Goal: Task Accomplishment & Management: Manage account settings

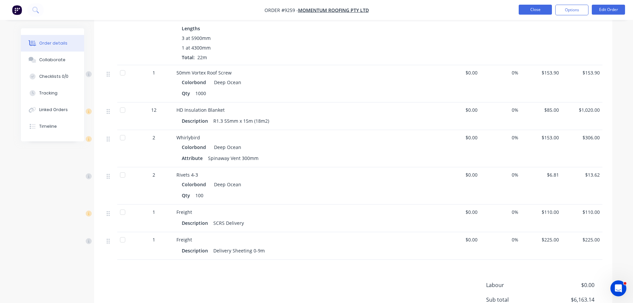
click at [541, 13] on button "Close" at bounding box center [535, 10] width 33 height 10
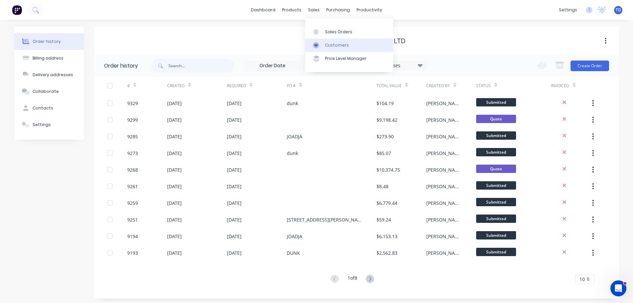
click at [324, 47] on link "Customers" at bounding box center [349, 45] width 88 height 13
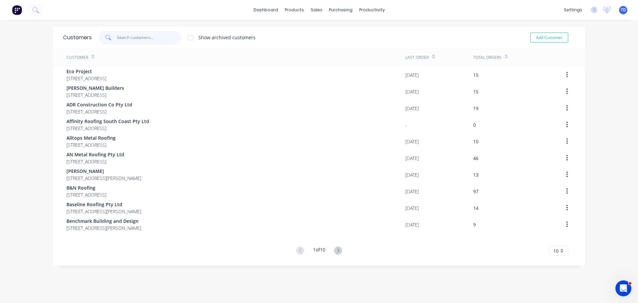
click at [149, 40] on input "text" at bounding box center [149, 37] width 65 height 13
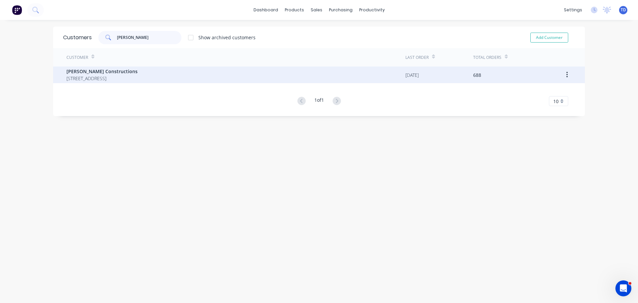
type input "[PERSON_NAME]"
click at [138, 73] on span "[PERSON_NAME] Constructions" at bounding box center [101, 71] width 71 height 7
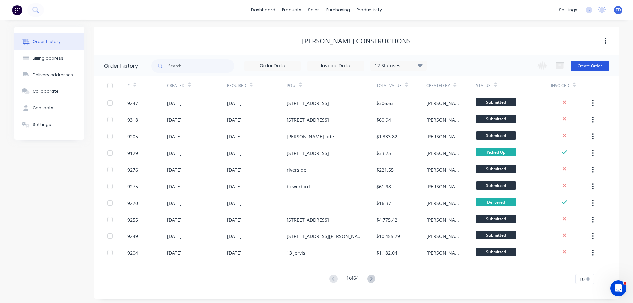
click at [579, 67] on button "Create Order" at bounding box center [590, 65] width 39 height 11
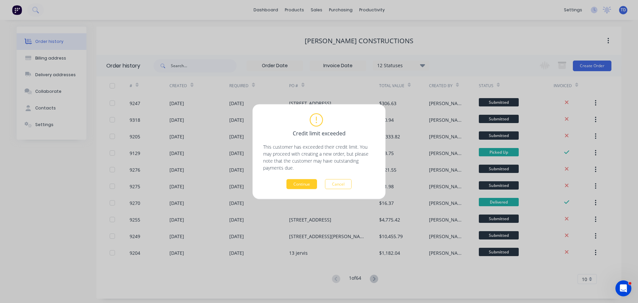
click at [297, 181] on button "Continue" at bounding box center [301, 184] width 31 height 10
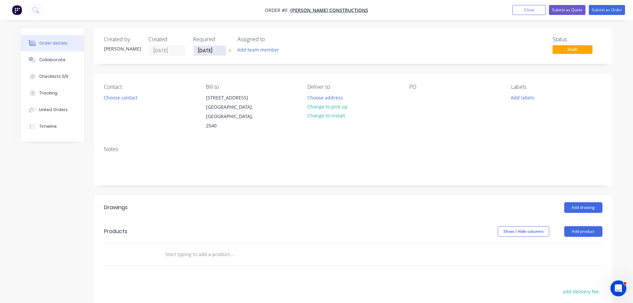
click at [220, 52] on input "[DATE]" at bounding box center [209, 51] width 33 height 10
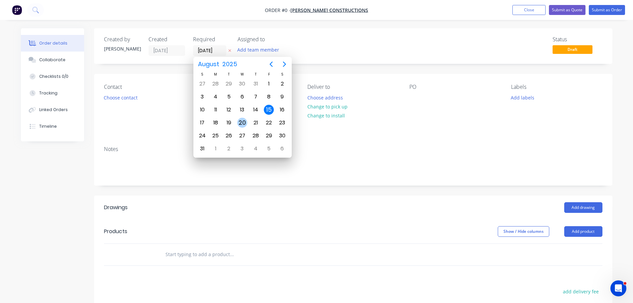
click at [241, 122] on div "20" at bounding box center [242, 123] width 10 height 10
type input "[DATE]"
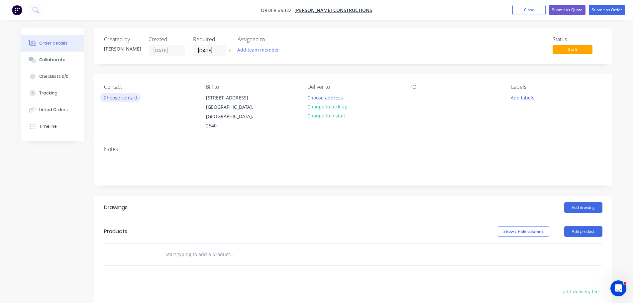
click at [131, 96] on button "Choose contact" at bounding box center [120, 97] width 41 height 9
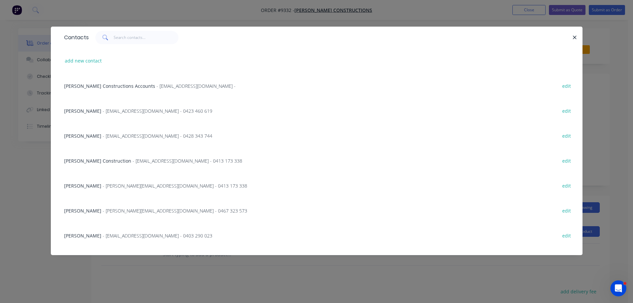
click at [144, 137] on span "- [EMAIL_ADDRESS][DOMAIN_NAME] - 0428 343 744" at bounding box center [158, 136] width 110 height 6
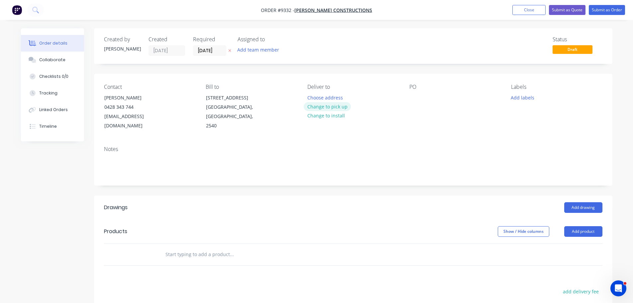
click at [312, 105] on button "Change to pick up" at bounding box center [327, 106] width 47 height 9
click at [308, 95] on div at bounding box center [312, 98] width 11 height 10
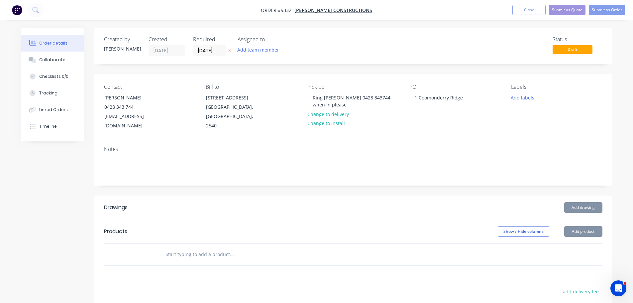
click at [177, 248] on input "text" at bounding box center [231, 254] width 133 height 13
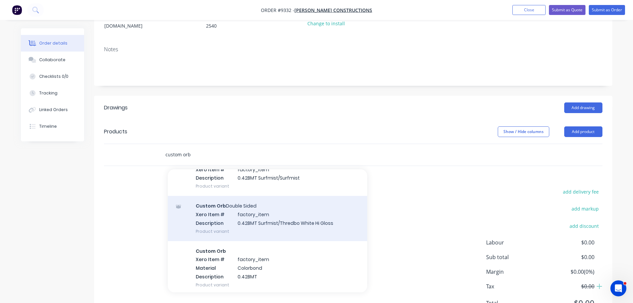
scroll to position [133, 0]
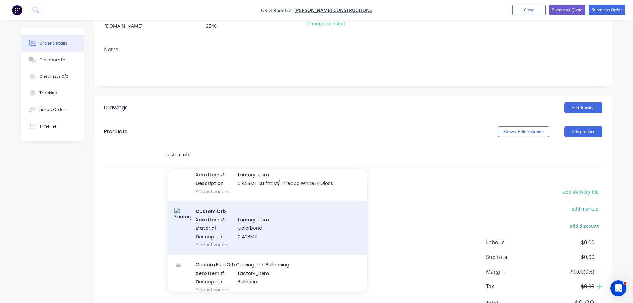
type input "custom orb"
click at [219, 219] on div "Custom Orb Xero Item # factory_item Material Colorbond Description 0.42BMT Prod…" at bounding box center [267, 228] width 199 height 54
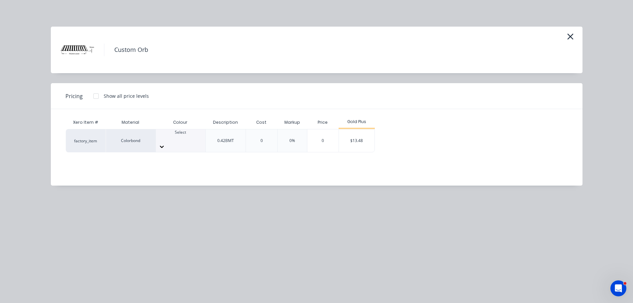
click at [184, 139] on div at bounding box center [181, 138] width 50 height 6
type input "wo"
click at [357, 139] on div "$13.48" at bounding box center [357, 140] width 36 height 23
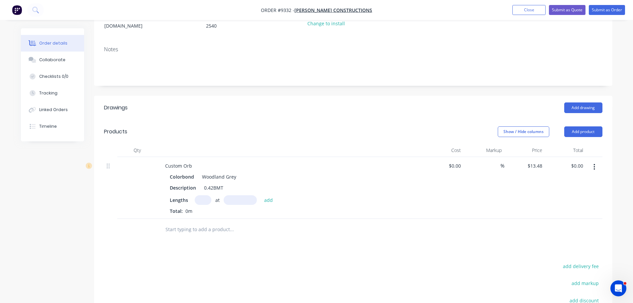
click at [209, 195] on input "text" at bounding box center [203, 200] width 17 height 10
type input "1"
type input "4650"
click at [261, 195] on button "add" at bounding box center [269, 199] width 16 height 9
type input "$62.68"
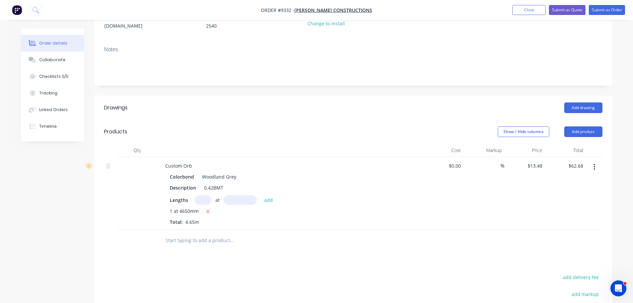
click at [207, 234] on input "text" at bounding box center [231, 240] width 133 height 13
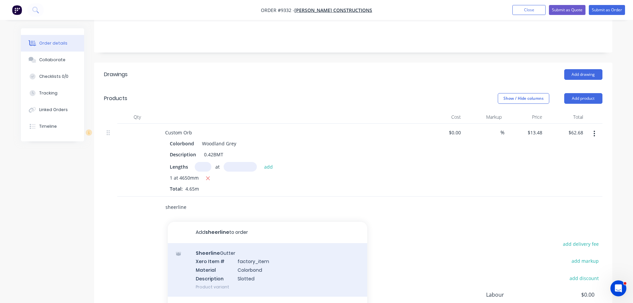
type input "sheerline"
click at [224, 259] on div "Sheerline Gutter Xero Item # factory_item Material Colorbond Description Slotte…" at bounding box center [267, 270] width 199 height 54
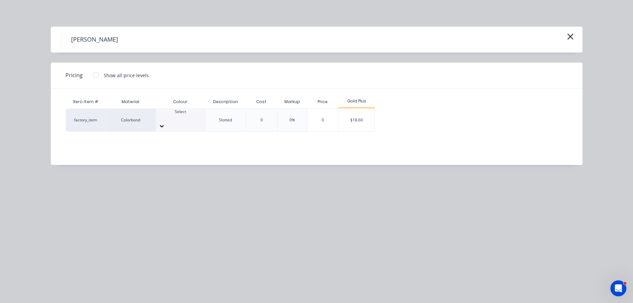
click at [193, 112] on div "Select" at bounding box center [181, 120] width 50 height 23
type input "wo"
click at [367, 123] on div "$18.60" at bounding box center [357, 120] width 36 height 23
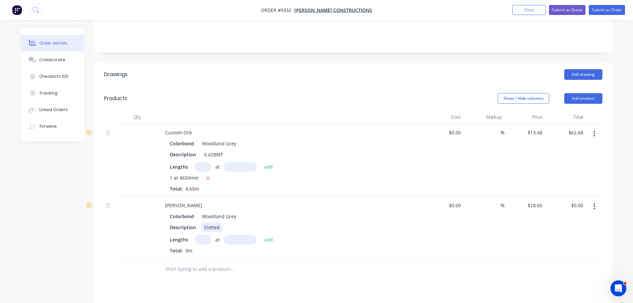
click at [219, 222] on div "Slotted" at bounding box center [211, 227] width 21 height 10
click at [201, 235] on input "text" at bounding box center [203, 240] width 17 height 10
type input "1"
type input "6500"
click at [261, 235] on button "add" at bounding box center [269, 239] width 16 height 9
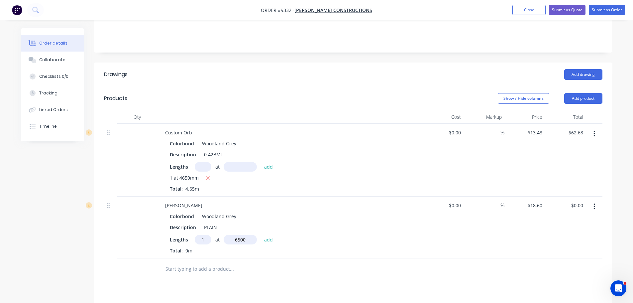
type input "$120.90"
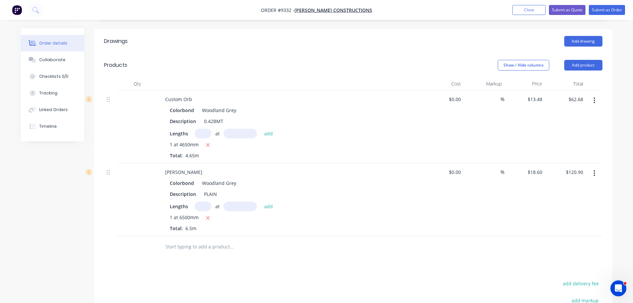
click at [178, 240] on input "text" at bounding box center [231, 246] width 133 height 13
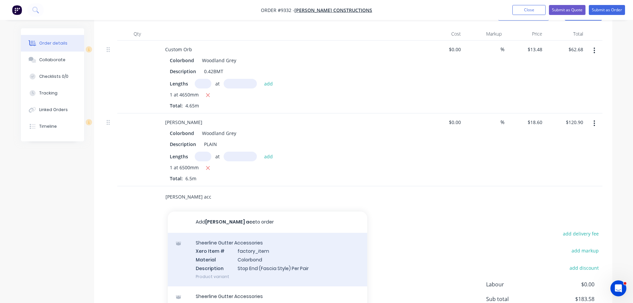
scroll to position [233, 0]
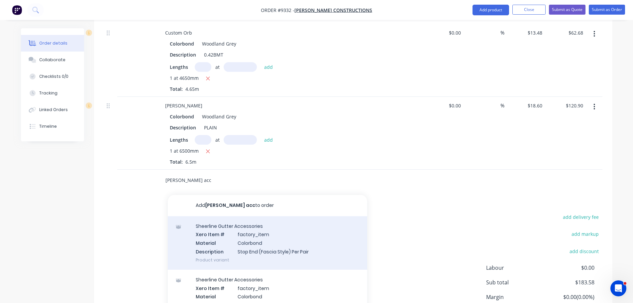
type input "[PERSON_NAME] acc"
click at [232, 237] on div "Sheerline Gutter Accessories Xero Item # factory_item Material Colorbond Descri…" at bounding box center [267, 243] width 199 height 54
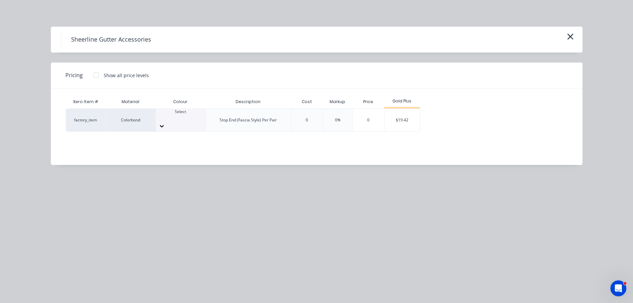
click at [184, 119] on div at bounding box center [181, 118] width 50 height 6
type input "wo"
click at [397, 116] on div "$19.42" at bounding box center [403, 120] width 36 height 23
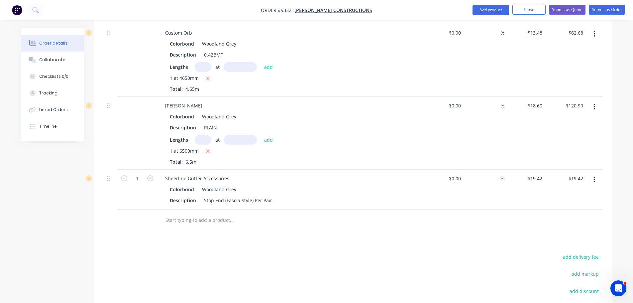
click at [194, 213] on input "text" at bounding box center [231, 219] width 133 height 13
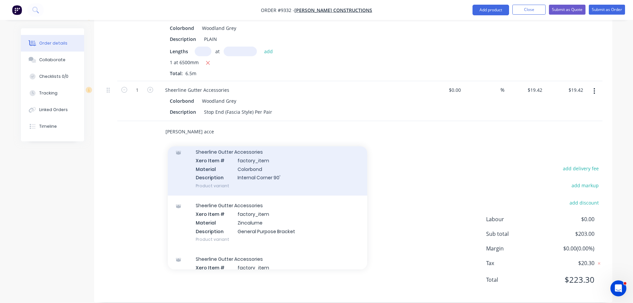
scroll to position [133, 0]
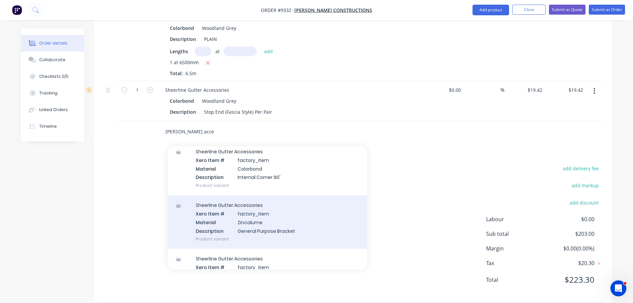
type input "[PERSON_NAME] acce"
click at [231, 213] on div "Sheerline Gutter Accessories Xero Item # factory_item Material Zincalume Descri…" at bounding box center [267, 222] width 199 height 54
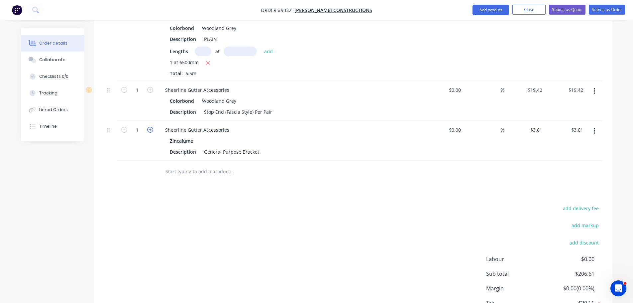
click at [151, 127] on icon "button" at bounding box center [150, 130] width 6 height 6
type input "2"
type input "$7.22"
click at [151, 127] on icon "button" at bounding box center [150, 130] width 6 height 6
type input "3"
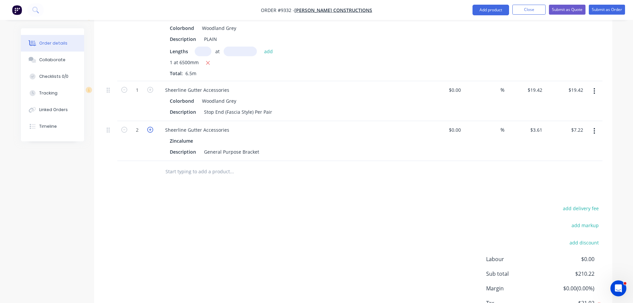
type input "$10.83"
click at [151, 127] on icon "button" at bounding box center [150, 130] width 6 height 6
type input "4"
type input "$14.44"
click at [151, 127] on icon "button" at bounding box center [150, 130] width 6 height 6
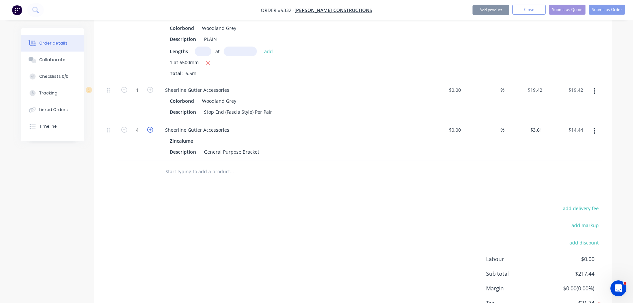
type input "5"
type input "$18.05"
click at [151, 127] on icon "button" at bounding box center [150, 130] width 6 height 6
type input "6"
type input "$21.66"
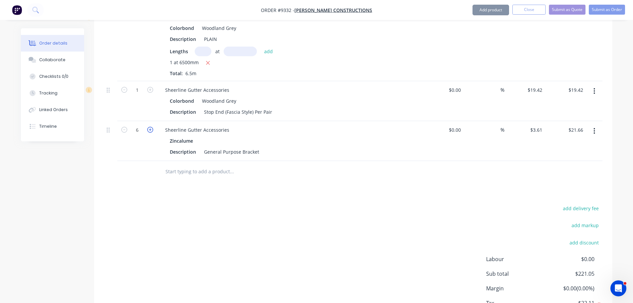
click at [151, 127] on icon "button" at bounding box center [150, 130] width 6 height 6
type input "7"
type input "$25.27"
click at [151, 127] on icon "button" at bounding box center [150, 130] width 6 height 6
type input "8"
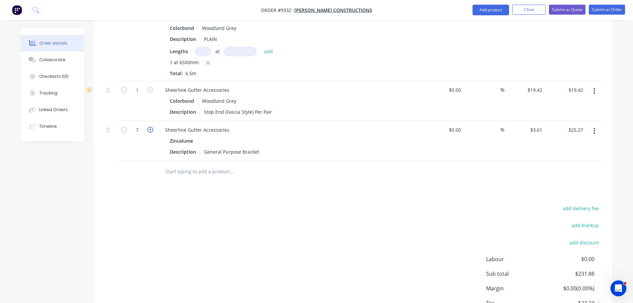
type input "$28.88"
click at [124, 127] on icon "button" at bounding box center [124, 130] width 6 height 6
type input "7"
type input "$25.27"
click at [160, 171] on div at bounding box center [276, 172] width 239 height 22
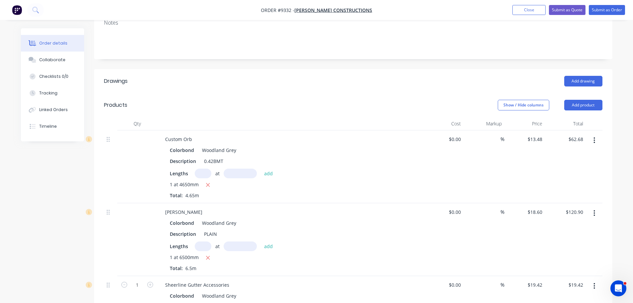
scroll to position [122, 0]
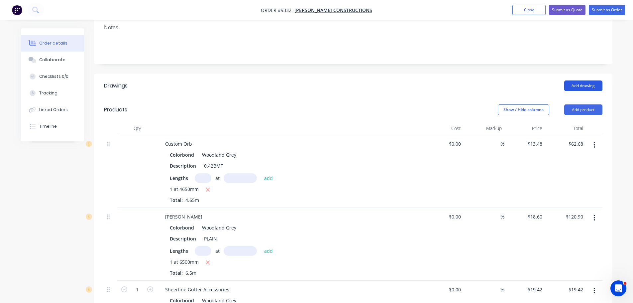
click at [579, 80] on button "Add drawing" at bounding box center [583, 85] width 38 height 11
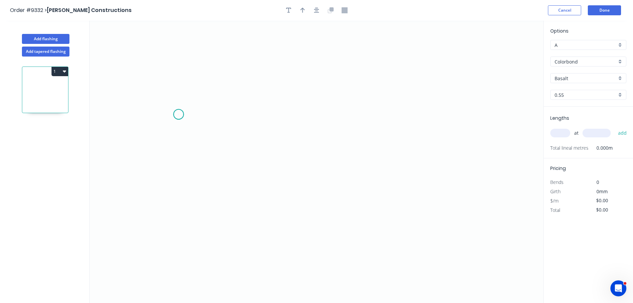
click at [178, 114] on icon "0" at bounding box center [317, 162] width 454 height 282
click at [208, 94] on icon at bounding box center [192, 104] width 29 height 20
click at [428, 89] on icon "0 ?" at bounding box center [317, 162] width 454 height 282
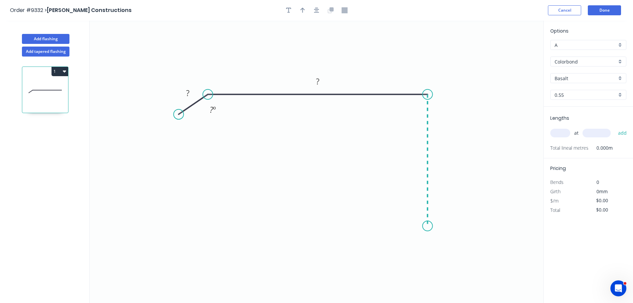
click at [428, 226] on icon "0 ? ? ? º" at bounding box center [317, 162] width 454 height 282
click at [422, 246] on icon "0 ? ? ? ? º" at bounding box center [317, 162] width 454 height 282
click at [192, 93] on rect at bounding box center [187, 93] width 13 height 9
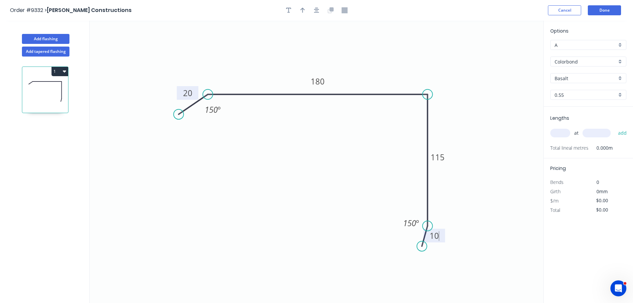
type input "$12.45"
click at [433, 109] on div "Delete point" at bounding box center [458, 103] width 67 height 14
click at [443, 114] on div "Show angle" at bounding box center [461, 116] width 67 height 14
click at [418, 107] on tspan "º" at bounding box center [417, 105] width 3 height 11
click at [415, 62] on icon "0 20 180 115 10 150 º 90 º 150 º" at bounding box center [317, 162] width 454 height 282
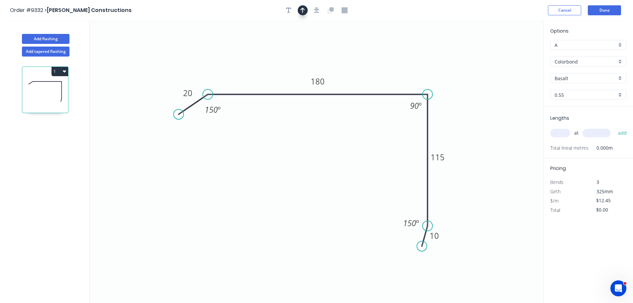
click at [302, 11] on icon "button" at bounding box center [302, 10] width 5 height 6
click at [509, 53] on icon at bounding box center [510, 46] width 6 height 21
drag, startPoint x: 510, startPoint y: 53, endPoint x: 457, endPoint y: 65, distance: 53.5
click at [506, 58] on icon at bounding box center [515, 48] width 19 height 19
click at [572, 78] on input "Basalt" at bounding box center [586, 78] width 62 height 7
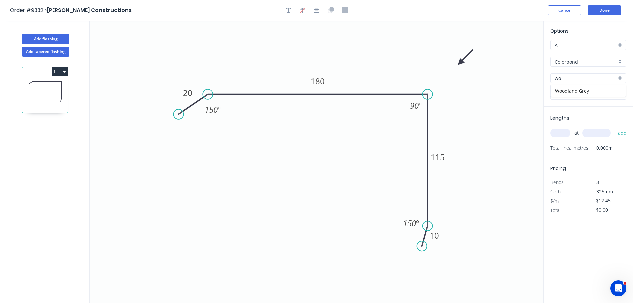
type input "wo"
click at [575, 98] on div "0.55" at bounding box center [588, 95] width 76 height 10
click at [564, 77] on input "wo" at bounding box center [586, 78] width 62 height 7
click at [567, 89] on div "Woodland Grey" at bounding box center [588, 91] width 75 height 12
type input "Woodland Grey"
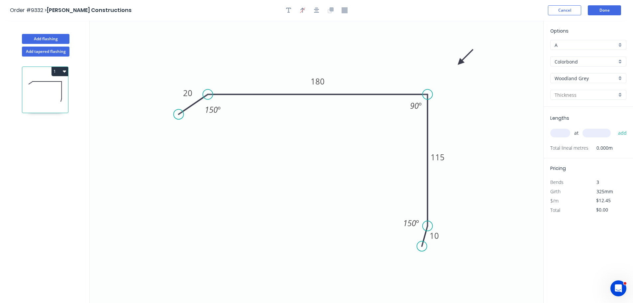
click at [562, 136] on input "text" at bounding box center [560, 133] width 20 height 9
type input "1"
type input "4900"
click at [615, 127] on button "add" at bounding box center [623, 132] width 16 height 11
type input "$61.01"
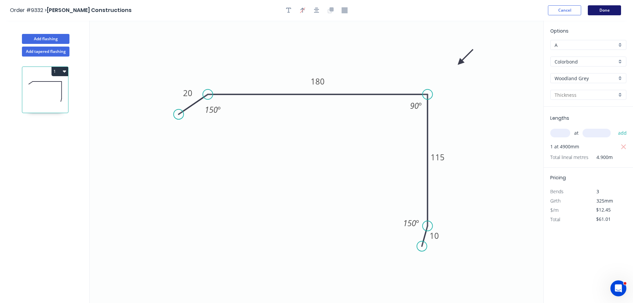
click at [594, 11] on button "Done" at bounding box center [604, 10] width 33 height 10
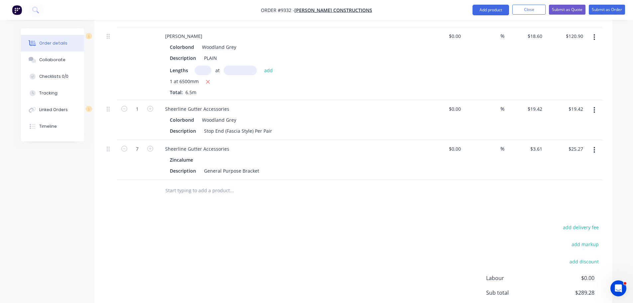
scroll to position [432, 0]
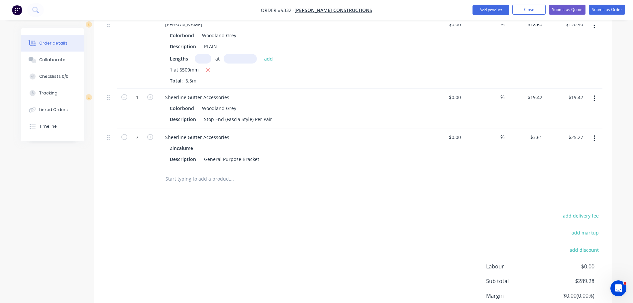
click at [188, 173] on input "text" at bounding box center [231, 178] width 133 height 13
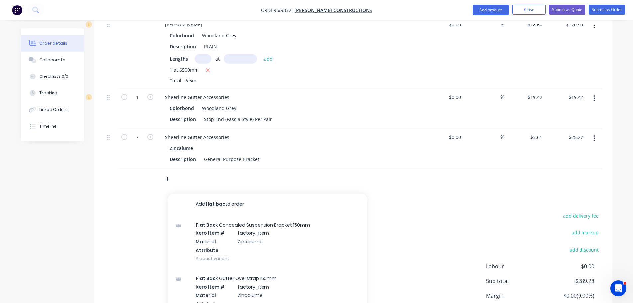
type input "f"
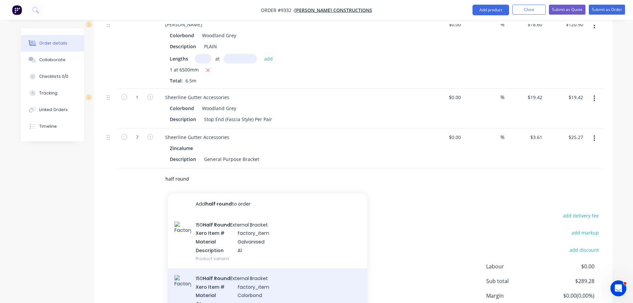
click at [257, 277] on div "150 Half Round External Bracket Xero Item # factory_item Material Colorbond Qty…" at bounding box center [267, 295] width 199 height 54
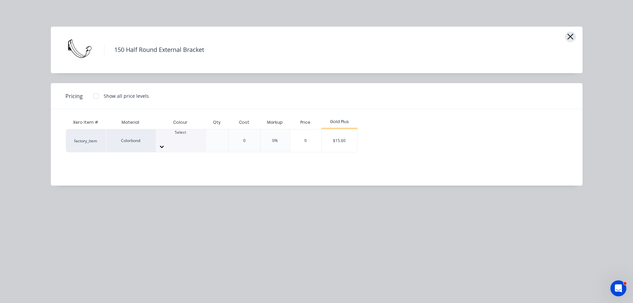
click at [570, 38] on icon "button" at bounding box center [570, 36] width 7 height 9
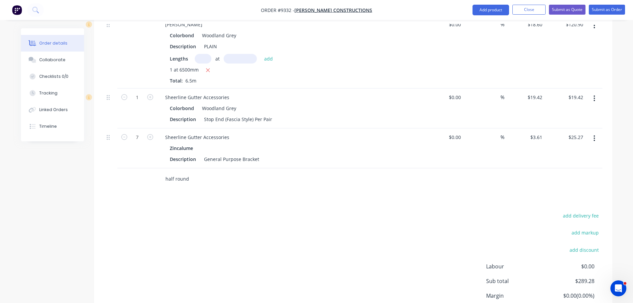
click at [189, 172] on input "half round" at bounding box center [231, 178] width 133 height 13
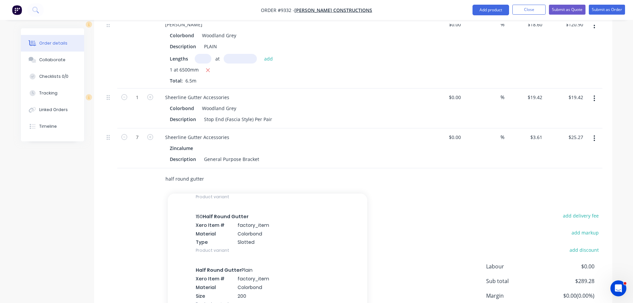
scroll to position [133, 0]
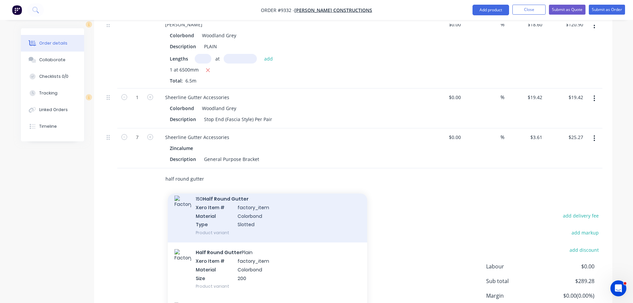
type input "half round gutter"
click at [238, 208] on div "150 Half Round Gutter Xero Item # factory_item Material Colorbond Type Slotted …" at bounding box center [267, 216] width 199 height 54
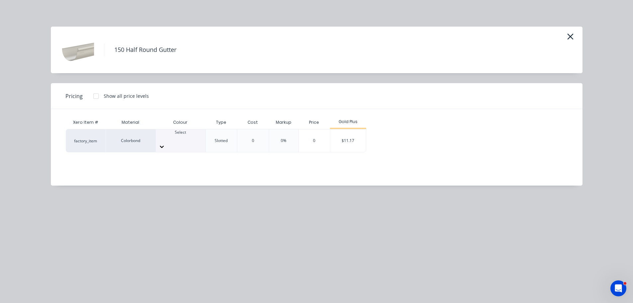
click at [165, 143] on icon at bounding box center [162, 146] width 7 height 7
click at [344, 136] on div "$11.17" at bounding box center [348, 140] width 36 height 23
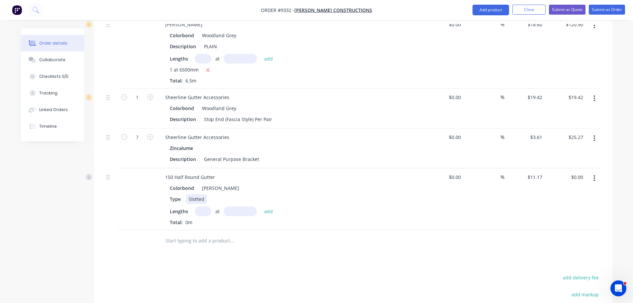
click at [203, 194] on div "Slotted" at bounding box center [196, 199] width 21 height 10
click at [206, 206] on input "text" at bounding box center [203, 211] width 17 height 10
type input "1"
type input "6700"
click at [261, 206] on button "add" at bounding box center [269, 210] width 16 height 9
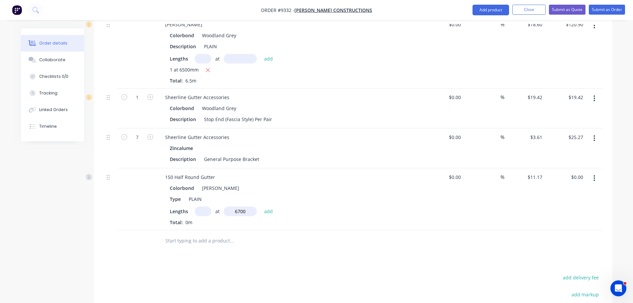
type input "$74.84"
click at [206, 245] on input "text" at bounding box center [231, 251] width 133 height 13
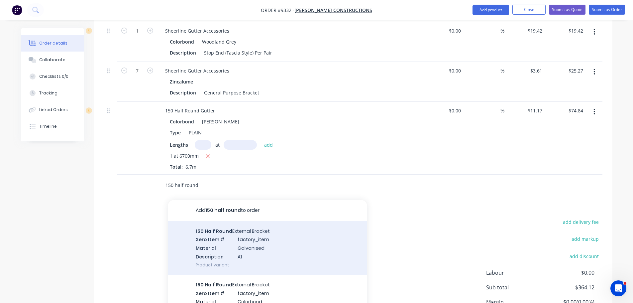
scroll to position [33, 0]
type input "150 half round stop"
click at [221, 233] on div "150 Half Round Stop Ends Xero Item # factory_item Material Colorbond Attribute …" at bounding box center [267, 248] width 199 height 54
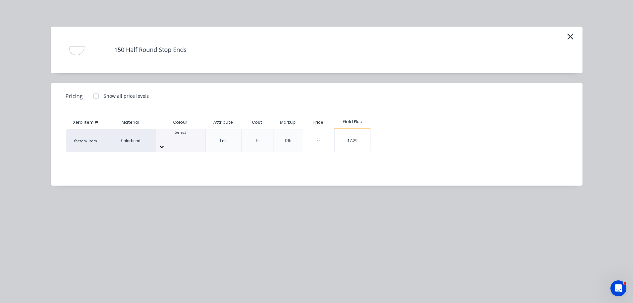
click at [184, 138] on div at bounding box center [181, 138] width 50 height 6
type input "sh"
click at [364, 139] on div "$7.29" at bounding box center [353, 140] width 36 height 23
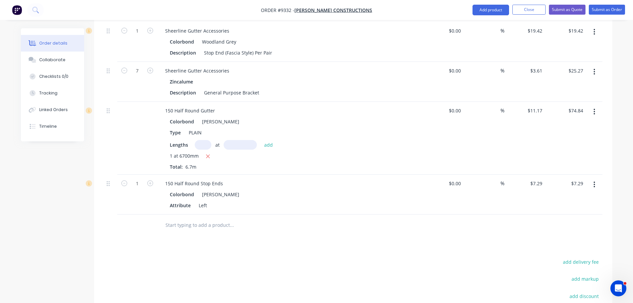
click at [185, 218] on input "text" at bounding box center [231, 224] width 133 height 13
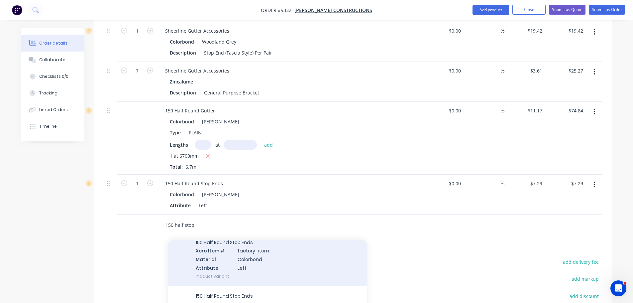
scroll to position [66, 0]
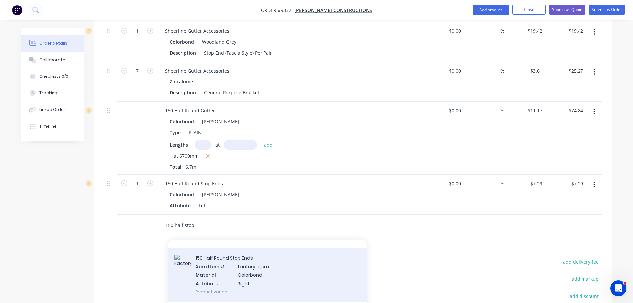
type input "150 half stop"
click at [221, 252] on div "150 Half Round Stop Ends Xero Item # factory_item Material Colorbond Attribute …" at bounding box center [267, 275] width 199 height 54
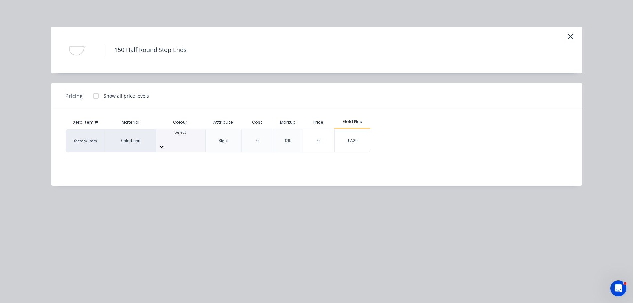
click at [175, 139] on div at bounding box center [181, 138] width 50 height 6
type input "w"
type input "sh"
click at [362, 136] on div "$7.29" at bounding box center [353, 140] width 36 height 23
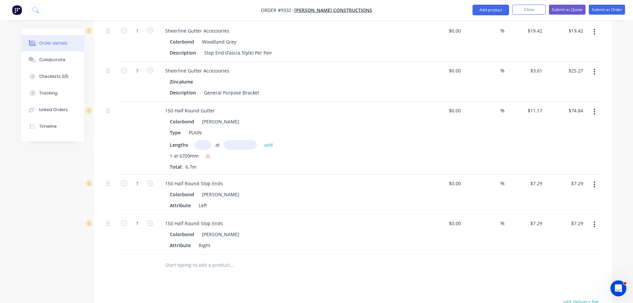
click at [201, 258] on input "text" at bounding box center [231, 264] width 133 height 13
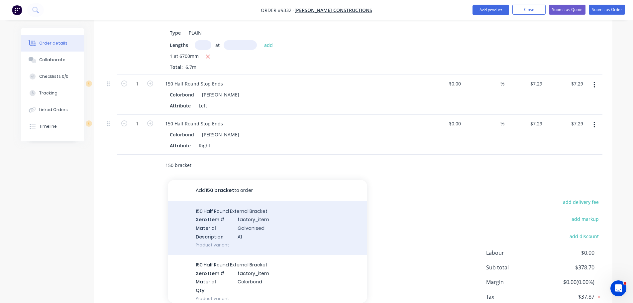
scroll to position [33, 0]
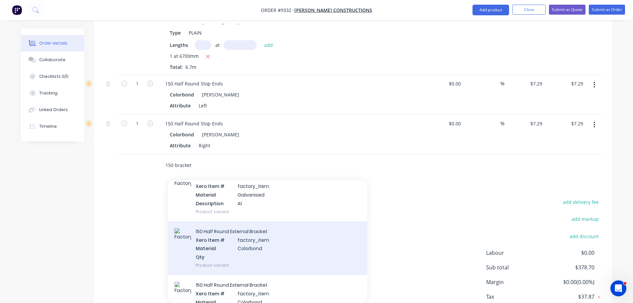
type input "150 bracket"
click at [243, 227] on div "150 Half Round External Bracket Xero Item # factory_item Material Colorbond Qty…" at bounding box center [267, 248] width 199 height 54
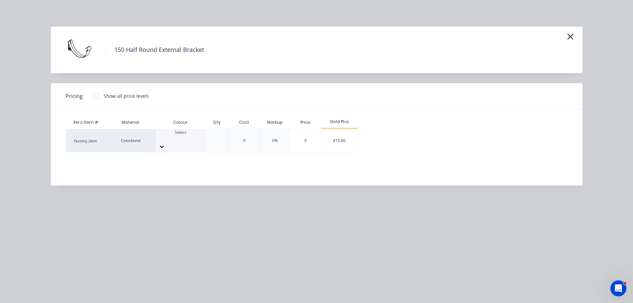
click at [186, 141] on div at bounding box center [181, 138] width 50 height 6
type input "sh"
click at [331, 139] on div "$15.60" at bounding box center [340, 140] width 36 height 23
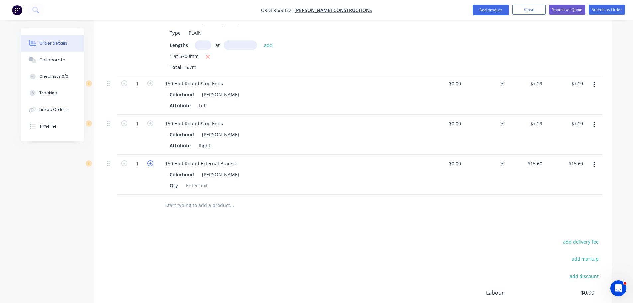
click at [151, 160] on icon "button" at bounding box center [150, 163] width 6 height 6
type input "2"
type input "$31.20"
click at [151, 160] on icon "button" at bounding box center [150, 163] width 6 height 6
type input "3"
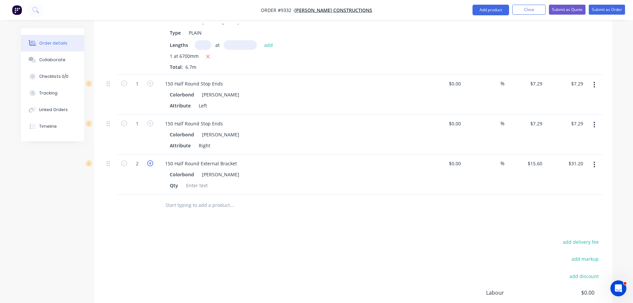
type input "$46.80"
click at [151, 160] on icon "button" at bounding box center [150, 163] width 6 height 6
type input "4"
type input "$62.40"
click at [151, 160] on icon "button" at bounding box center [150, 163] width 6 height 6
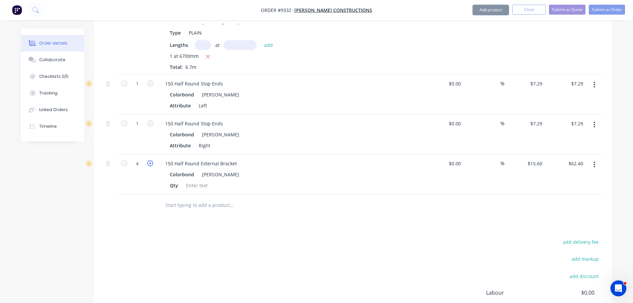
type input "5"
type input "$78.00"
click at [151, 160] on icon "button" at bounding box center [150, 163] width 6 height 6
type input "6"
type input "$93.60"
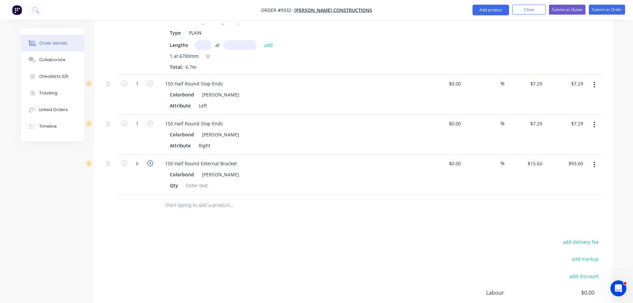
click at [151, 160] on icon "button" at bounding box center [150, 163] width 6 height 6
type input "7"
type input "$109.20"
click at [151, 160] on icon "button" at bounding box center [150, 163] width 6 height 6
type input "8"
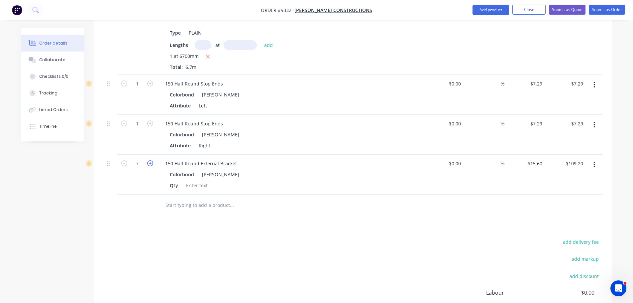
type input "$124.80"
click at [190, 198] on input "text" at bounding box center [231, 204] width 133 height 13
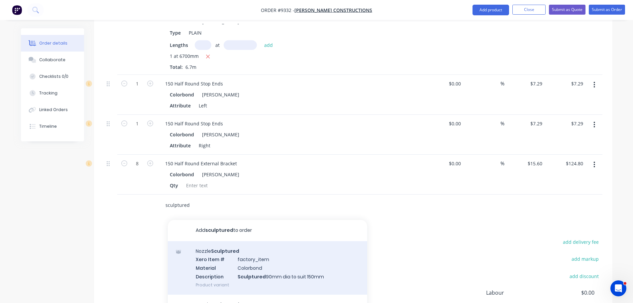
type input "sculptured"
click at [260, 254] on div "Nozzle Sculptured Xero Item # factory_item Material Colorbond Description Sculp…" at bounding box center [267, 268] width 199 height 54
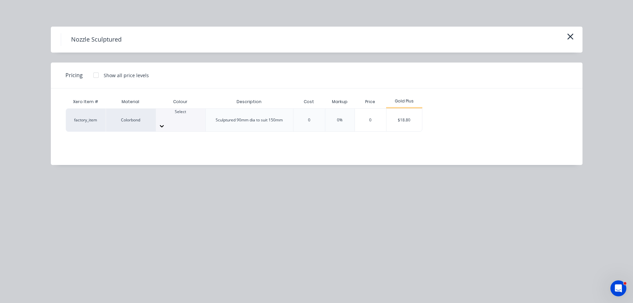
click at [175, 120] on div at bounding box center [181, 118] width 50 height 6
type input "sh"
click at [396, 116] on div "$18.80" at bounding box center [405, 120] width 36 height 23
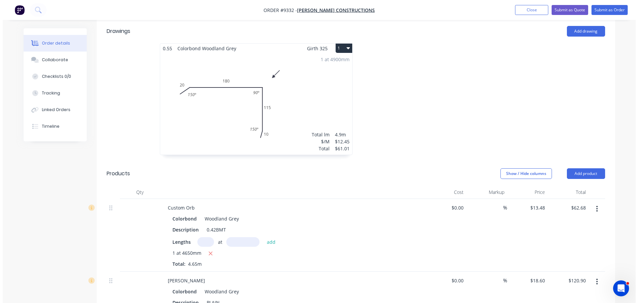
scroll to position [166, 0]
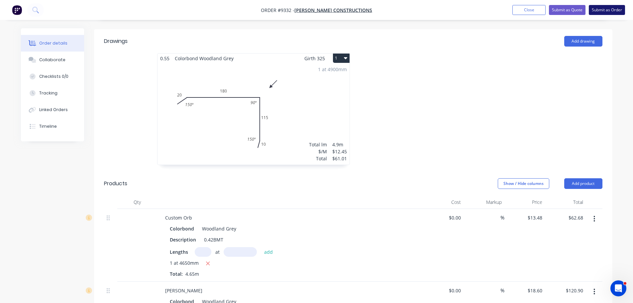
click at [599, 11] on button "Submit as Order" at bounding box center [607, 10] width 36 height 10
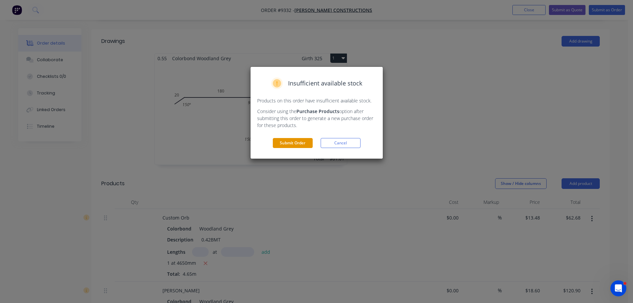
click at [305, 143] on button "Submit Order" at bounding box center [293, 143] width 40 height 10
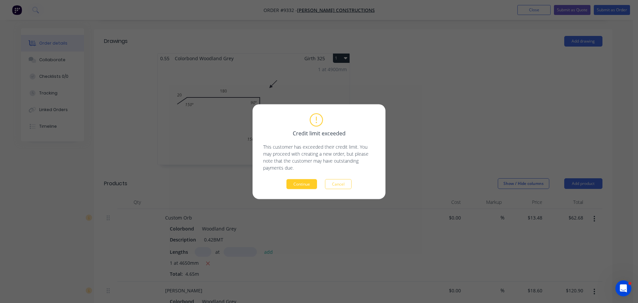
click at [290, 185] on button "Continue" at bounding box center [301, 184] width 31 height 10
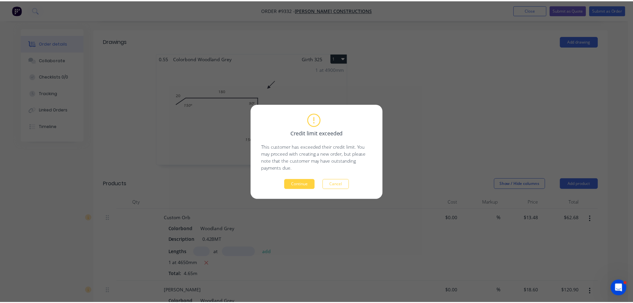
scroll to position [0, 0]
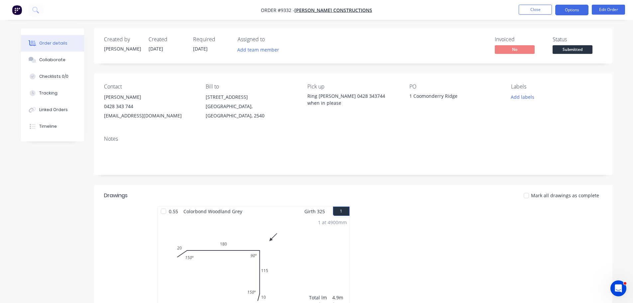
click at [573, 10] on button "Options" at bounding box center [571, 10] width 33 height 11
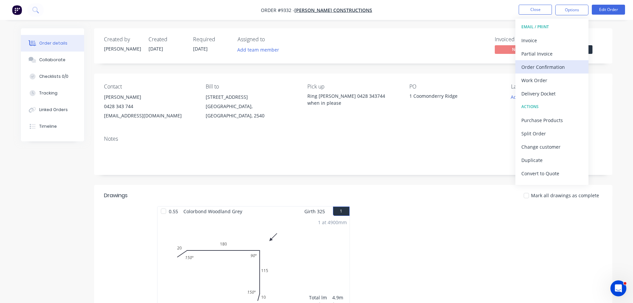
click at [542, 67] on div "Order Confirmation" at bounding box center [551, 67] width 61 height 10
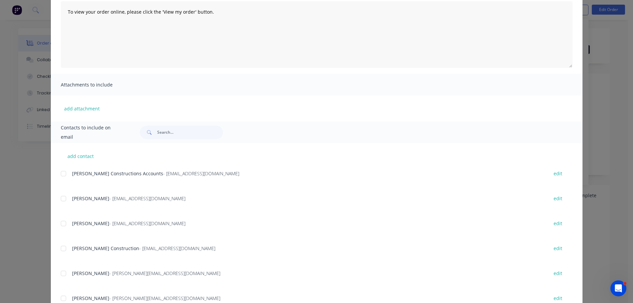
scroll to position [100, 0]
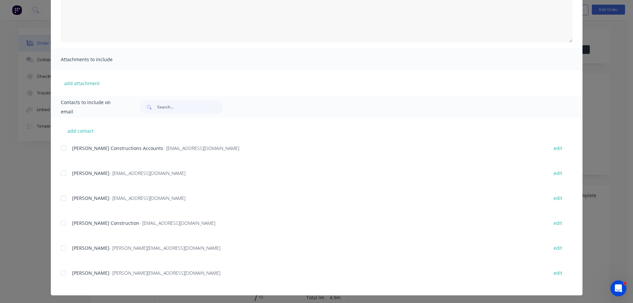
click at [62, 198] on div at bounding box center [63, 197] width 13 height 13
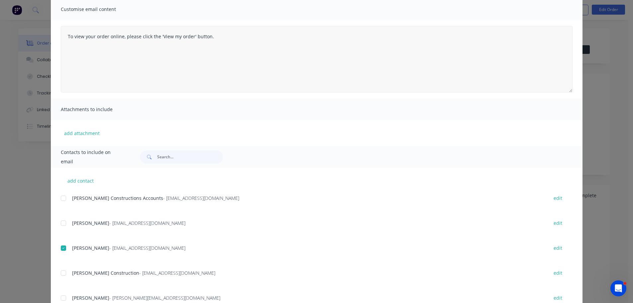
scroll to position [0, 0]
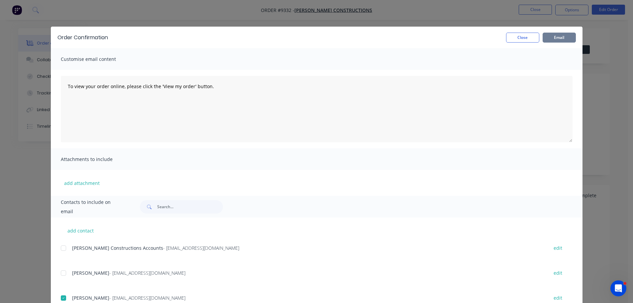
click at [546, 40] on button "Email" at bounding box center [559, 38] width 33 height 10
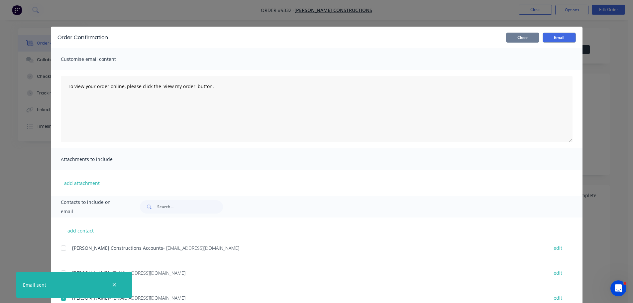
click at [517, 36] on button "Close" at bounding box center [522, 38] width 33 height 10
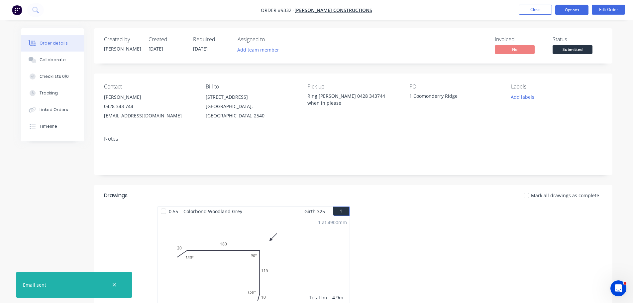
click at [572, 11] on button "Options" at bounding box center [571, 10] width 33 height 11
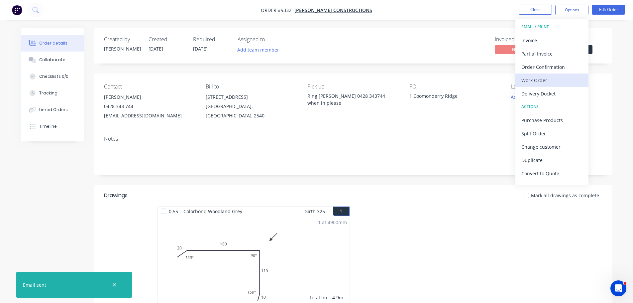
click at [540, 79] on div "Work Order" at bounding box center [551, 80] width 61 height 10
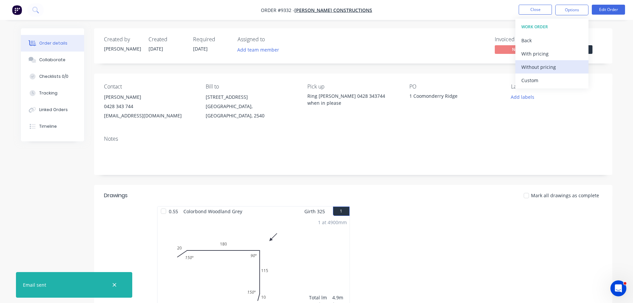
click at [546, 68] on div "Without pricing" at bounding box center [551, 67] width 61 height 10
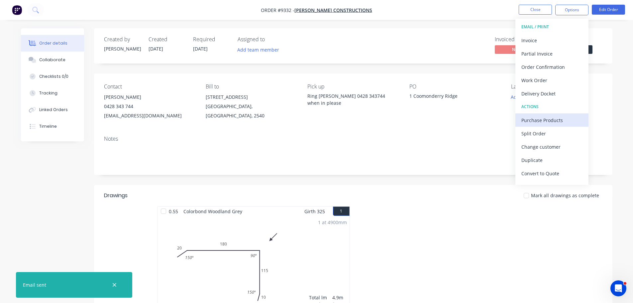
click at [538, 117] on div "Purchase Products" at bounding box center [551, 120] width 61 height 10
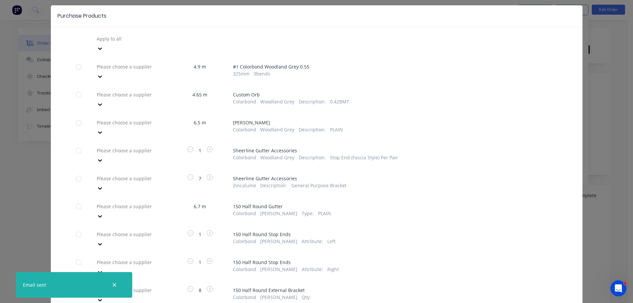
scroll to position [33, 0]
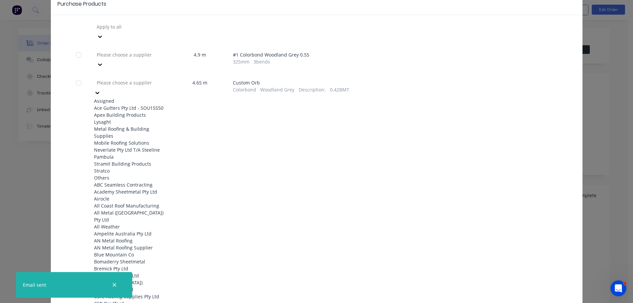
click at [134, 78] on div at bounding box center [144, 82] width 96 height 8
click at [121, 111] on div "Apex Building Products" at bounding box center [130, 114] width 73 height 7
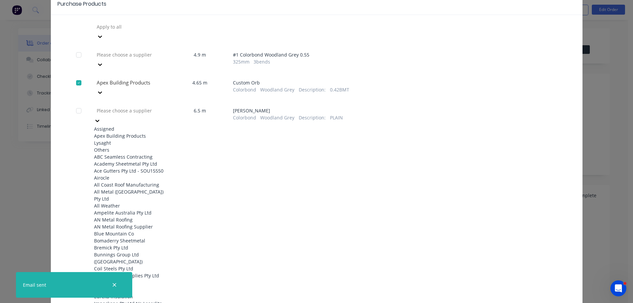
click at [125, 106] on div at bounding box center [144, 110] width 96 height 8
click at [115, 132] on div "Apex Building Products" at bounding box center [130, 135] width 73 height 7
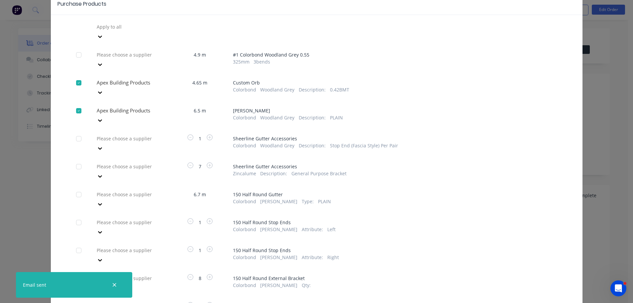
click at [117, 31] on div at bounding box center [144, 27] width 96 height 8
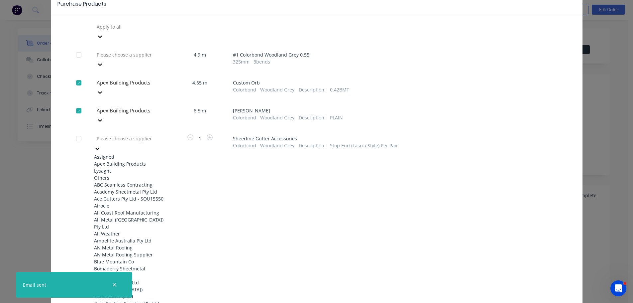
click at [112, 160] on div "Apex Building Products" at bounding box center [130, 163] width 73 height 7
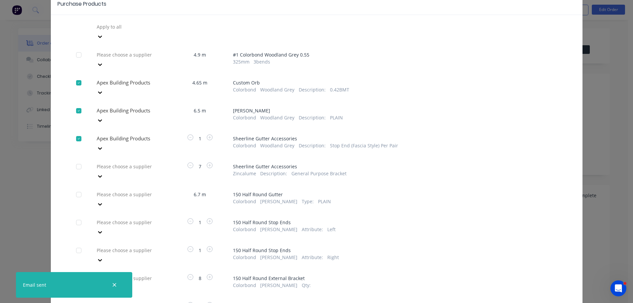
click at [114, 31] on div at bounding box center [144, 27] width 96 height 8
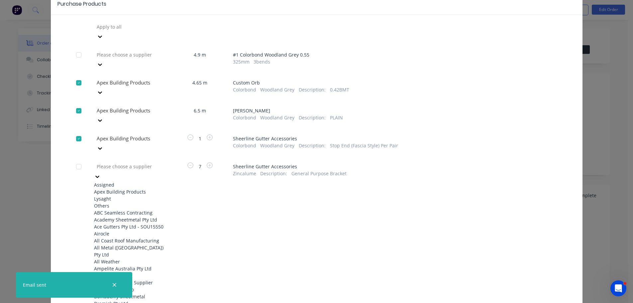
click at [117, 188] on div "Apex Building Products" at bounding box center [130, 191] width 73 height 7
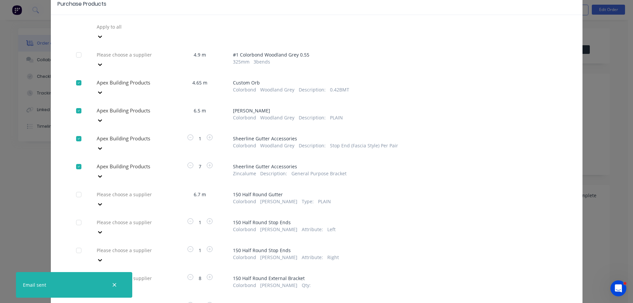
scroll to position [69, 0]
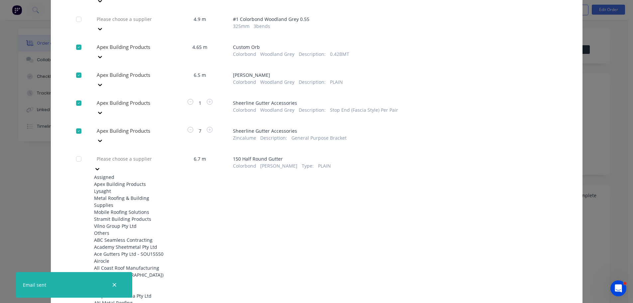
click at [124, 180] on div "Apex Building Products" at bounding box center [130, 183] width 73 height 7
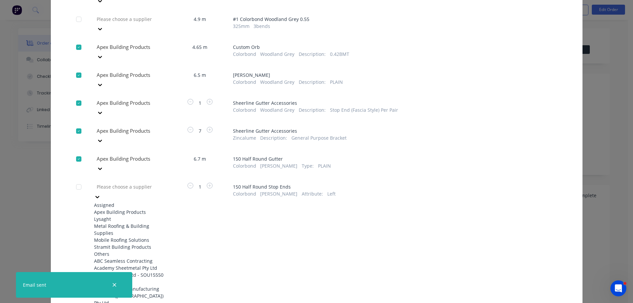
click at [124, 208] on div "Apex Building Products" at bounding box center [130, 211] width 73 height 7
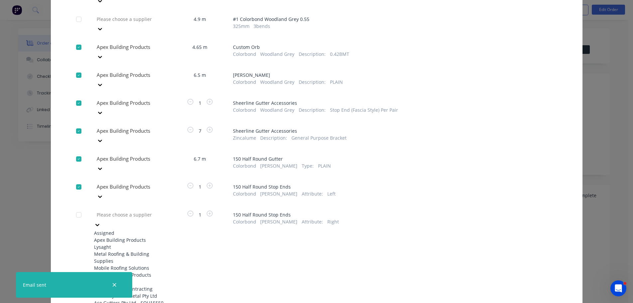
click at [115, 236] on div "Apex Building Products" at bounding box center [130, 239] width 73 height 7
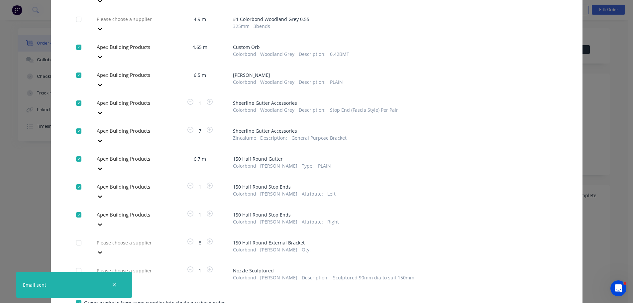
scroll to position [71, 0]
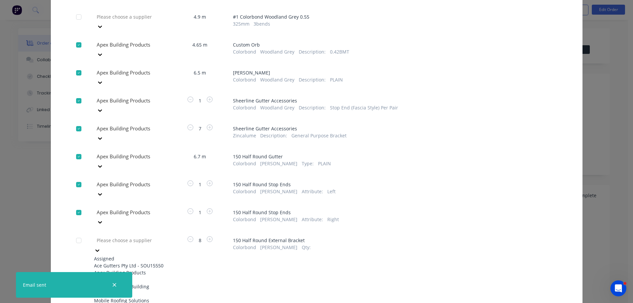
click at [122, 269] on div "Apex Building Products" at bounding box center [130, 272] width 73 height 7
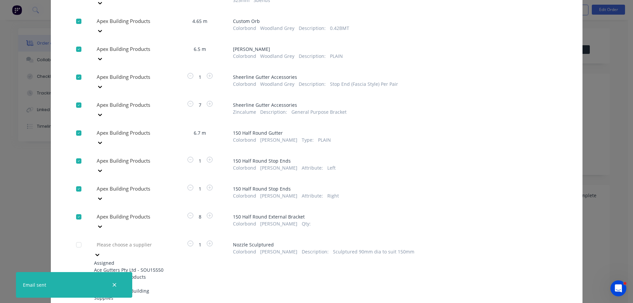
click at [123, 273] on div "Apex Building Products" at bounding box center [130, 276] width 73 height 7
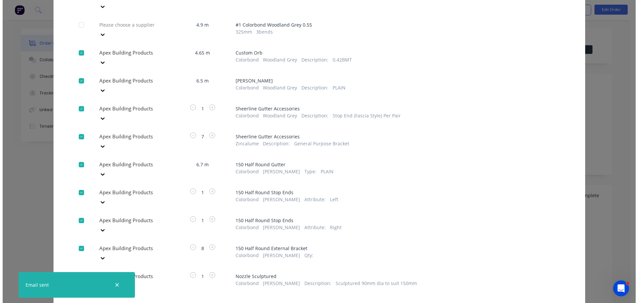
scroll to position [66, 0]
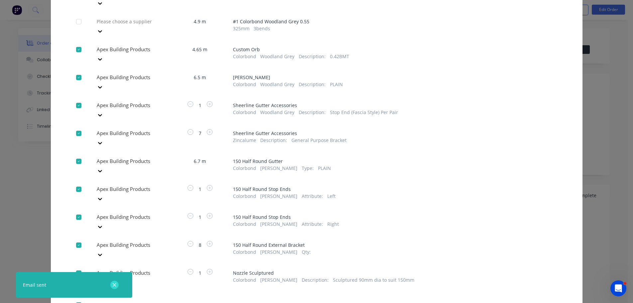
click at [113, 283] on icon "button" at bounding box center [115, 285] width 4 height 4
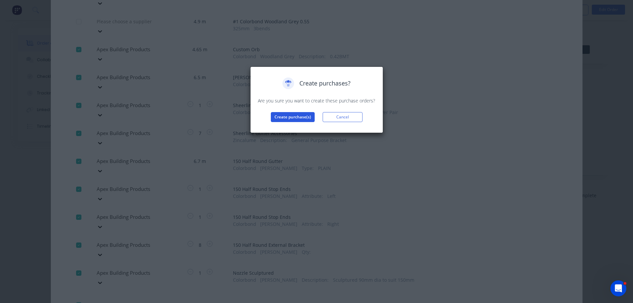
click at [287, 119] on button "Create purchase(s)" at bounding box center [293, 117] width 44 height 10
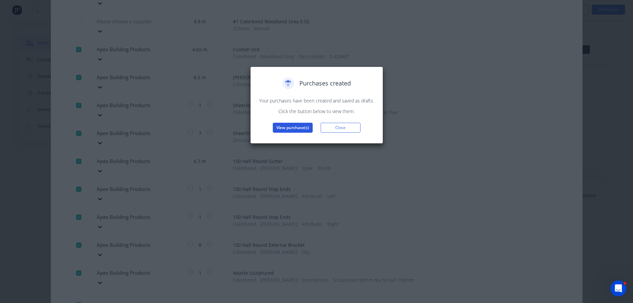
click at [289, 129] on button "View purchase(s)" at bounding box center [293, 128] width 40 height 10
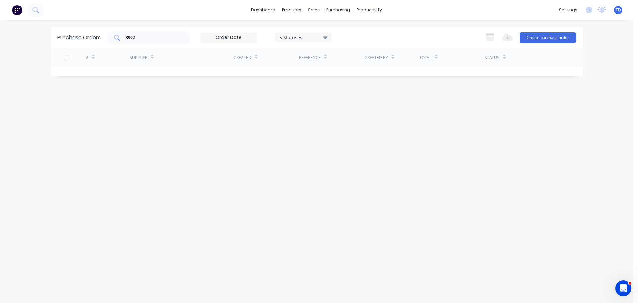
click at [161, 34] on input "3902" at bounding box center [152, 37] width 55 height 7
type input "3"
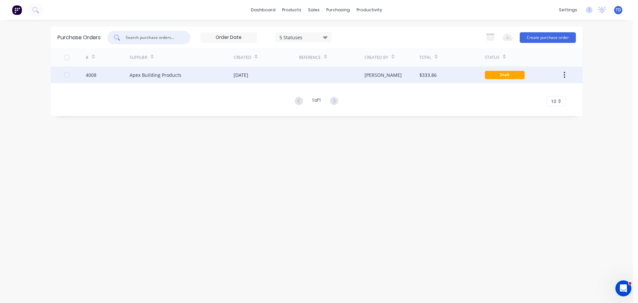
click at [332, 81] on div at bounding box center [331, 74] width 65 height 17
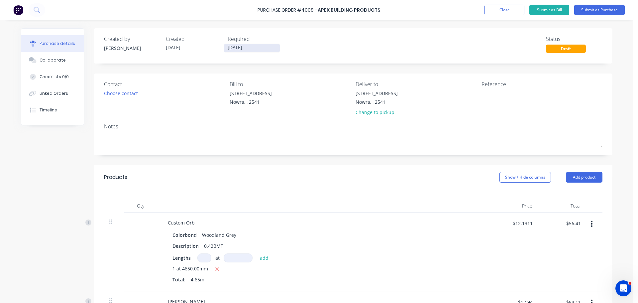
click at [248, 49] on input "[DATE]" at bounding box center [252, 48] width 56 height 8
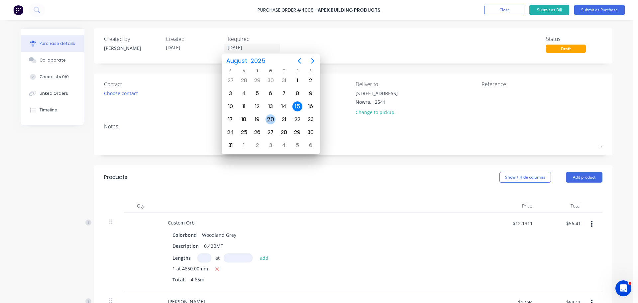
click at [270, 118] on div "20" at bounding box center [271, 119] width 10 height 10
type input "[DATE]"
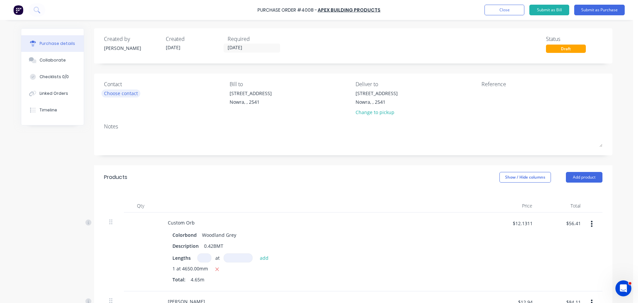
click at [129, 95] on div "Choose contact" at bounding box center [121, 93] width 34 height 7
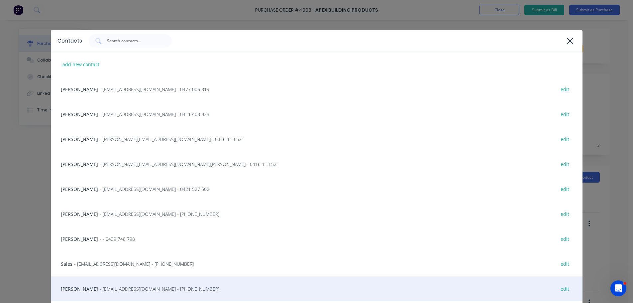
click at [113, 281] on div "[PERSON_NAME] - [EMAIL_ADDRESS][DOMAIN_NAME] - [PHONE_NUMBER] edit" at bounding box center [317, 288] width 532 height 25
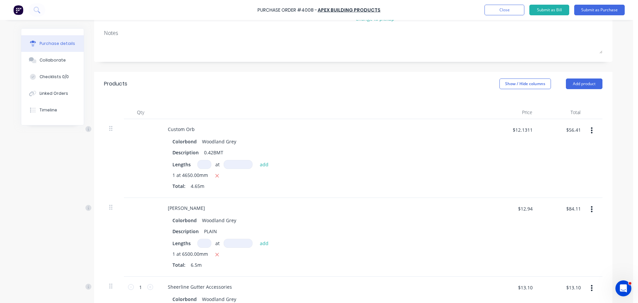
scroll to position [100, 0]
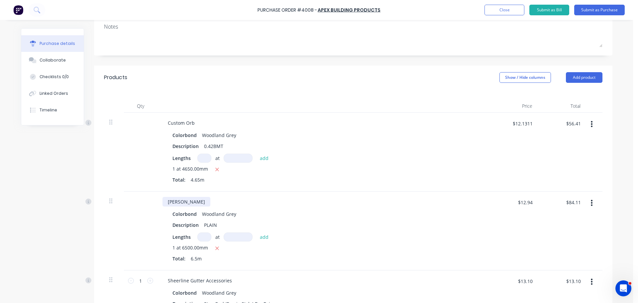
click at [203, 202] on div "[PERSON_NAME]" at bounding box center [187, 202] width 48 height 10
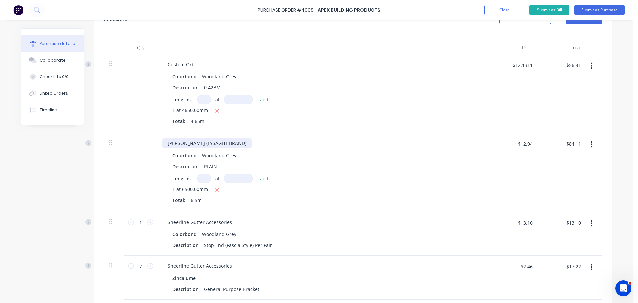
scroll to position [166, 0]
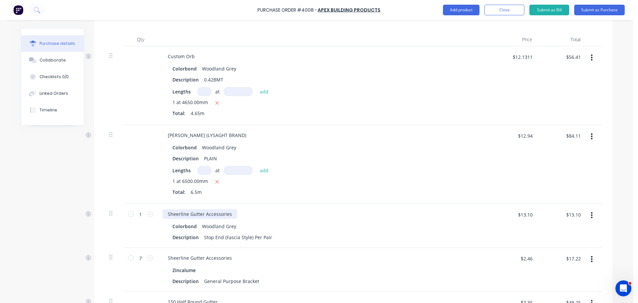
click at [232, 214] on div "Sheerline Gutter Accessories" at bounding box center [200, 214] width 75 height 10
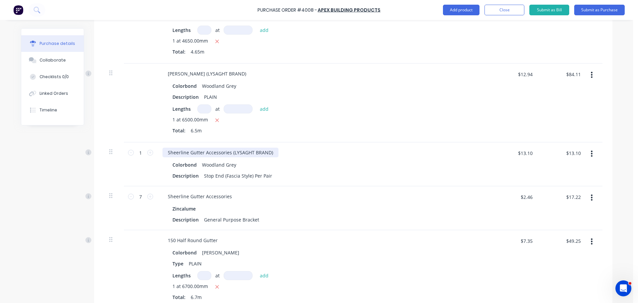
scroll to position [233, 0]
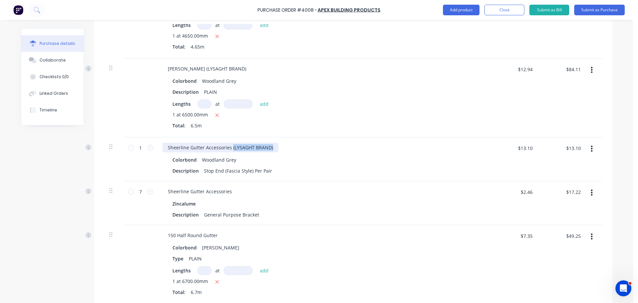
drag, startPoint x: 270, startPoint y: 147, endPoint x: 228, endPoint y: 152, distance: 41.5
click at [228, 152] on div "Sheerline Gutter Accessories (LYSAGHT BRAND)" at bounding box center [221, 148] width 116 height 10
copy div "(LYSAGHT BRAND)"
click at [231, 193] on div "Sheerline Gutter Accessories" at bounding box center [200, 191] width 75 height 10
click at [310, 244] on div "Colorbond Shale Grey" at bounding box center [323, 248] width 302 height 10
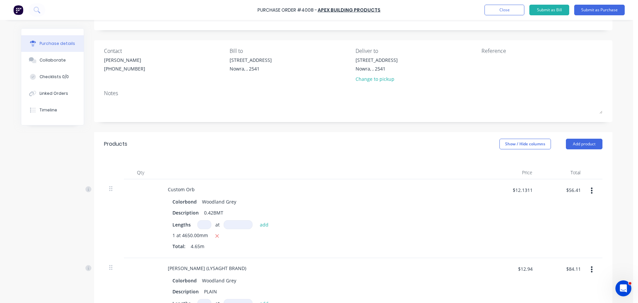
scroll to position [0, 0]
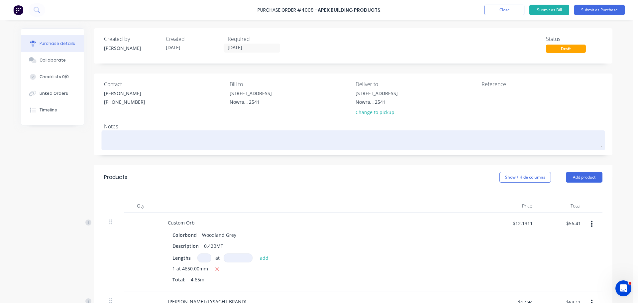
click at [119, 139] on textarea at bounding box center [353, 139] width 499 height 15
type textarea "x"
type textarea "P"
type textarea "x"
type textarea "PL"
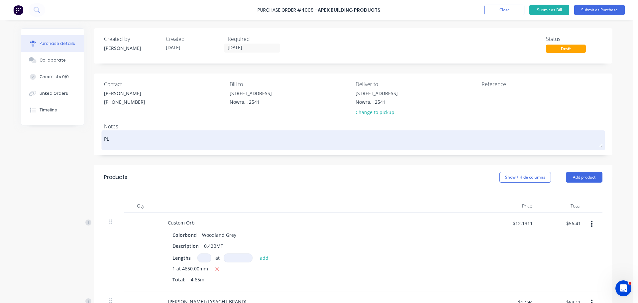
type textarea "x"
type textarea "PLE"
type textarea "x"
type textarea "PLEA"
type textarea "x"
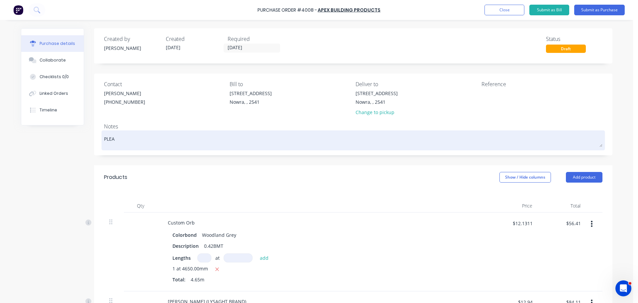
type textarea "PLEAS"
type textarea "x"
type textarea "PLEASE"
type textarea "x"
type textarea "PLEASE"
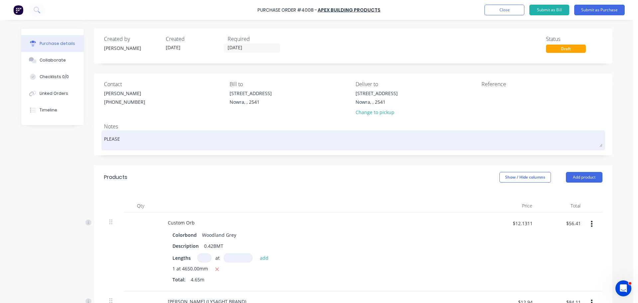
type textarea "x"
type textarea "PLEASE N"
type textarea "x"
type textarea "PLEASE NO"
type textarea "x"
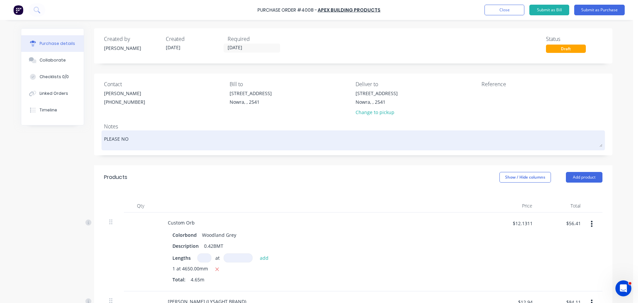
type textarea "PLEASE NOT"
type textarea "x"
type textarea "PLEASE NOTE"
type textarea "x"
type textarea "PLEASE NOTE"
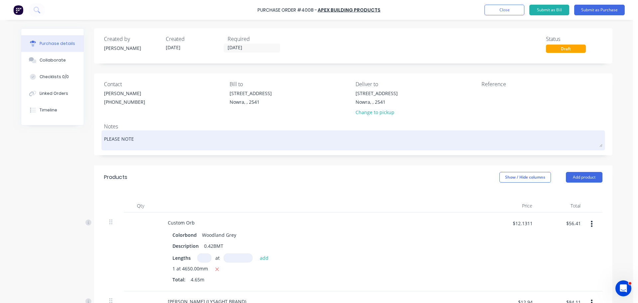
type textarea "x"
type textarea "PLEASE NOTE B"
type textarea "x"
type textarea "PLEASE NOTE [PERSON_NAME]"
type textarea "x"
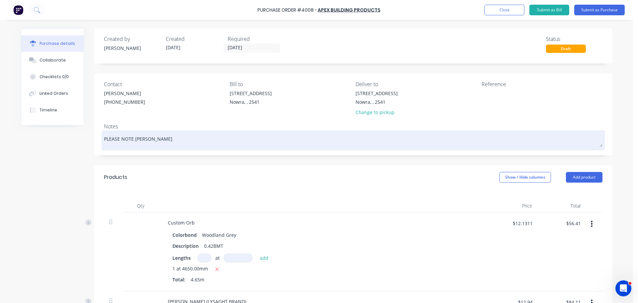
type textarea "PLEASE NOTE BOT"
type textarea "x"
type textarea "PLEASE NOTE BOTH"
type textarea "x"
type textarea "PLEASE NOTE BOTH"
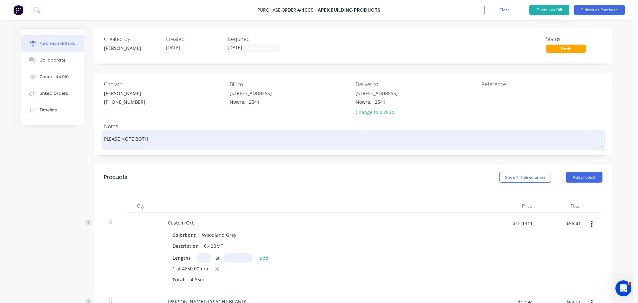
type textarea "x"
type textarea "PLEASE NOTE BOTH G"
type textarea "x"
type textarea "PLEASE NOTE BOTH [PERSON_NAME]"
type textarea "x"
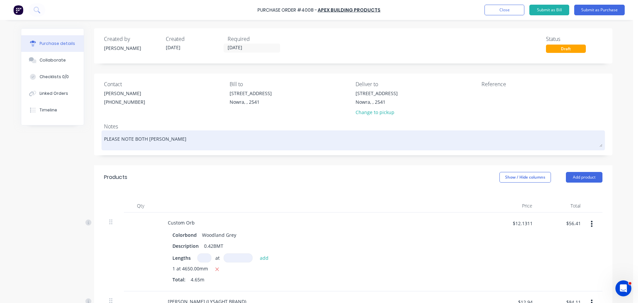
type textarea "PLEASE NOTE BOTH GUT"
type textarea "x"
type textarea "PLEASE NOTE BOTH [PERSON_NAME]"
type textarea "x"
type textarea "PLEASE NOTE BOTH [PERSON_NAME]"
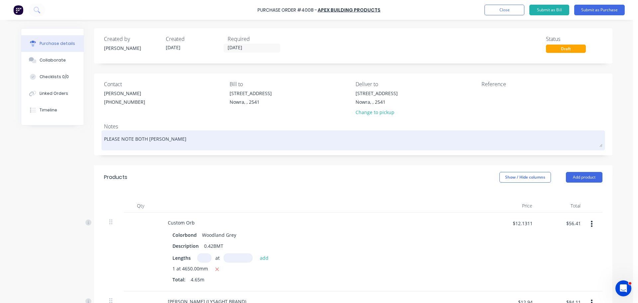
type textarea "x"
type textarea "PLEASE NOTE BOTH GUTTER"
type textarea "x"
type textarea "PLEASE NOTE BOTH GUTTERS"
type textarea "x"
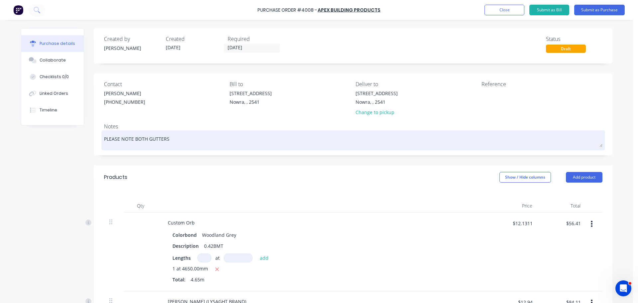
type textarea "PLEASE NOTE BOTH GUTTERS"
type textarea "x"
type textarea "PLEASE NOTE BOTH GUTTERS A"
type textarea "x"
type textarea "PLEASE NOTE BOTH GUTTERS AR"
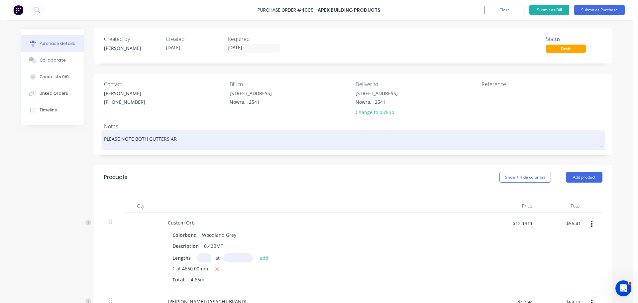
type textarea "x"
type textarea "PLEASE NOTE BOTH GUTTERS ARE"
type textarea "x"
type textarea "PLEASE NOTE BOTH GUTTERS ARE"
type textarea "x"
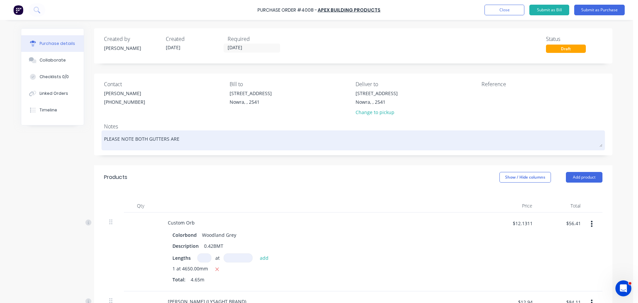
type textarea "PLEASE NOTE BOTH GUTTERS ARE P"
type textarea "x"
type textarea "PLEASE NOTE BOTH GUTTERS ARE PL"
type textarea "x"
type textarea "PLEASE NOTE BOTH GUTTERS ARE PLA"
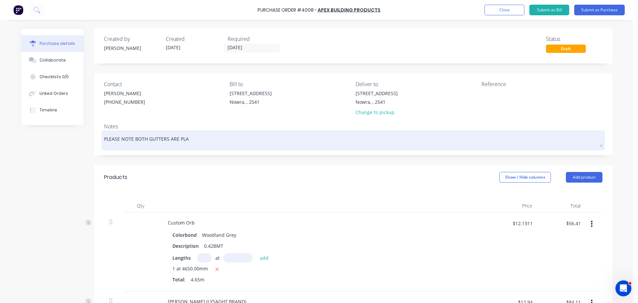
type textarea "x"
type textarea "PLEASE NOTE BOTH GUTTERS ARE PLAI"
type textarea "x"
type textarea "PLEASE NOTE BOTH GUTTERS ARE PLAIN"
type textarea "x"
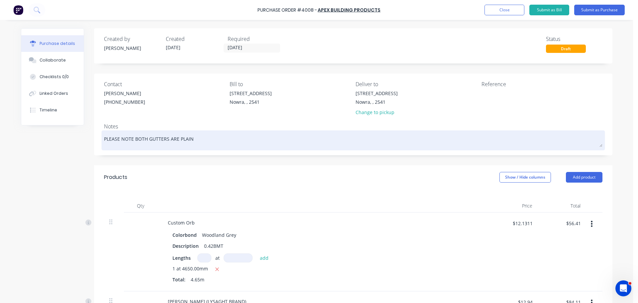
type textarea "PLEASE NOTE BOTH GUTTERS ARE PLAIN"
type textarea "x"
type textarea "PLEASE NOTE BOTH GUTTERS ARE PLAIN ("
type textarea "x"
type textarea "PLEASE NOTE BOTH GUTTERS ARE PLAIN (U"
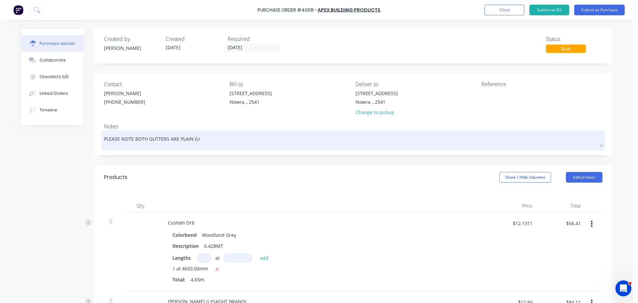
type textarea "x"
type textarea "PLEASE NOTE BOTH GUTTERS ARE PLAIN (UN"
type textarea "x"
type textarea "PLEASE NOTE BOTH GUTTERS ARE PLAIN (UNS"
type textarea "x"
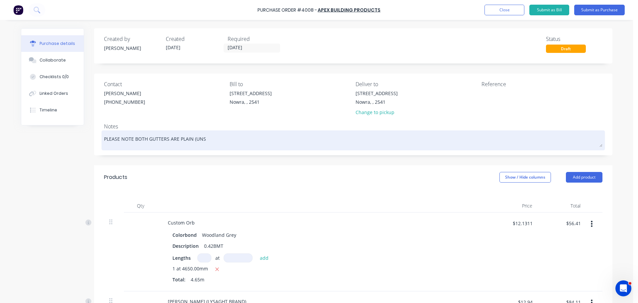
type textarea "PLEASE NOTE BOTH GUTTERS ARE PLAIN (UNSL"
type textarea "x"
type textarea "PLEASE NOTE BOTH GUTTERS ARE PLAIN (UNSLO"
type textarea "x"
type textarea "PLEASE NOTE BOTH GUTTERS ARE PLAIN (UNSLOT"
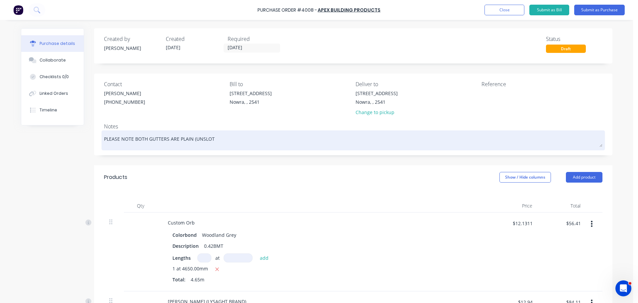
type textarea "x"
type textarea "PLEASE NOTE BOTH GUTTERS ARE PLAIN (UNSLOTT"
type textarea "x"
type textarea "PLEASE NOTE BOTH GUTTERS ARE PLAIN (UNSLOTTE"
type textarea "x"
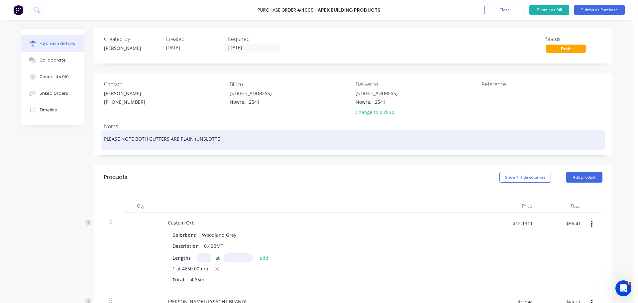
type textarea "PLEASE NOTE BOTH GUTTERS ARE PLAIN (UNSLOTTED"
type textarea "x"
type textarea "PLEASE NOTE BOTH GUTTERS ARE PLAIN (UNSLOTTED)"
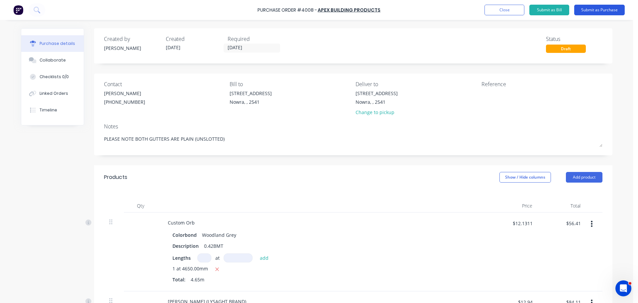
click at [597, 12] on button "Submit as Purchase" at bounding box center [599, 10] width 51 height 11
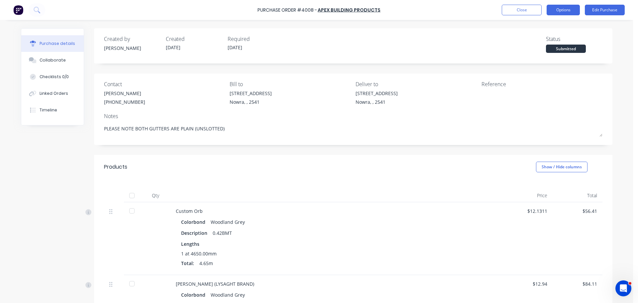
click at [563, 10] on button "Options" at bounding box center [563, 10] width 33 height 11
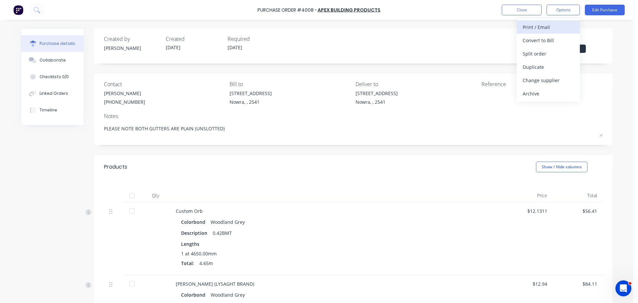
click at [560, 22] on div "Print / Email" at bounding box center [548, 27] width 51 height 10
click at [555, 38] on div "With pricing" at bounding box center [548, 41] width 51 height 10
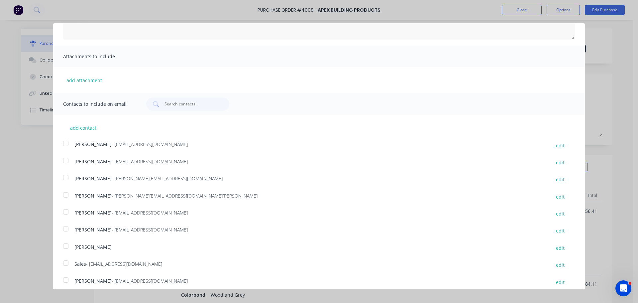
scroll to position [122, 0]
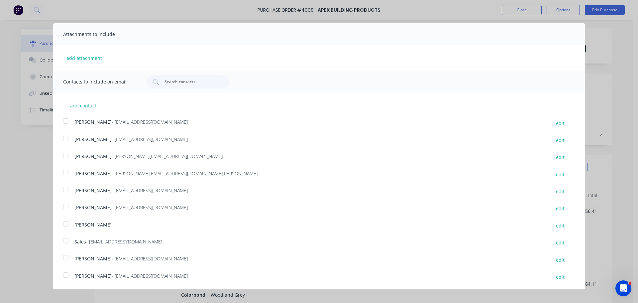
click at [67, 240] on div at bounding box center [65, 240] width 13 height 13
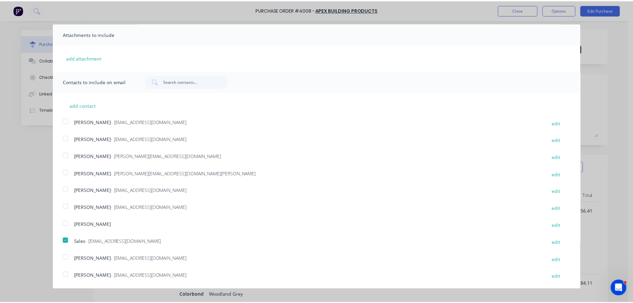
scroll to position [0, 0]
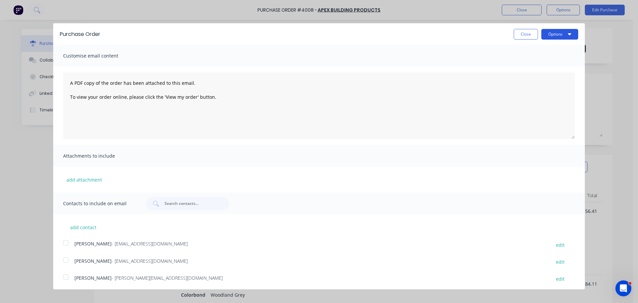
click at [555, 34] on button "Options" at bounding box center [559, 34] width 37 height 11
click at [550, 66] on div "Email" at bounding box center [546, 64] width 51 height 10
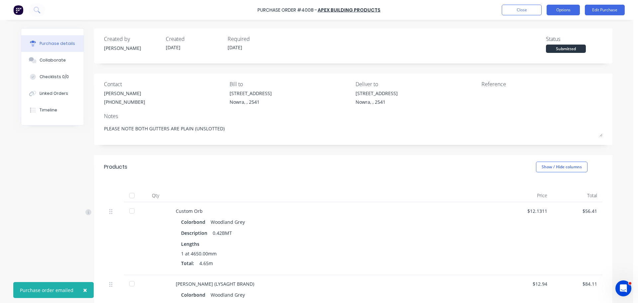
click at [563, 9] on button "Options" at bounding box center [563, 10] width 33 height 11
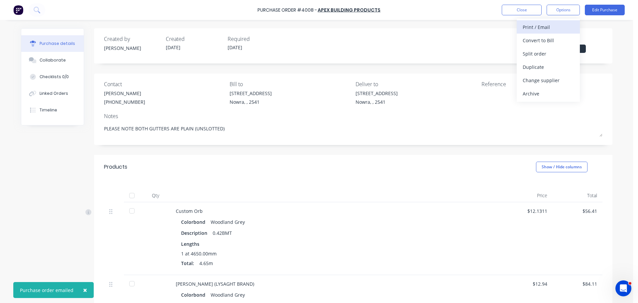
click at [551, 25] on div "Print / Email" at bounding box center [548, 27] width 51 height 10
click at [562, 51] on div "Without pricing" at bounding box center [548, 54] width 51 height 10
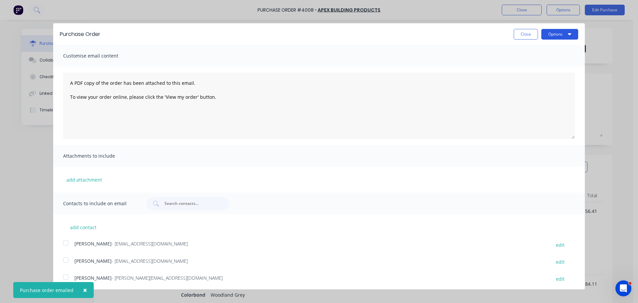
click at [560, 37] on button "Options" at bounding box center [559, 34] width 37 height 11
click at [553, 51] on div "Print" at bounding box center [546, 51] width 51 height 10
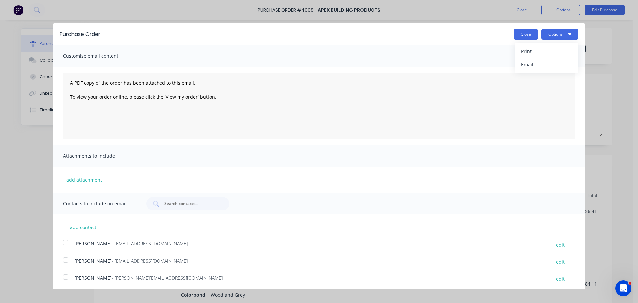
click at [514, 34] on button "Close" at bounding box center [526, 34] width 24 height 11
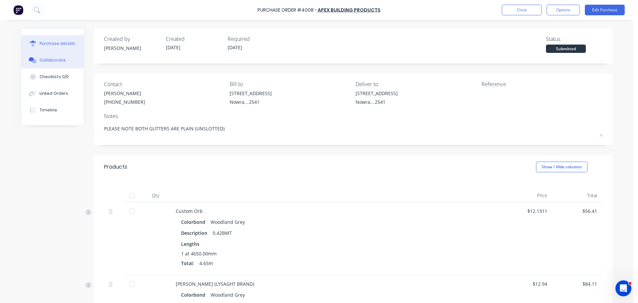
click at [55, 59] on div "Collaborate" at bounding box center [53, 60] width 26 height 6
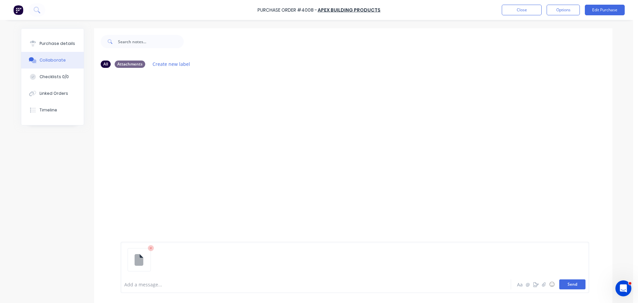
click at [566, 283] on button "Send" at bounding box center [572, 284] width 26 height 10
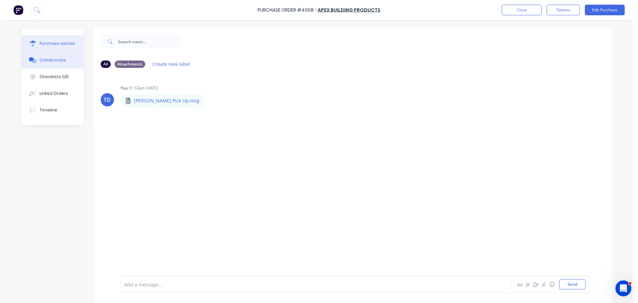
click at [60, 44] on div "Purchase details" at bounding box center [58, 44] width 36 height 6
type textarea "x"
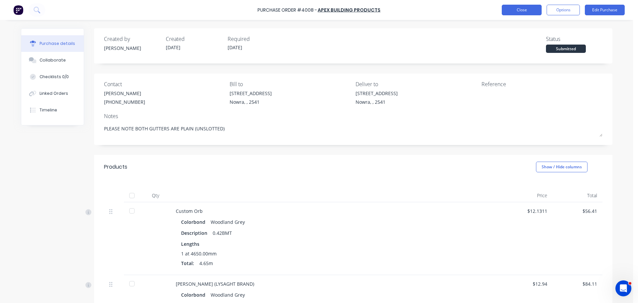
click at [516, 11] on button "Close" at bounding box center [522, 10] width 40 height 11
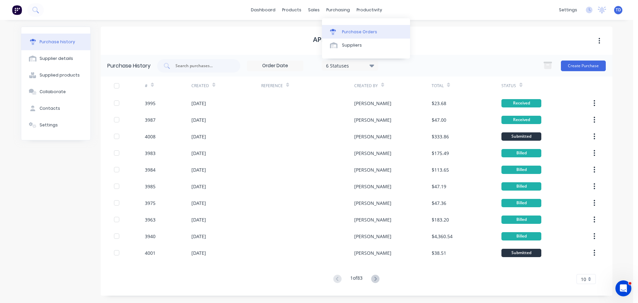
click at [347, 30] on div "Purchase Orders" at bounding box center [359, 32] width 35 height 6
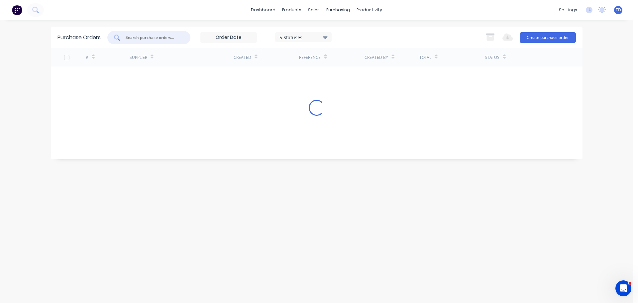
click at [155, 39] on input "text" at bounding box center [152, 37] width 55 height 7
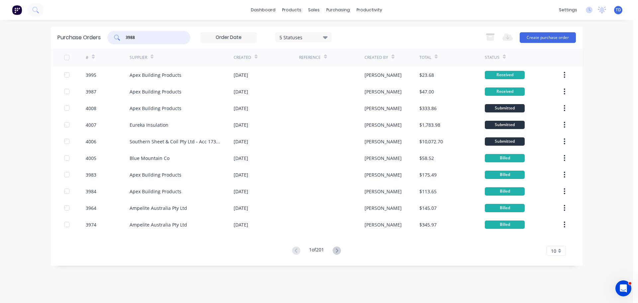
type input "3988"
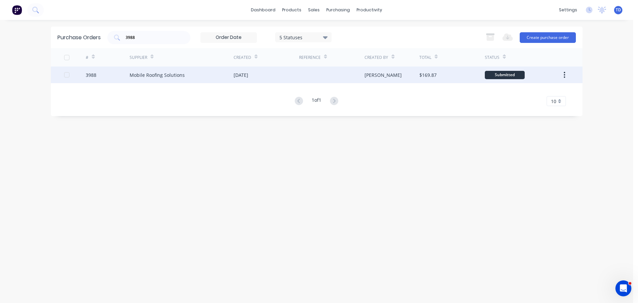
click at [179, 75] on div "Mobile Roofing Solutions" at bounding box center [157, 74] width 55 height 7
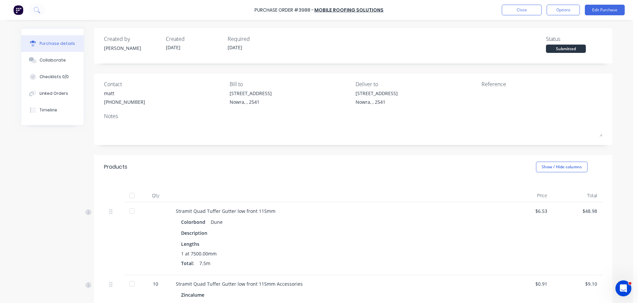
click at [128, 193] on div at bounding box center [131, 195] width 13 height 13
click at [523, 10] on button "Close" at bounding box center [522, 10] width 40 height 11
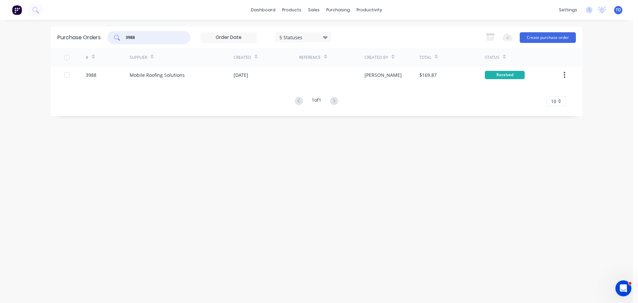
click at [138, 40] on input "3988" at bounding box center [152, 37] width 55 height 7
type input "3990"
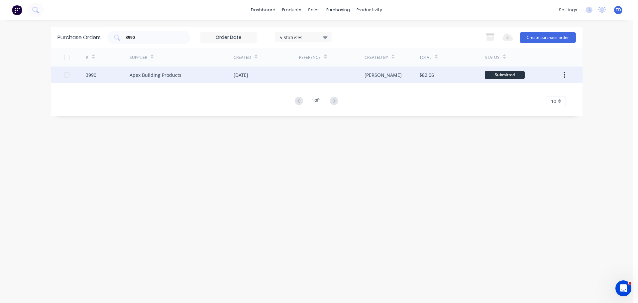
click at [160, 77] on div "Apex Building Products" at bounding box center [156, 74] width 52 height 7
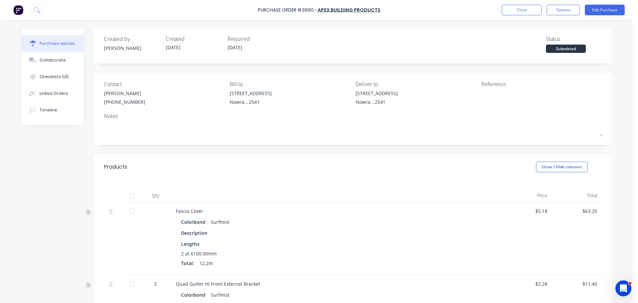
click at [132, 195] on div at bounding box center [131, 195] width 13 height 13
click at [518, 12] on button "Close" at bounding box center [522, 10] width 40 height 11
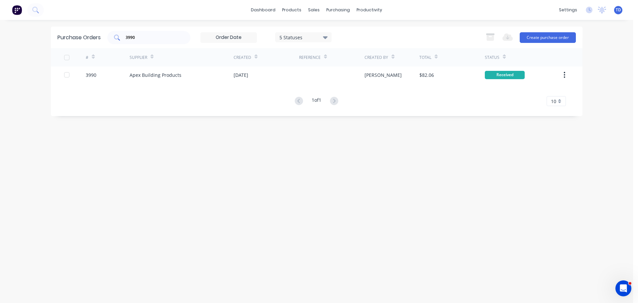
click at [155, 34] on input "3990" at bounding box center [152, 37] width 55 height 7
type input "3"
type input "9111"
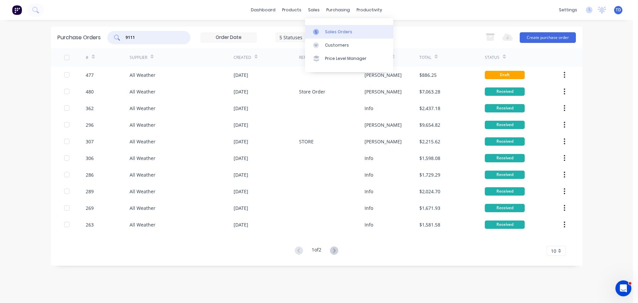
click at [324, 33] on link "Sales Orders" at bounding box center [349, 31] width 88 height 13
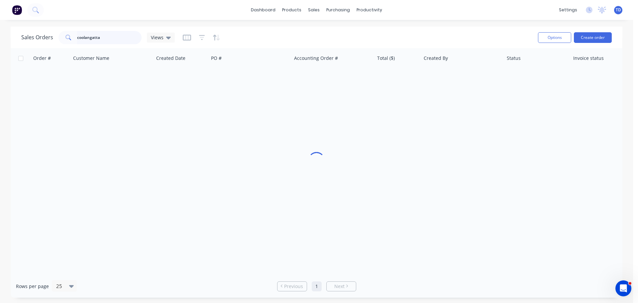
click at [119, 33] on input "coolangatta" at bounding box center [109, 37] width 65 height 13
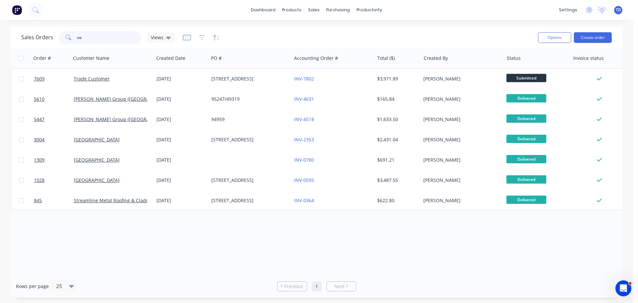
type input "c"
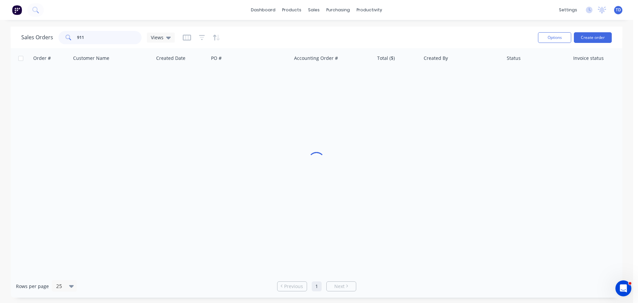
type input "911"
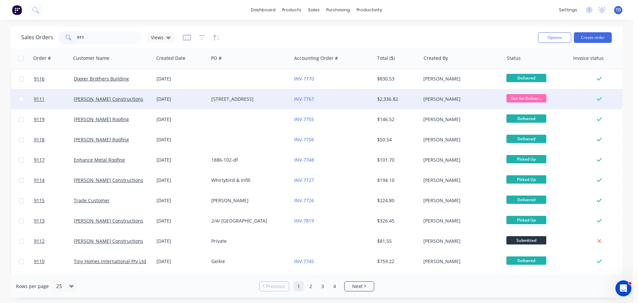
click at [188, 101] on div "[DATE]" at bounding box center [182, 99] width 50 height 7
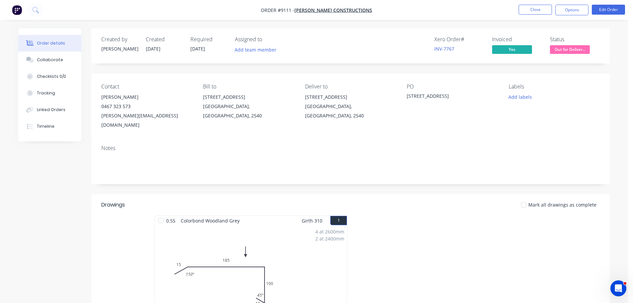
click at [573, 47] on span "Out for Deliver..." at bounding box center [570, 49] width 40 height 8
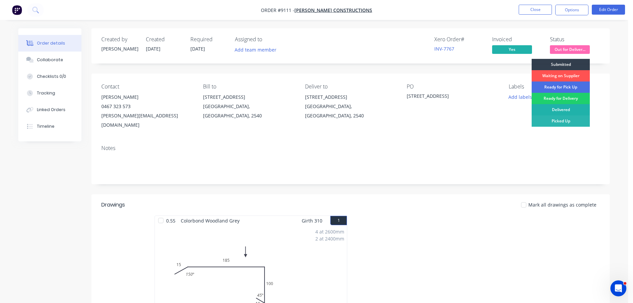
click at [564, 109] on div "Delivered" at bounding box center [561, 109] width 58 height 11
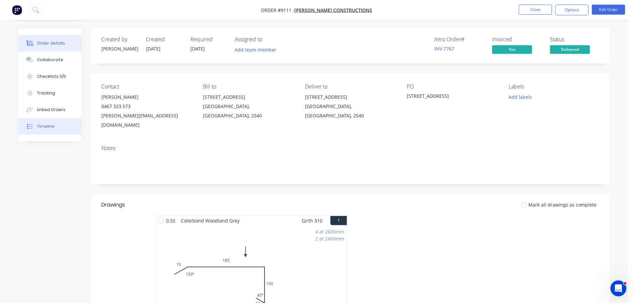
click at [53, 127] on div "Timeline" at bounding box center [46, 126] width 18 height 6
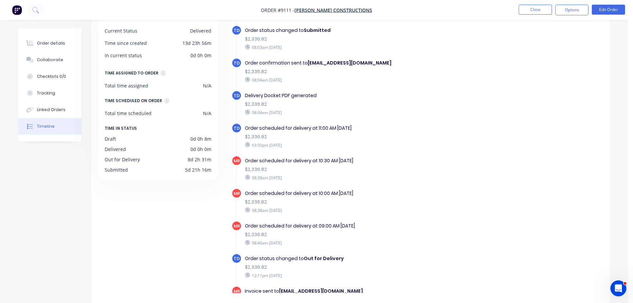
scroll to position [212, 0]
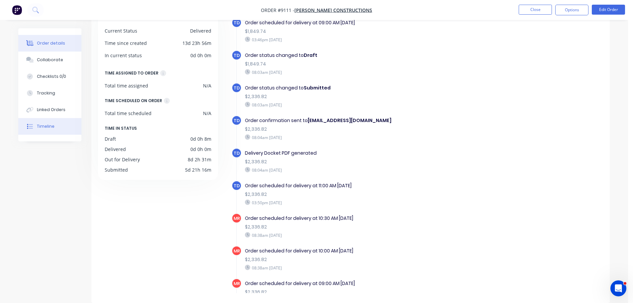
click at [54, 41] on div "Order details" at bounding box center [51, 43] width 28 height 6
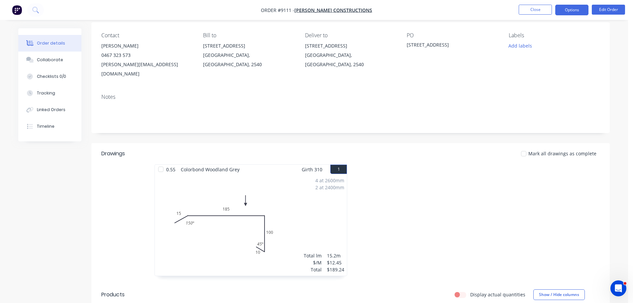
click at [558, 12] on button "Options" at bounding box center [571, 10] width 33 height 11
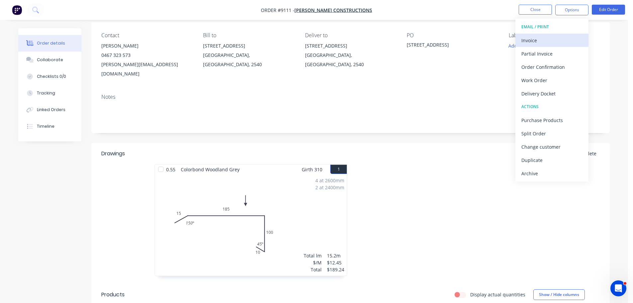
click at [554, 40] on div "Invoice" at bounding box center [551, 41] width 61 height 10
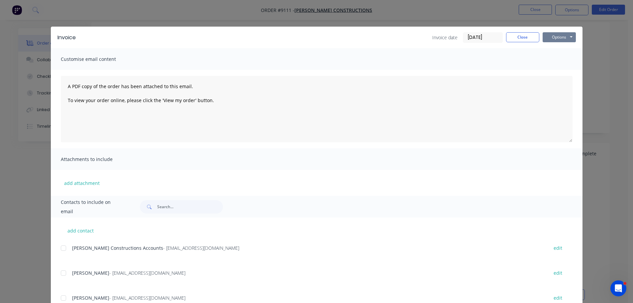
click at [557, 35] on button "Options" at bounding box center [559, 37] width 33 height 10
click at [553, 60] on button "Print" at bounding box center [564, 60] width 43 height 11
click at [527, 40] on button "Close" at bounding box center [522, 37] width 33 height 10
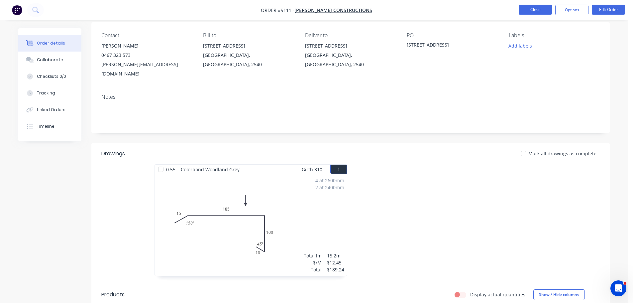
click at [533, 12] on button "Close" at bounding box center [535, 10] width 33 height 10
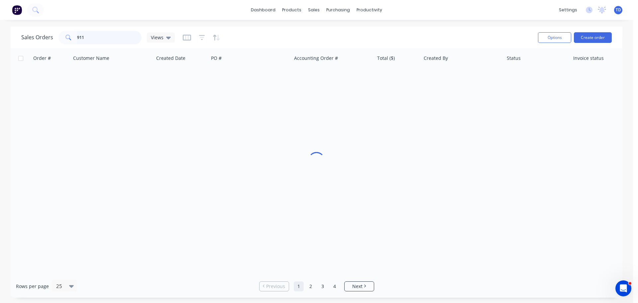
click at [95, 39] on input "911" at bounding box center [109, 37] width 65 height 13
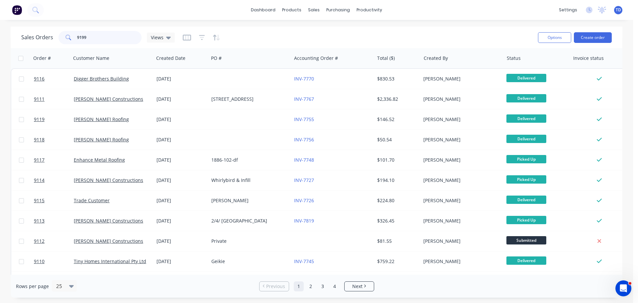
type input "9199"
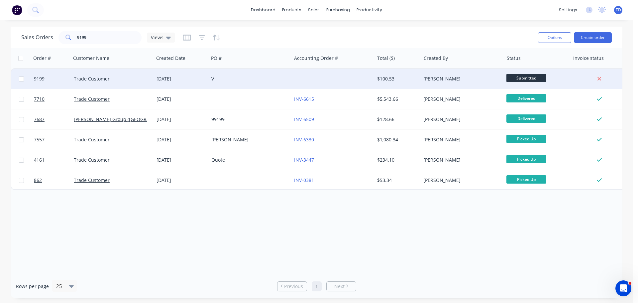
click at [297, 79] on div at bounding box center [332, 79] width 83 height 20
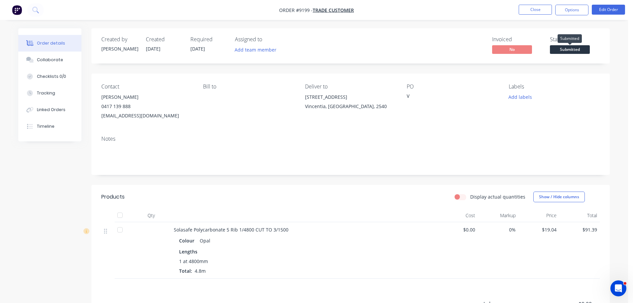
click at [579, 54] on span "Submitted" at bounding box center [570, 49] width 40 height 8
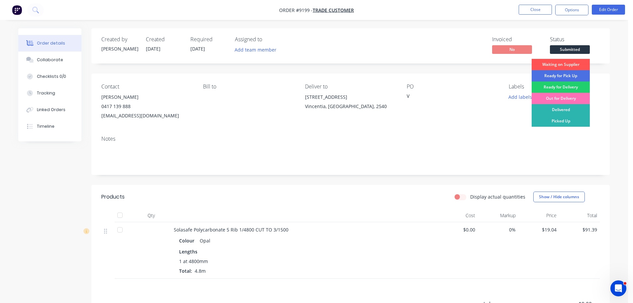
click at [564, 120] on div "Picked Up" at bounding box center [561, 120] width 58 height 11
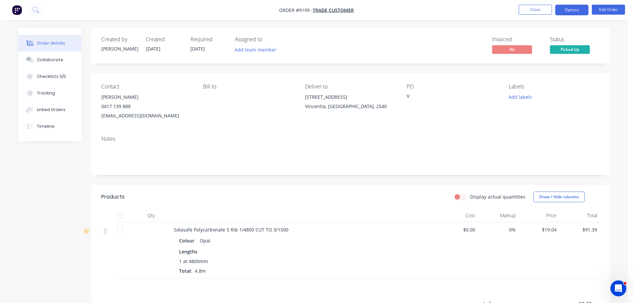
click at [573, 9] on button "Options" at bounding box center [571, 10] width 33 height 11
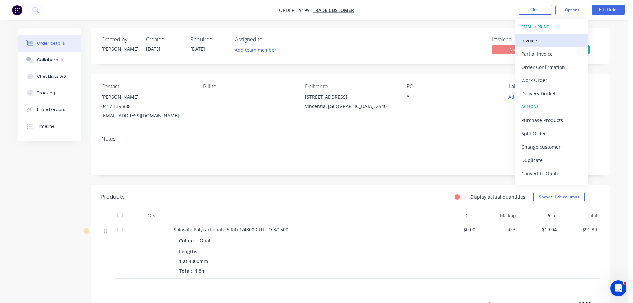
click at [539, 42] on div "Invoice" at bounding box center [551, 41] width 61 height 10
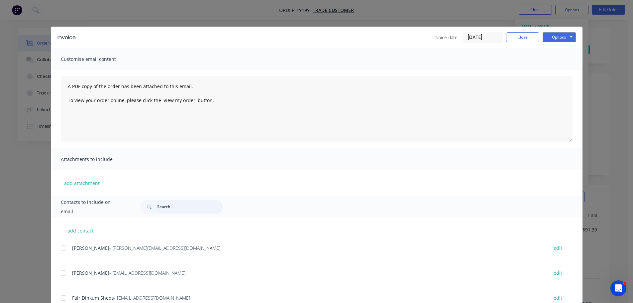
click at [170, 212] on input "text" at bounding box center [190, 206] width 66 height 13
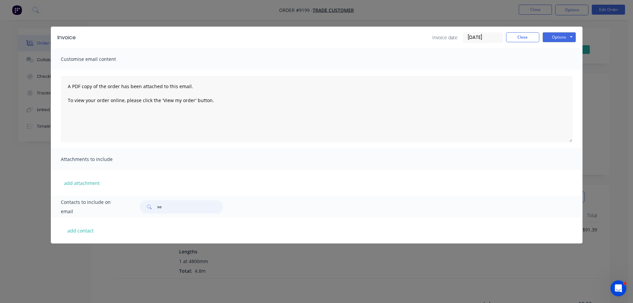
type input "s"
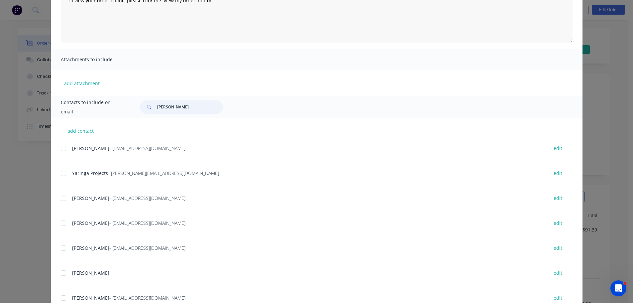
scroll to position [124, 0]
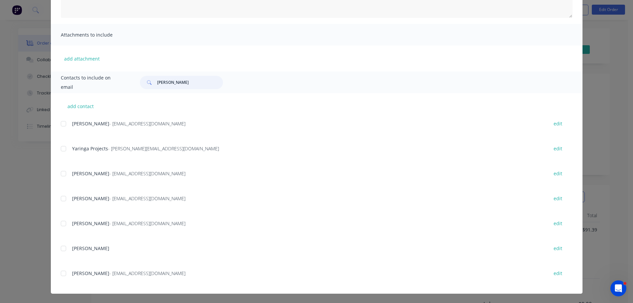
click at [61, 225] on div at bounding box center [63, 223] width 13 height 13
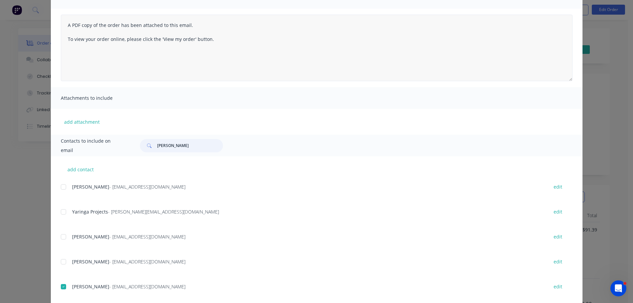
scroll to position [0, 0]
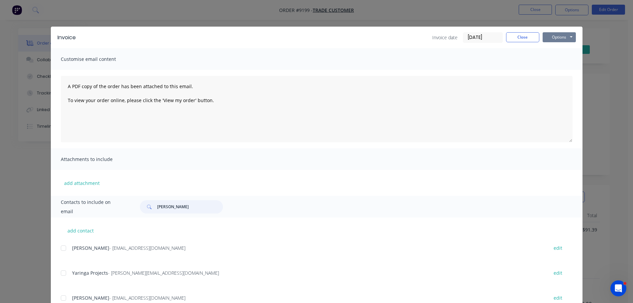
type input "[PERSON_NAME]"
click at [546, 39] on button "Options" at bounding box center [559, 37] width 33 height 10
click at [557, 72] on button "Email" at bounding box center [564, 70] width 43 height 11
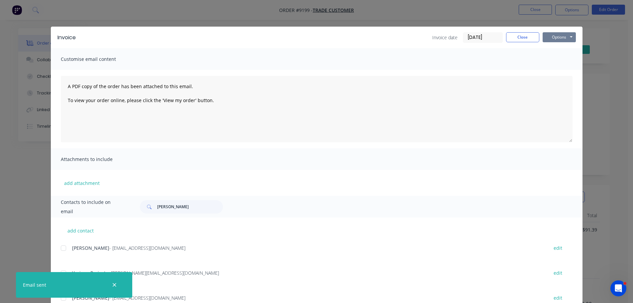
click at [563, 35] on button "Options" at bounding box center [559, 37] width 33 height 10
click at [561, 60] on button "Print" at bounding box center [564, 60] width 43 height 11
click at [510, 37] on button "Close" at bounding box center [522, 37] width 33 height 10
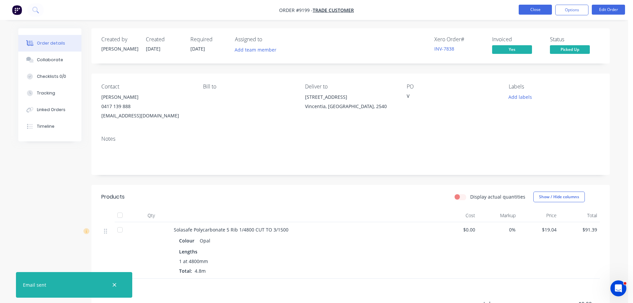
click at [527, 11] on button "Close" at bounding box center [535, 10] width 33 height 10
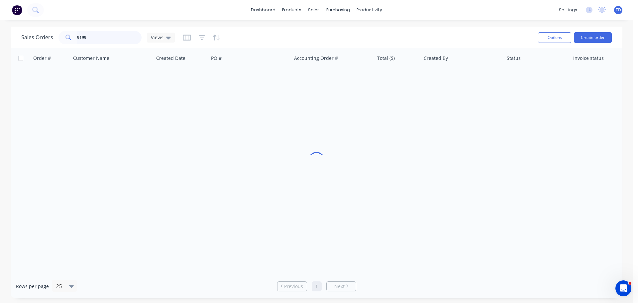
click at [109, 34] on input "9199" at bounding box center [109, 37] width 65 height 13
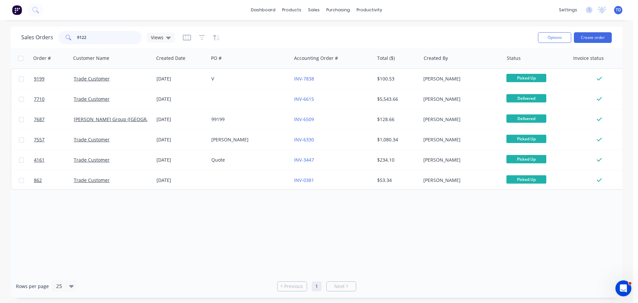
type input "9122"
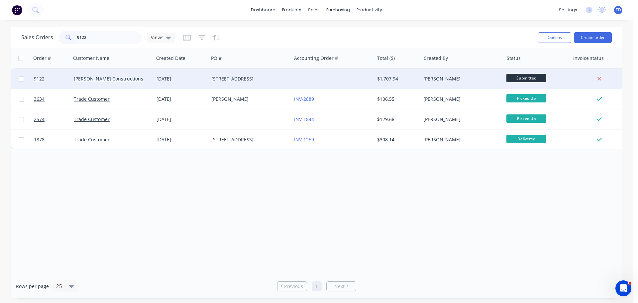
click at [307, 80] on div at bounding box center [332, 79] width 83 height 20
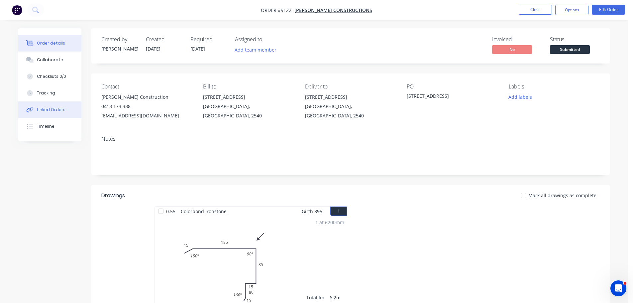
click at [46, 108] on div "Linked Orders" at bounding box center [51, 110] width 29 height 6
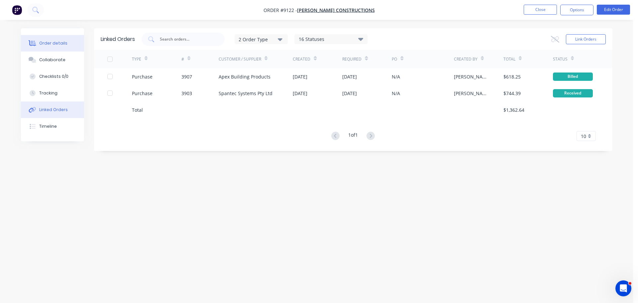
click at [53, 47] on button "Order details" at bounding box center [52, 43] width 63 height 17
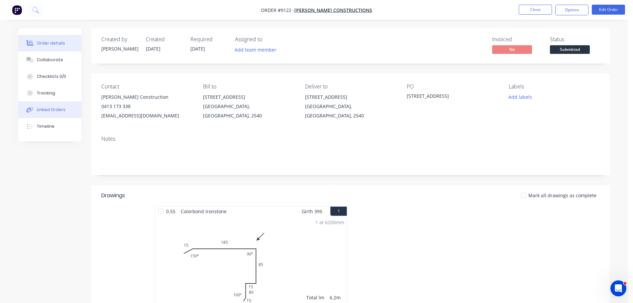
click at [48, 115] on button "Linked Orders" at bounding box center [49, 109] width 63 height 17
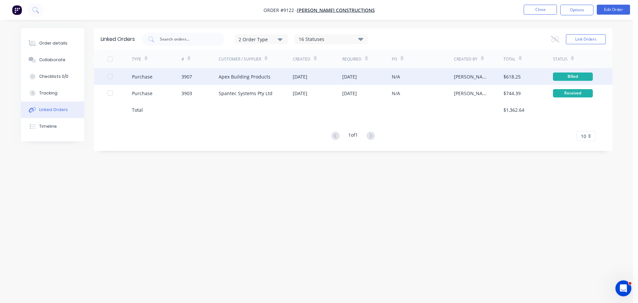
click at [252, 78] on div "Apex Building Products" at bounding box center [245, 76] width 52 height 7
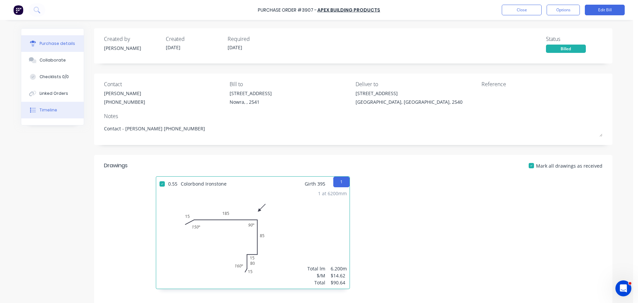
click at [50, 113] on button "Timeline" at bounding box center [52, 110] width 62 height 17
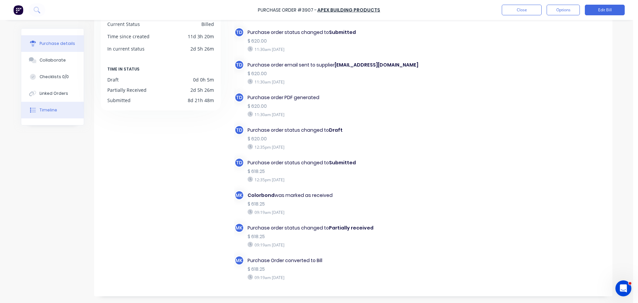
click at [66, 46] on div "Purchase details" at bounding box center [58, 44] width 36 height 6
type textarea "x"
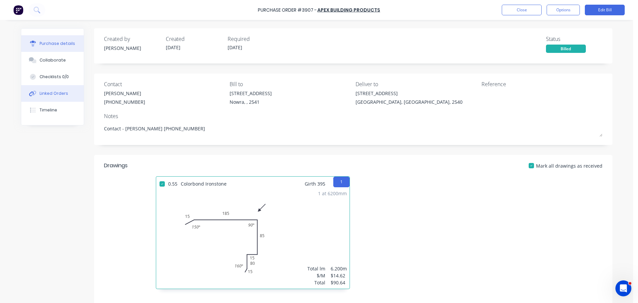
click at [63, 92] on div "Linked Orders" at bounding box center [54, 93] width 29 height 6
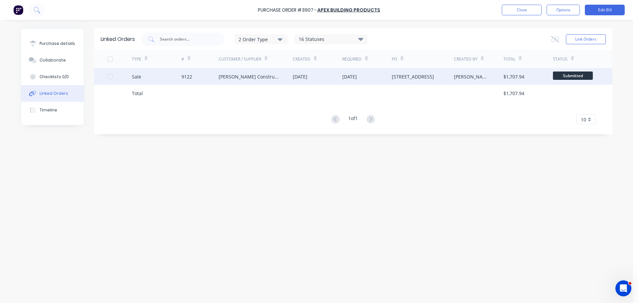
click at [361, 81] on div "[DATE]" at bounding box center [367, 76] width 50 height 17
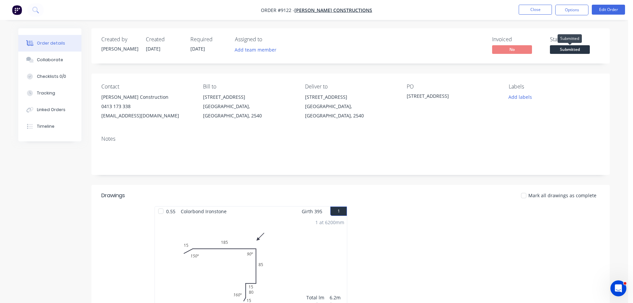
click at [571, 49] on span "Submitted" at bounding box center [570, 49] width 40 height 8
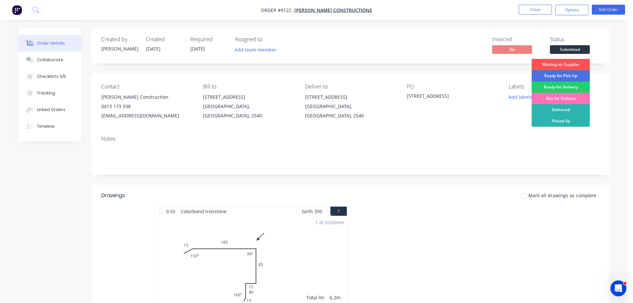
click at [568, 110] on div "Delivered" at bounding box center [561, 109] width 58 height 11
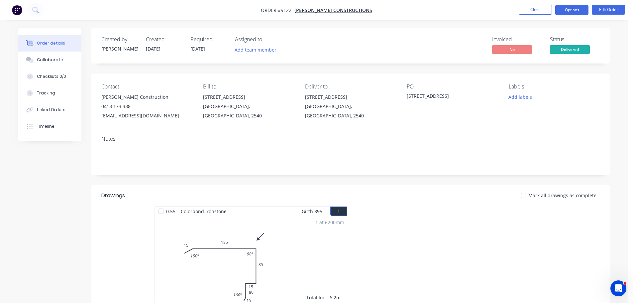
click at [563, 12] on button "Options" at bounding box center [571, 10] width 33 height 11
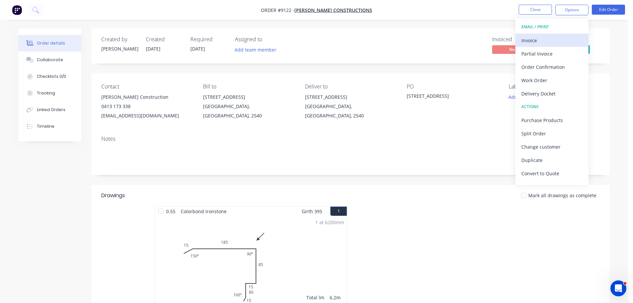
click at [538, 40] on div "Invoice" at bounding box center [551, 41] width 61 height 10
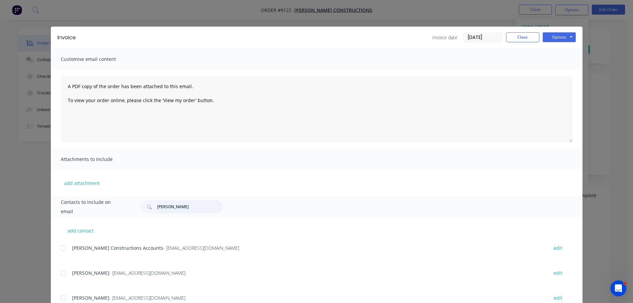
click at [168, 206] on input "[PERSON_NAME]" at bounding box center [190, 206] width 66 height 13
type input "s"
click at [63, 245] on div at bounding box center [63, 247] width 13 height 13
click at [551, 37] on button "Options" at bounding box center [559, 37] width 33 height 10
click at [553, 71] on button "Email" at bounding box center [564, 70] width 43 height 11
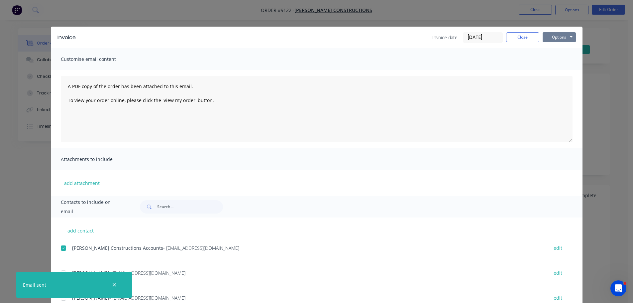
click at [562, 38] on button "Options" at bounding box center [559, 37] width 33 height 10
click at [561, 58] on button "Print" at bounding box center [564, 60] width 43 height 11
click at [515, 35] on button "Close" at bounding box center [522, 37] width 33 height 10
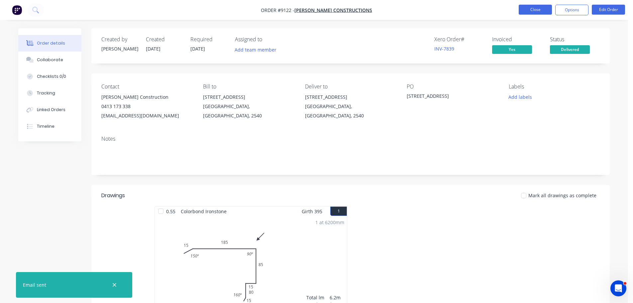
click at [530, 13] on button "Close" at bounding box center [535, 10] width 33 height 10
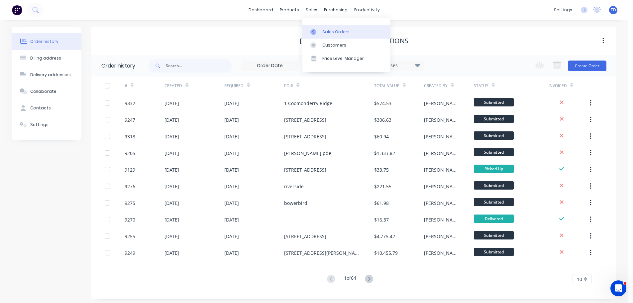
click at [322, 33] on link "Sales Orders" at bounding box center [346, 31] width 88 height 13
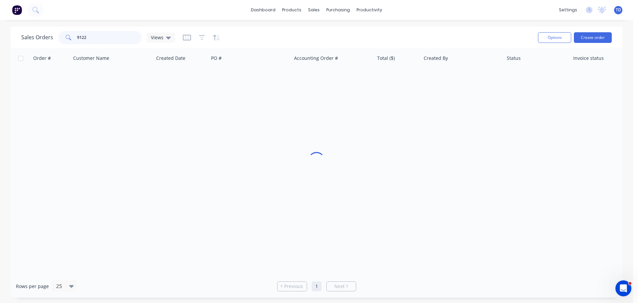
click at [112, 40] on input "9122" at bounding box center [109, 37] width 65 height 13
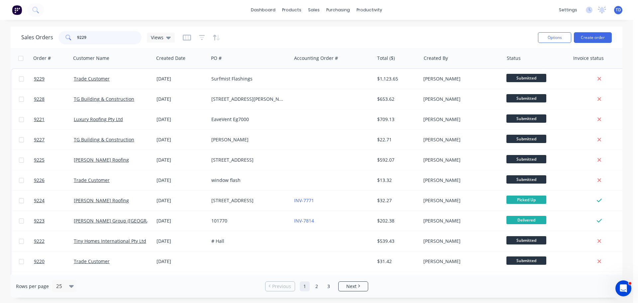
type input "9229"
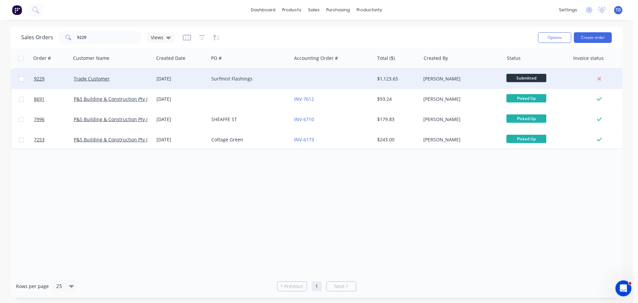
click at [306, 80] on div at bounding box center [332, 79] width 83 height 20
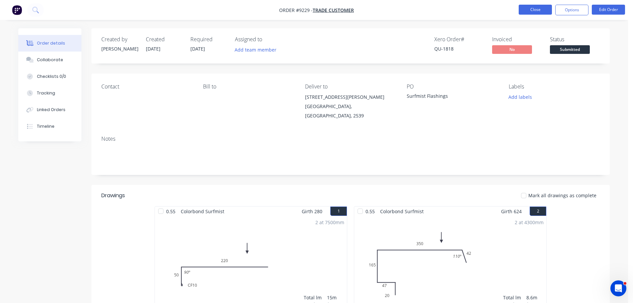
click at [529, 13] on button "Close" at bounding box center [535, 10] width 33 height 10
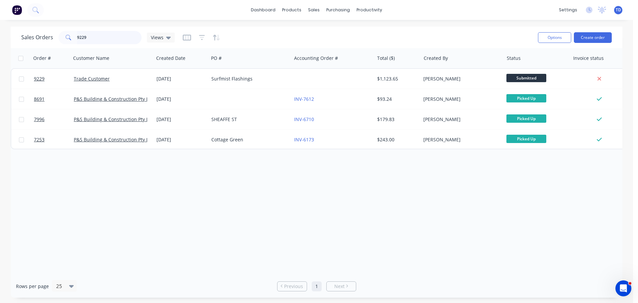
click at [99, 35] on input "9229" at bounding box center [109, 37] width 65 height 13
type input "9225"
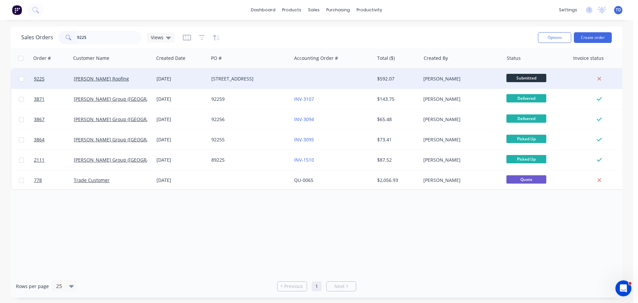
click at [311, 78] on div at bounding box center [332, 79] width 83 height 20
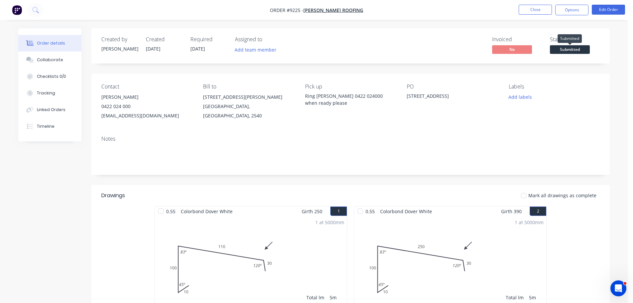
click at [577, 50] on span "Submitted" at bounding box center [570, 49] width 40 height 8
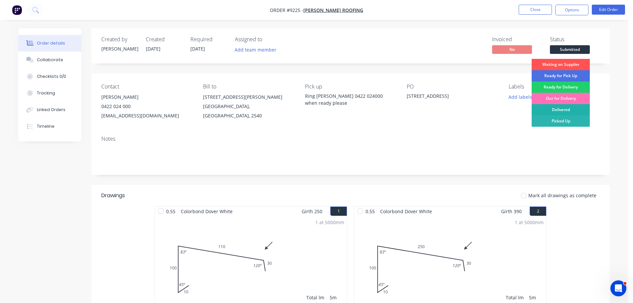
click at [567, 110] on div "Delivered" at bounding box center [561, 109] width 58 height 11
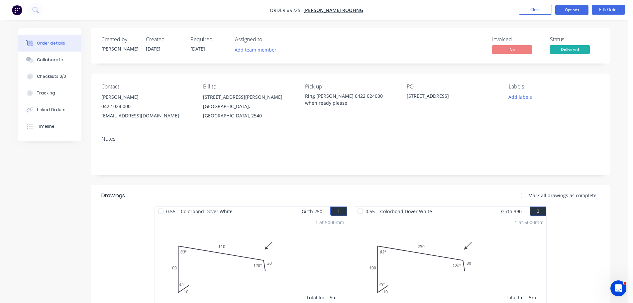
click at [568, 11] on button "Options" at bounding box center [571, 10] width 33 height 11
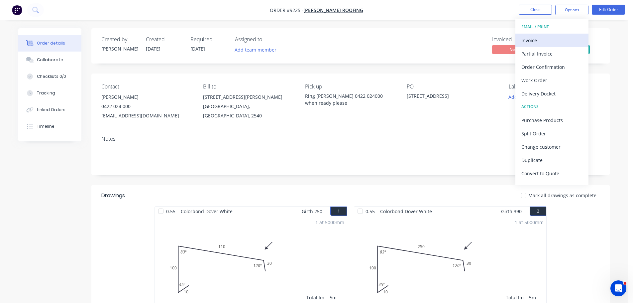
click at [538, 39] on div "Invoice" at bounding box center [551, 41] width 61 height 10
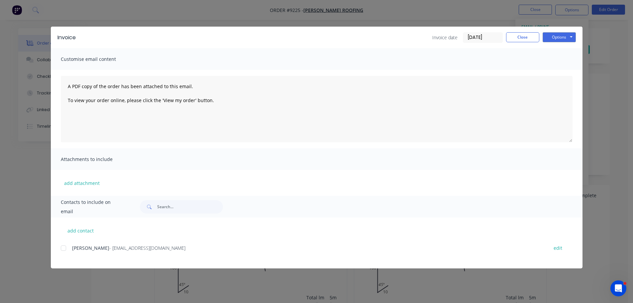
click at [63, 246] on div at bounding box center [63, 247] width 13 height 13
click at [551, 40] on button "Options" at bounding box center [559, 37] width 33 height 10
click at [557, 70] on button "Email" at bounding box center [564, 70] width 43 height 11
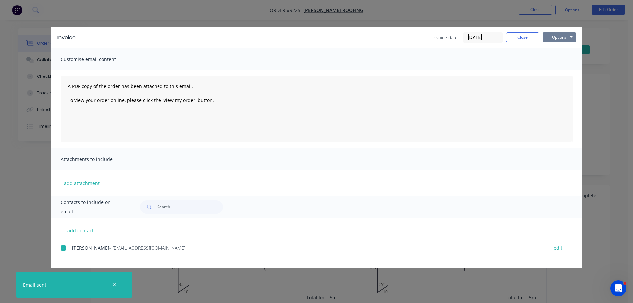
click at [556, 38] on button "Options" at bounding box center [559, 37] width 33 height 10
click at [560, 60] on button "Print" at bounding box center [564, 60] width 43 height 11
drag, startPoint x: 509, startPoint y: 37, endPoint x: 528, endPoint y: 28, distance: 21.3
click at [509, 37] on button "Close" at bounding box center [522, 37] width 33 height 10
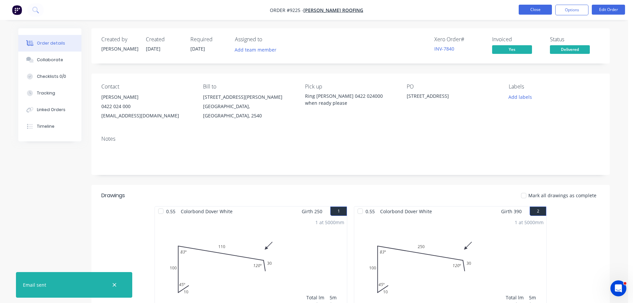
click at [531, 13] on button "Close" at bounding box center [535, 10] width 33 height 10
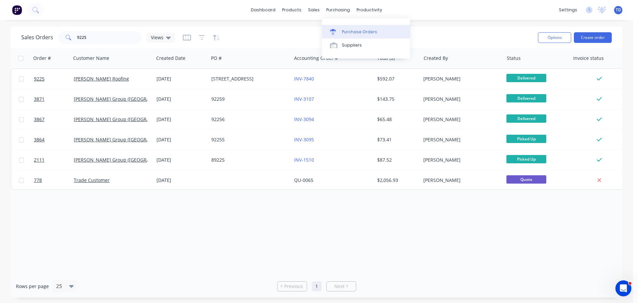
click at [347, 29] on div "Purchase Orders" at bounding box center [359, 32] width 35 height 6
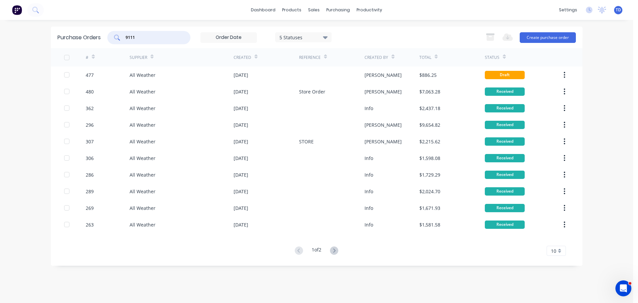
click at [155, 39] on input "9111" at bounding box center [152, 37] width 55 height 7
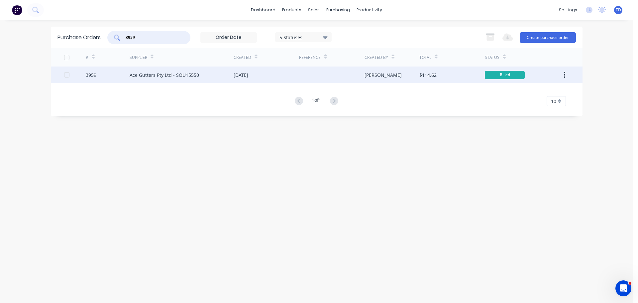
click at [250, 79] on div "[DATE]" at bounding box center [266, 74] width 65 height 17
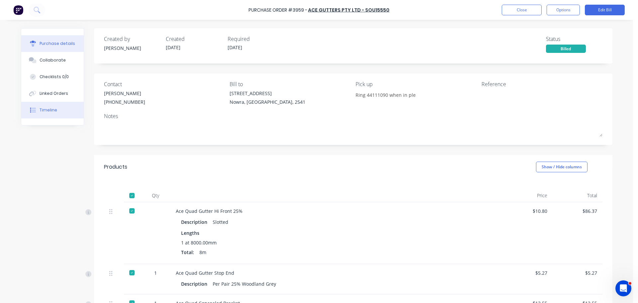
click at [41, 112] on div "Timeline" at bounding box center [49, 110] width 18 height 6
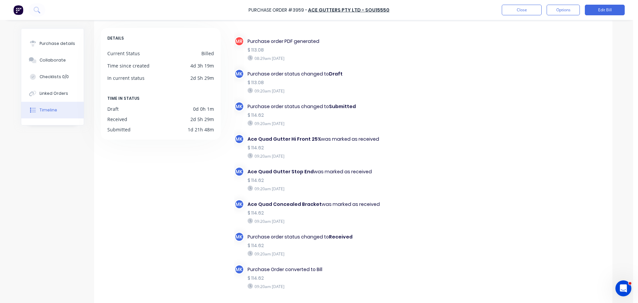
scroll to position [58, 0]
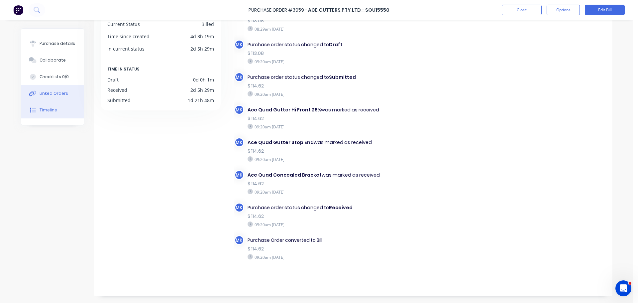
click at [62, 94] on div "Linked Orders" at bounding box center [54, 93] width 29 height 6
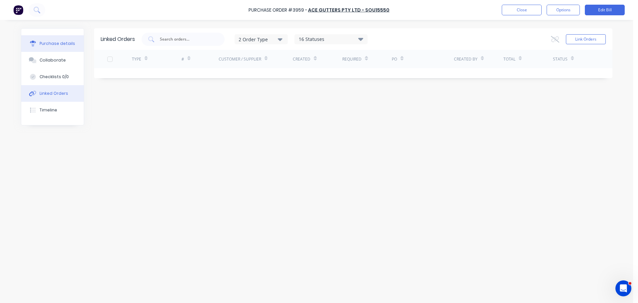
click at [59, 44] on div "Purchase details" at bounding box center [58, 44] width 36 height 6
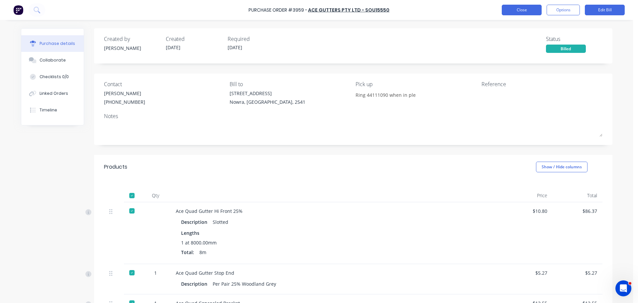
click at [524, 7] on button "Close" at bounding box center [522, 10] width 40 height 11
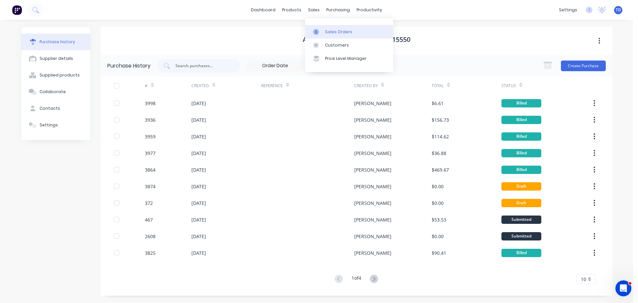
click at [330, 32] on div "Sales Orders" at bounding box center [338, 32] width 27 height 6
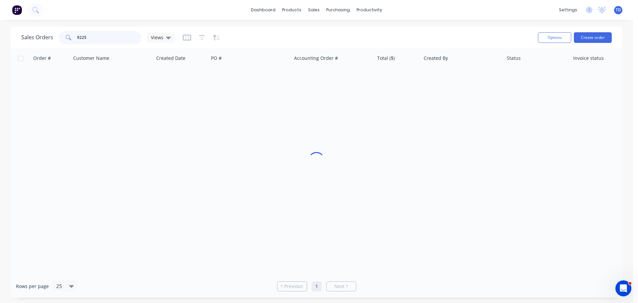
click at [105, 39] on input "9225" at bounding box center [109, 37] width 65 height 13
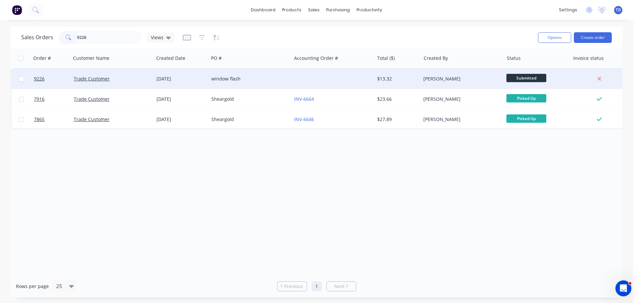
click at [141, 78] on div "Trade Customer" at bounding box center [111, 78] width 74 height 7
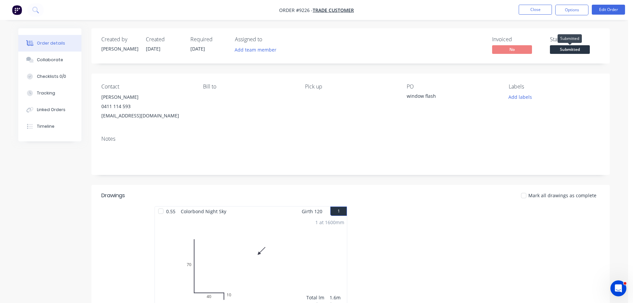
click at [570, 51] on span "Submitted" at bounding box center [570, 49] width 40 height 8
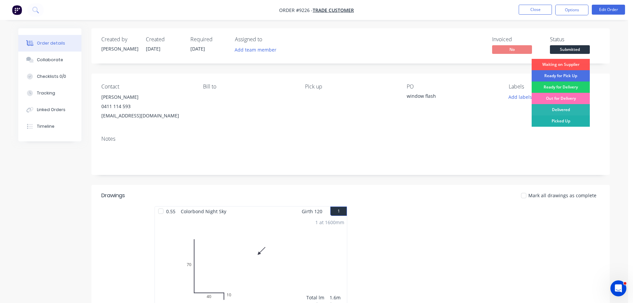
click at [564, 122] on div "Picked Up" at bounding box center [561, 120] width 58 height 11
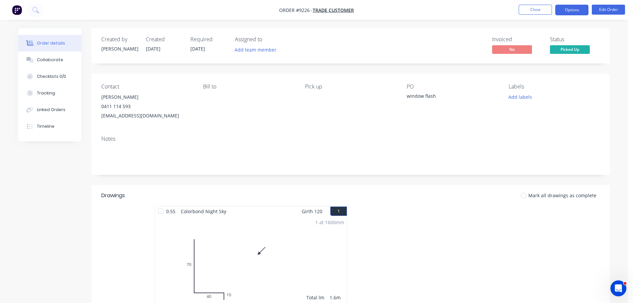
click at [563, 10] on button "Options" at bounding box center [571, 10] width 33 height 11
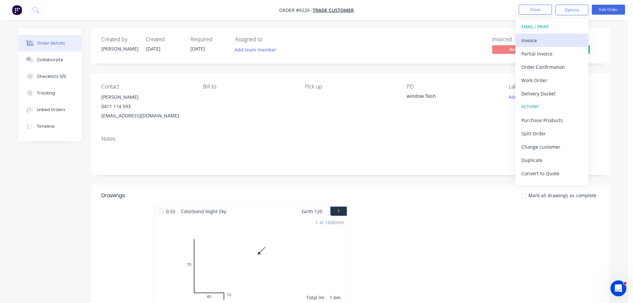
click at [526, 43] on div "Invoice" at bounding box center [551, 41] width 61 height 10
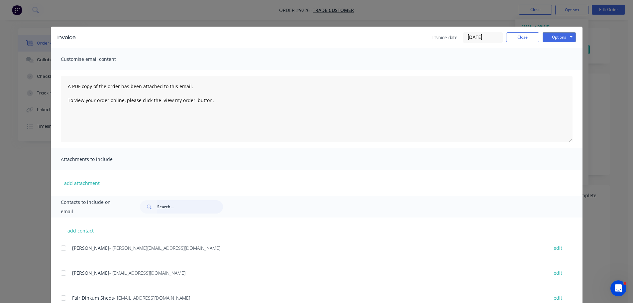
click at [166, 212] on input "text" at bounding box center [190, 206] width 66 height 13
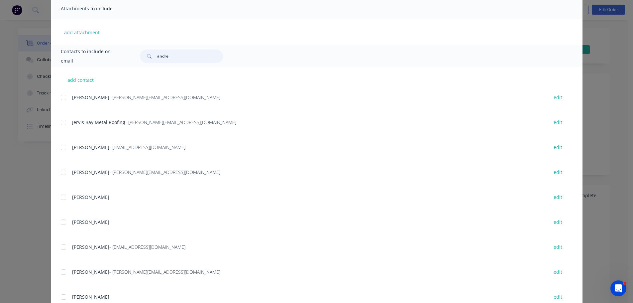
scroll to position [166, 0]
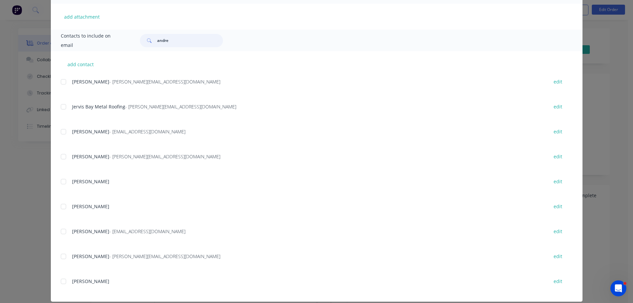
click at [59, 230] on div at bounding box center [63, 231] width 13 height 13
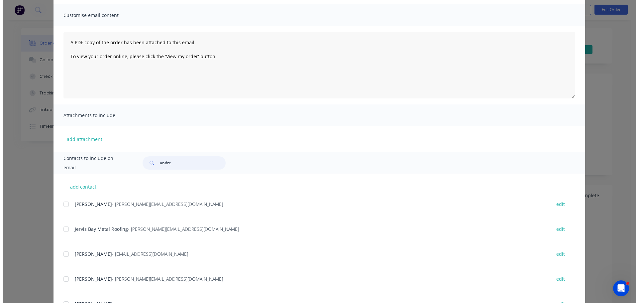
scroll to position [0, 0]
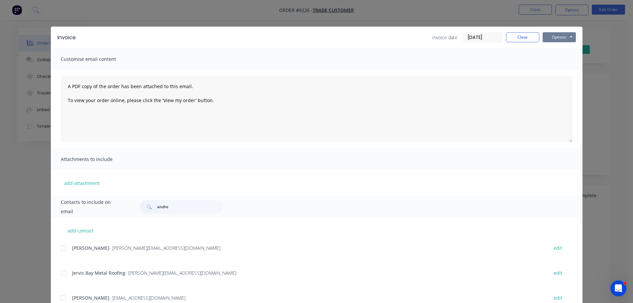
click at [550, 40] on button "Options" at bounding box center [559, 37] width 33 height 10
click at [556, 69] on button "Email" at bounding box center [564, 70] width 43 height 11
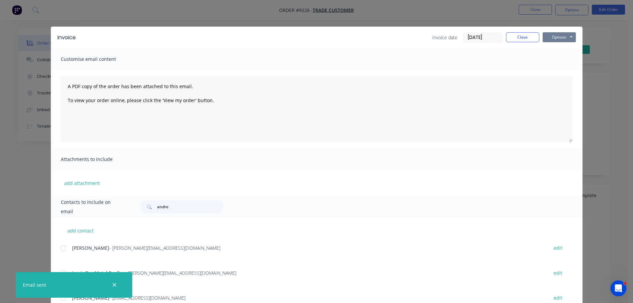
click at [561, 39] on button "Options" at bounding box center [559, 37] width 33 height 10
click at [561, 59] on button "Print" at bounding box center [564, 60] width 43 height 11
click at [521, 39] on button "Close" at bounding box center [522, 37] width 33 height 10
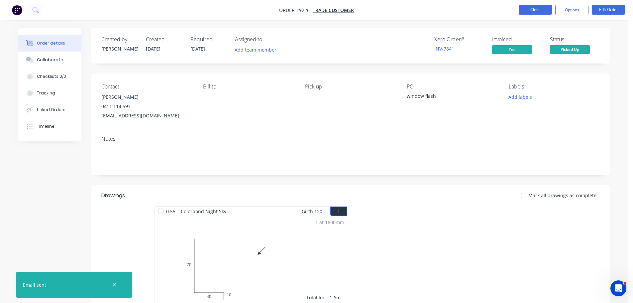
click at [533, 9] on button "Close" at bounding box center [535, 10] width 33 height 10
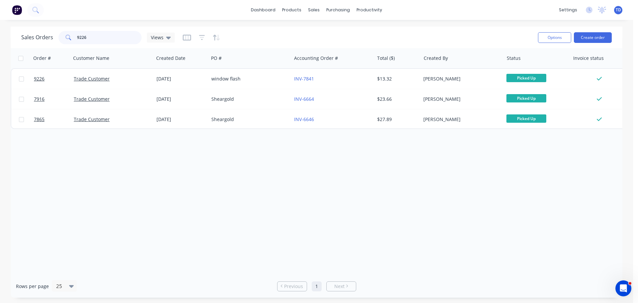
click at [99, 36] on input "9226" at bounding box center [109, 37] width 65 height 13
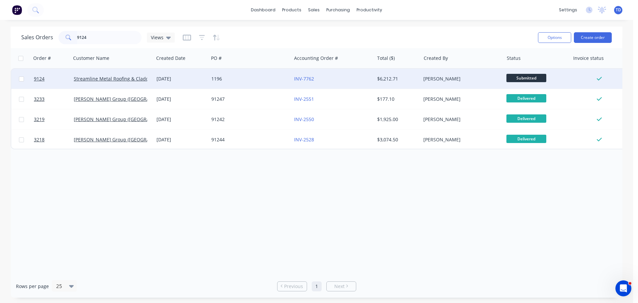
click at [187, 78] on div "[DATE]" at bounding box center [182, 78] width 50 height 7
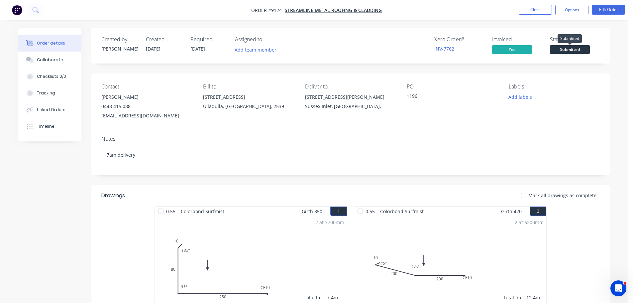
click at [571, 49] on span "Submitted" at bounding box center [570, 49] width 40 height 8
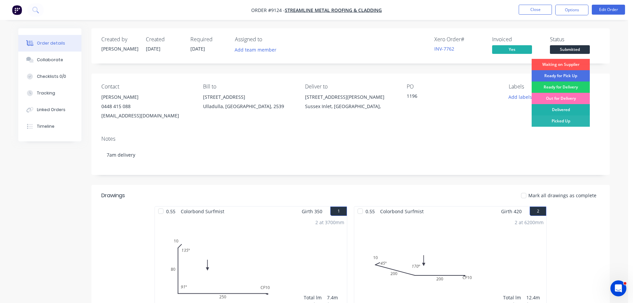
click at [575, 109] on div "Delivered" at bounding box center [561, 109] width 58 height 11
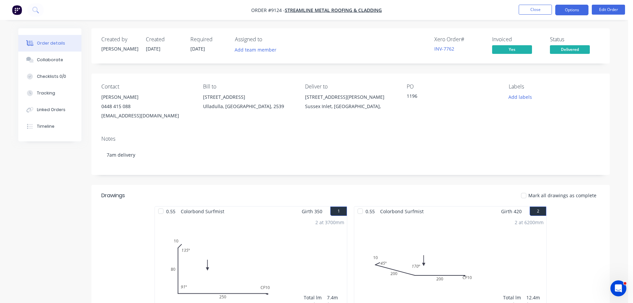
click at [567, 11] on button "Options" at bounding box center [571, 10] width 33 height 11
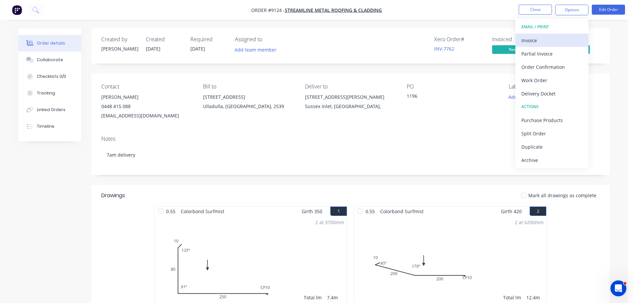
click at [552, 37] on div "Invoice" at bounding box center [551, 41] width 61 height 10
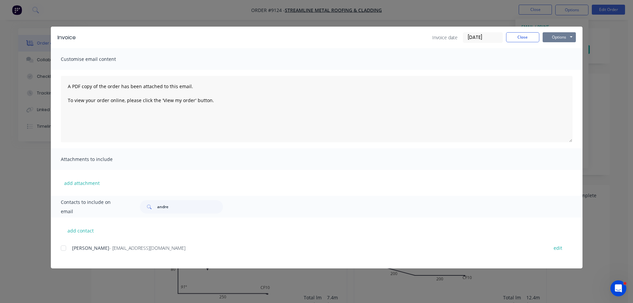
click at [563, 36] on button "Options" at bounding box center [559, 37] width 33 height 10
click at [559, 50] on button "Preview" at bounding box center [564, 49] width 43 height 11
click at [525, 41] on button "Close" at bounding box center [522, 37] width 33 height 10
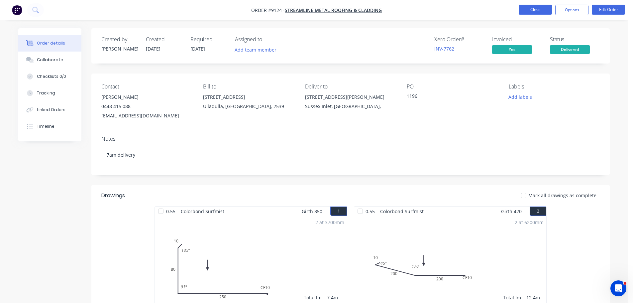
click at [529, 10] on button "Close" at bounding box center [535, 10] width 33 height 10
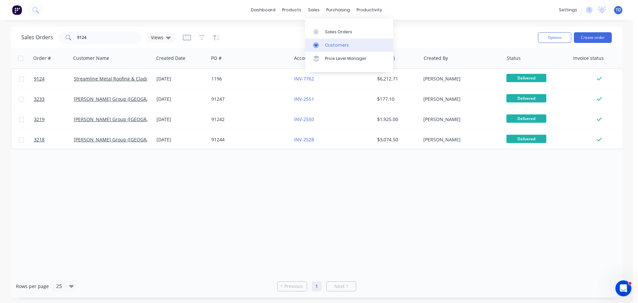
click at [333, 44] on div "Customers" at bounding box center [337, 45] width 24 height 6
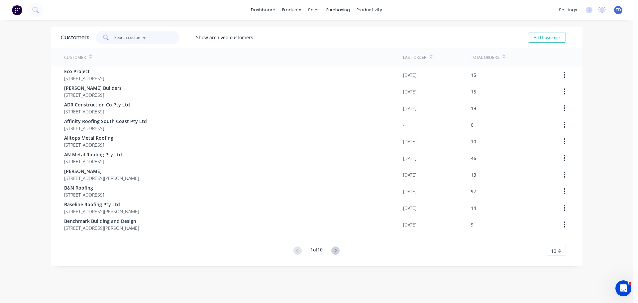
click at [145, 41] on input "text" at bounding box center [146, 37] width 65 height 13
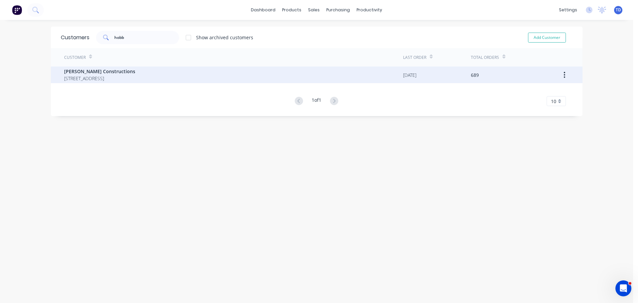
click at [129, 74] on span "[PERSON_NAME] Constructions" at bounding box center [99, 71] width 71 height 7
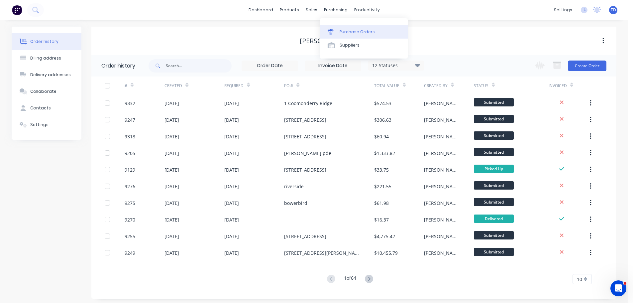
click at [348, 31] on div "Purchase Orders" at bounding box center [357, 32] width 35 height 6
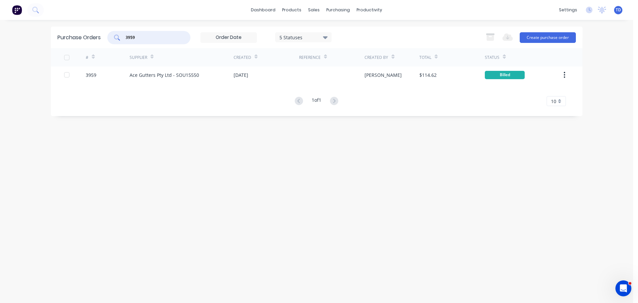
click at [161, 40] on input "3959" at bounding box center [152, 37] width 55 height 7
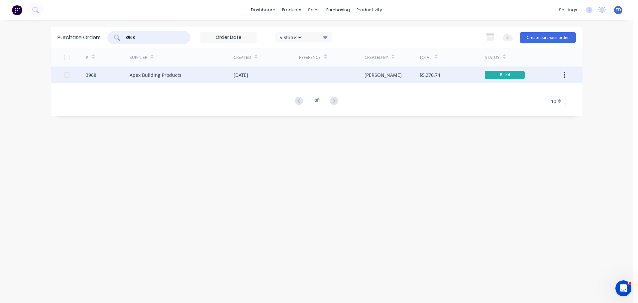
click at [247, 74] on div "[DATE]" at bounding box center [241, 74] width 15 height 7
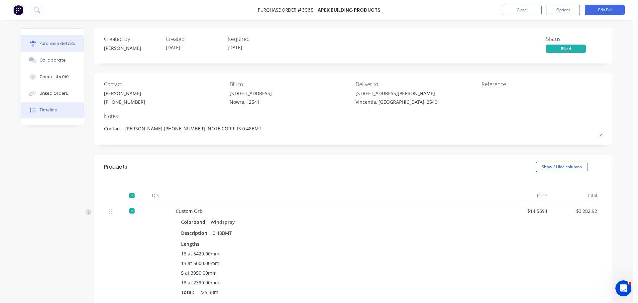
click at [52, 112] on div "Timeline" at bounding box center [49, 110] width 18 height 6
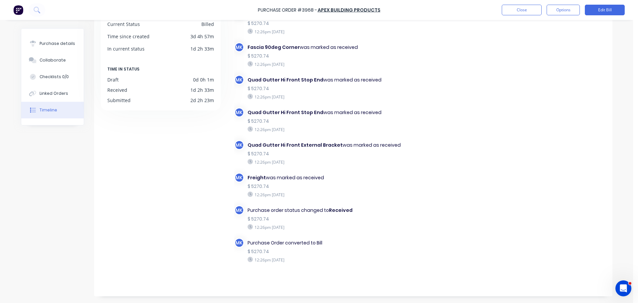
scroll to position [313, 0]
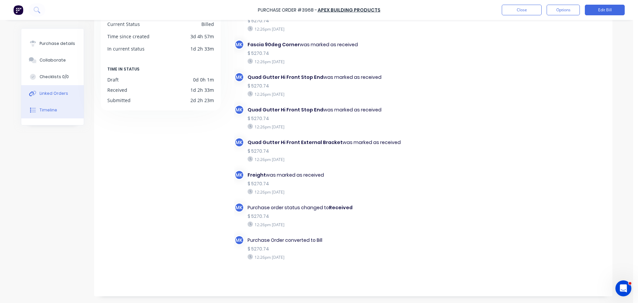
click at [44, 95] on div "Linked Orders" at bounding box center [54, 93] width 29 height 6
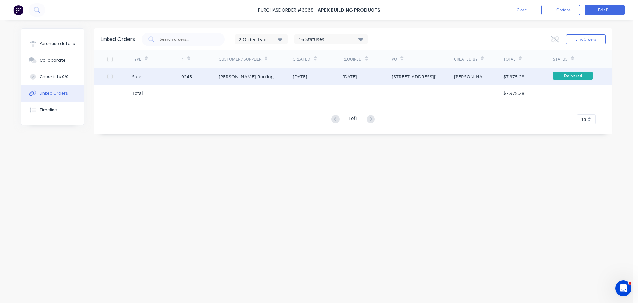
click at [243, 75] on div "[PERSON_NAME] Roofing" at bounding box center [246, 76] width 55 height 7
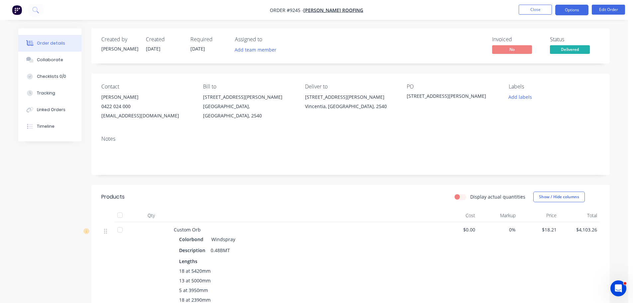
click at [570, 12] on button "Options" at bounding box center [571, 10] width 33 height 11
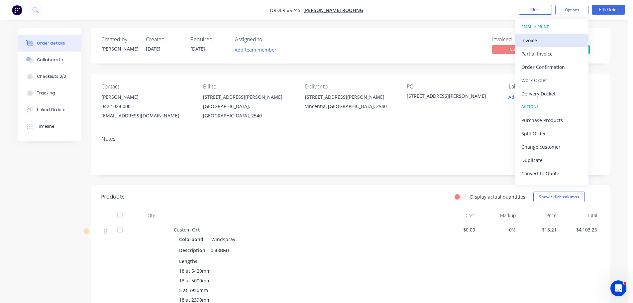
click at [539, 39] on div "Invoice" at bounding box center [551, 41] width 61 height 10
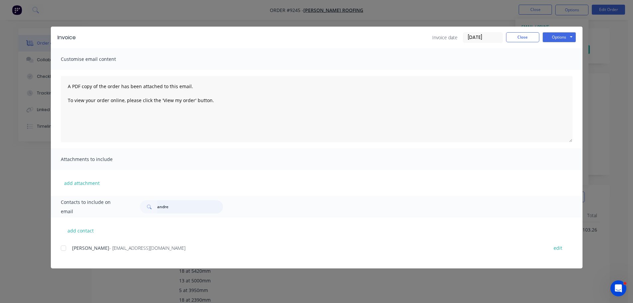
click at [170, 208] on input "andre" at bounding box center [190, 206] width 66 height 13
click at [63, 250] on div at bounding box center [63, 247] width 13 height 13
click at [559, 40] on button "Options" at bounding box center [559, 37] width 33 height 10
click at [558, 69] on button "Email" at bounding box center [564, 70] width 43 height 11
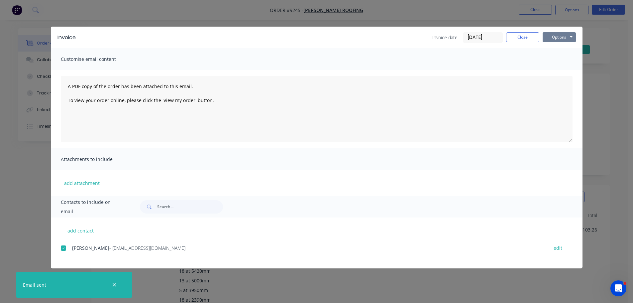
click at [568, 36] on button "Options" at bounding box center [559, 37] width 33 height 10
click at [557, 59] on button "Print" at bounding box center [564, 60] width 43 height 11
click at [524, 38] on button "Close" at bounding box center [522, 37] width 33 height 10
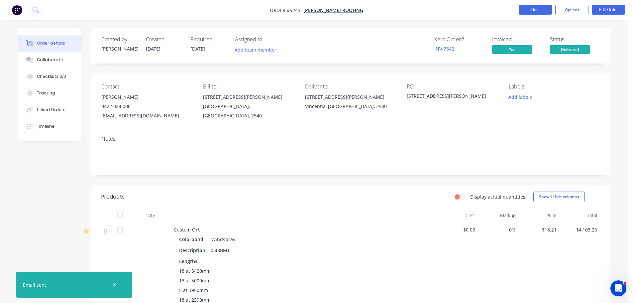
click at [532, 10] on button "Close" at bounding box center [535, 10] width 33 height 10
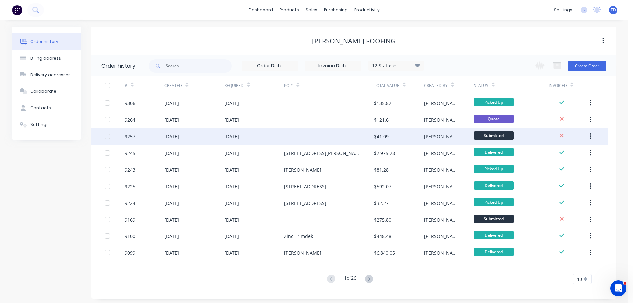
click at [339, 139] on div at bounding box center [329, 136] width 90 height 17
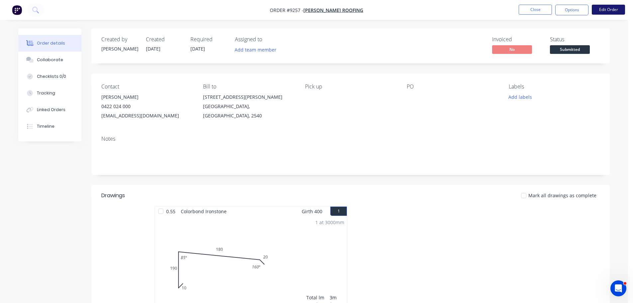
click at [602, 11] on button "Edit Order" at bounding box center [608, 10] width 33 height 10
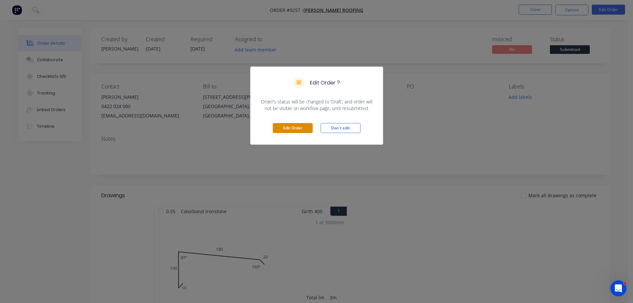
click at [298, 129] on button "Edit Order" at bounding box center [293, 128] width 40 height 10
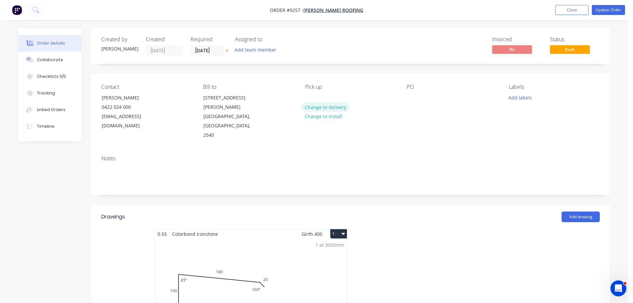
click at [328, 106] on button "Change to delivery" at bounding box center [325, 106] width 49 height 9
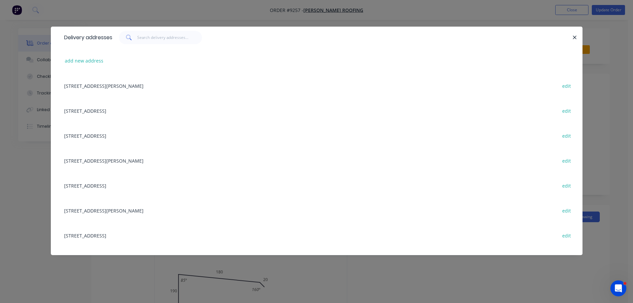
click at [145, 88] on div "[STREET_ADDRESS][PERSON_NAME] edit" at bounding box center [317, 85] width 512 height 25
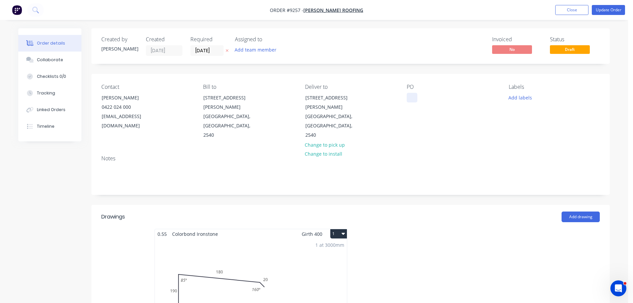
click at [409, 99] on div at bounding box center [412, 98] width 11 height 10
click at [603, 12] on button "Update Order" at bounding box center [608, 10] width 33 height 10
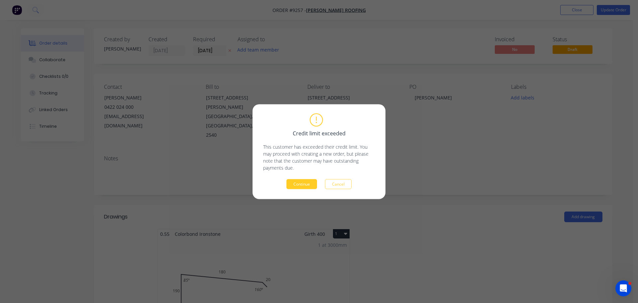
click at [301, 182] on button "Continue" at bounding box center [301, 184] width 31 height 10
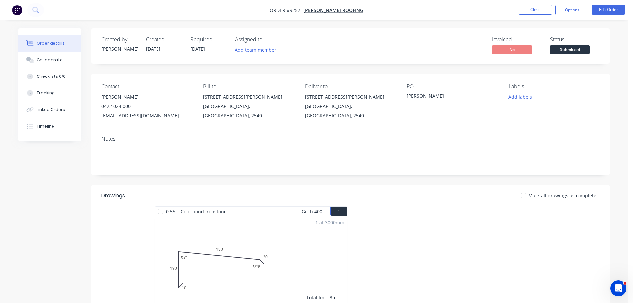
click at [563, 47] on span "Submitted" at bounding box center [570, 49] width 40 height 8
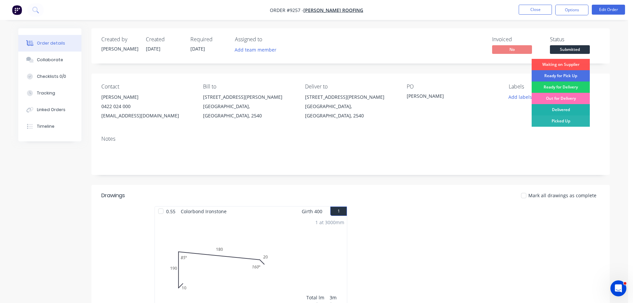
click at [561, 111] on div "Delivered" at bounding box center [561, 109] width 58 height 11
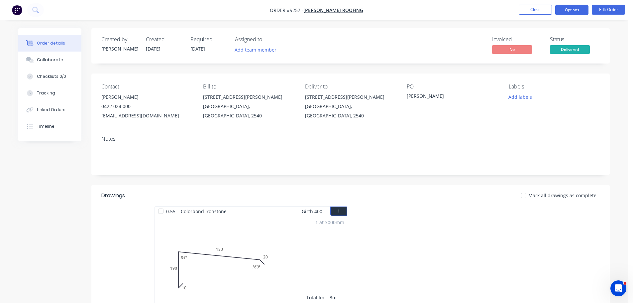
click at [571, 9] on button "Options" at bounding box center [571, 10] width 33 height 11
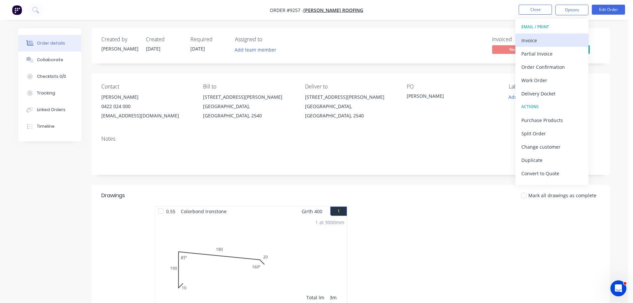
click at [521, 38] on button "Invoice" at bounding box center [551, 40] width 73 height 13
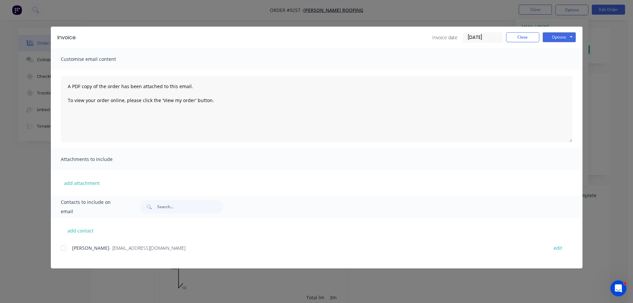
click at [65, 249] on div at bounding box center [63, 247] width 13 height 13
click at [555, 39] on button "Options" at bounding box center [559, 37] width 33 height 10
click at [558, 70] on button "Email" at bounding box center [564, 70] width 43 height 11
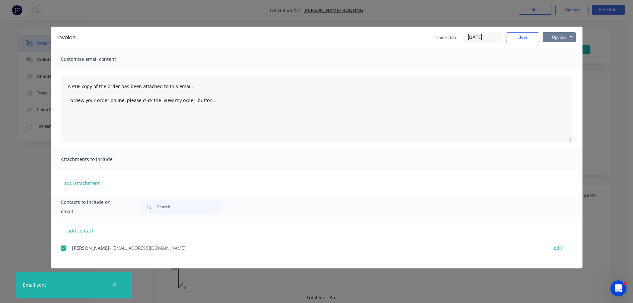
click at [555, 37] on button "Options" at bounding box center [559, 37] width 33 height 10
click at [557, 60] on button "Print" at bounding box center [564, 60] width 43 height 11
click at [516, 41] on button "Close" at bounding box center [522, 37] width 33 height 10
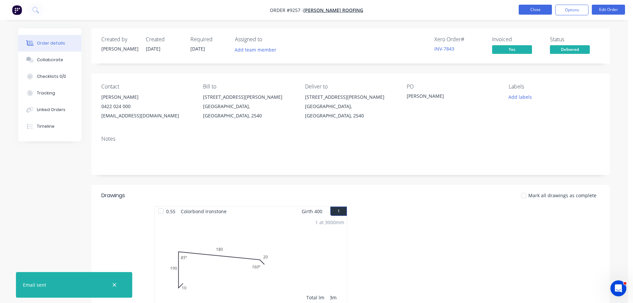
click at [531, 8] on button "Close" at bounding box center [535, 10] width 33 height 10
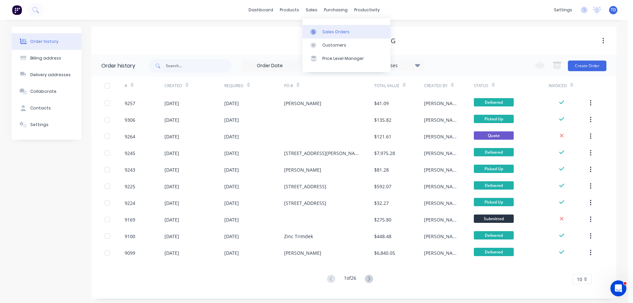
click at [326, 31] on div "Sales Orders" at bounding box center [335, 32] width 27 height 6
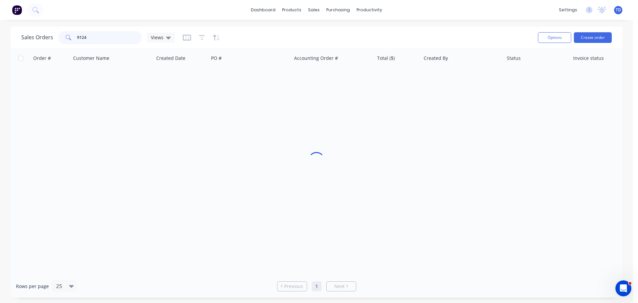
click at [108, 37] on input "9124" at bounding box center [109, 37] width 65 height 13
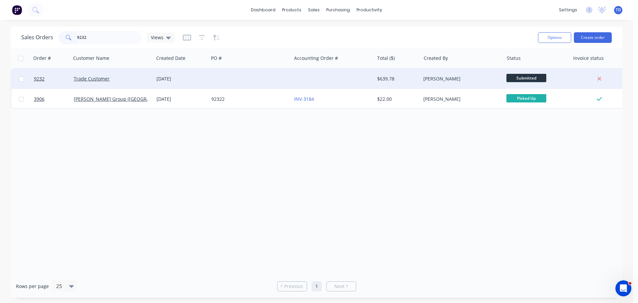
click at [240, 81] on div at bounding box center [250, 79] width 83 height 20
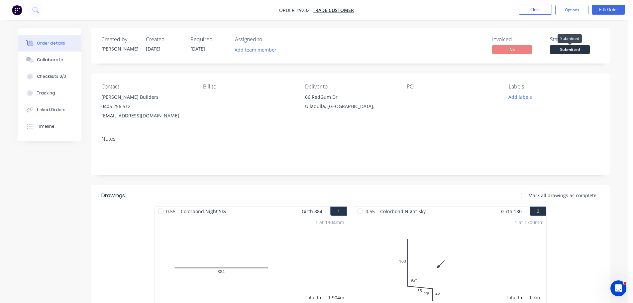
click at [570, 49] on span "Submitted" at bounding box center [570, 49] width 40 height 8
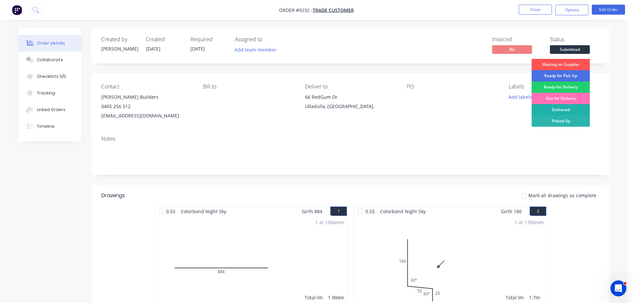
click at [568, 111] on div "Delivered" at bounding box center [561, 109] width 58 height 11
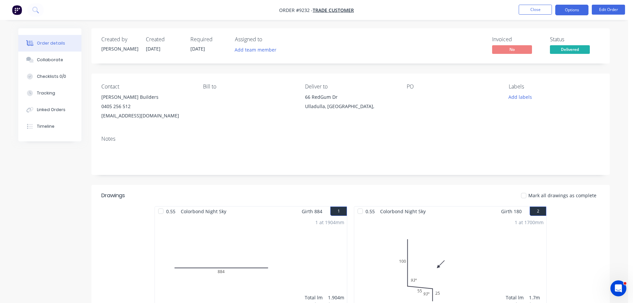
click at [569, 7] on button "Options" at bounding box center [571, 10] width 33 height 11
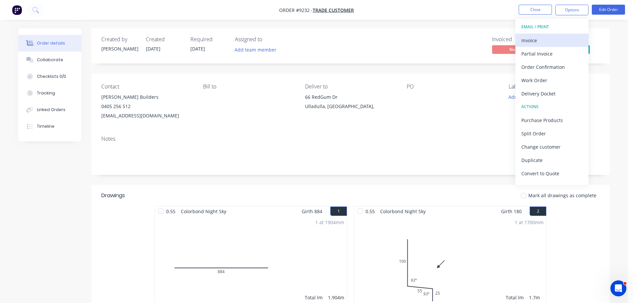
click at [530, 37] on div "Invoice" at bounding box center [551, 41] width 61 height 10
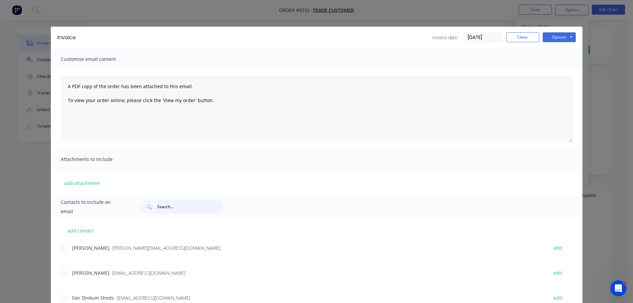
click at [166, 207] on input "text" at bounding box center [190, 206] width 66 height 13
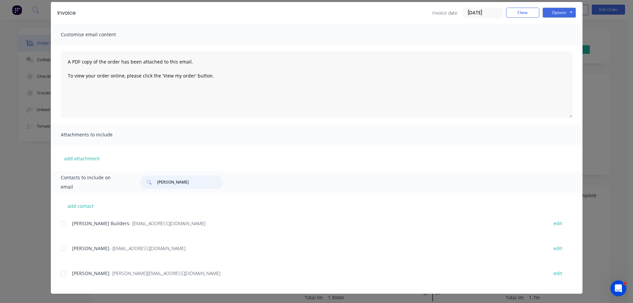
click at [60, 223] on div at bounding box center [63, 223] width 13 height 13
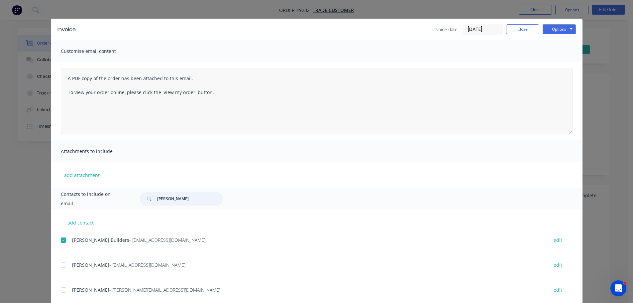
scroll to position [0, 0]
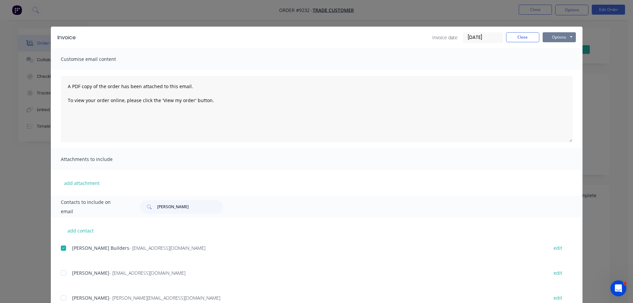
click at [553, 37] on button "Options" at bounding box center [559, 37] width 33 height 10
click at [551, 71] on button "Email" at bounding box center [564, 70] width 43 height 11
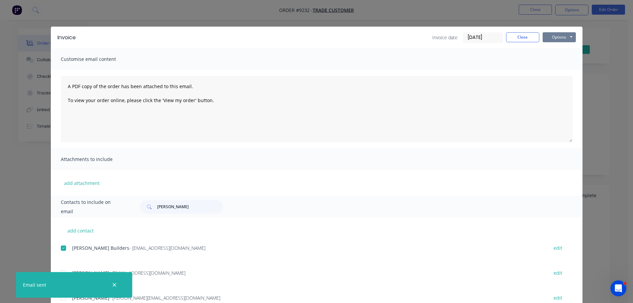
click at [559, 39] on button "Options" at bounding box center [559, 37] width 33 height 10
click at [555, 59] on button "Print" at bounding box center [564, 60] width 43 height 11
click at [522, 37] on button "Close" at bounding box center [522, 37] width 33 height 10
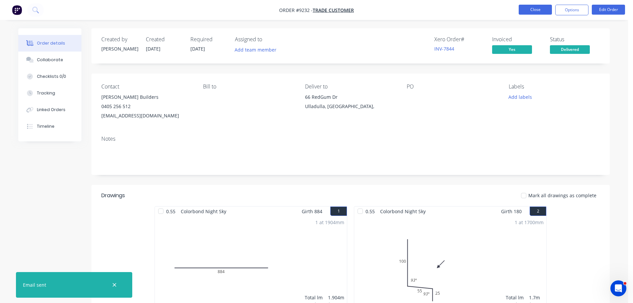
click at [528, 11] on button "Close" at bounding box center [535, 10] width 33 height 10
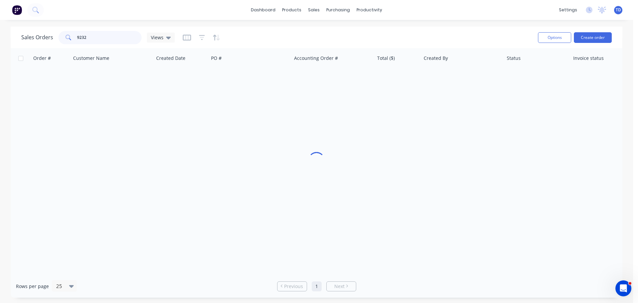
click at [91, 37] on input "9232" at bounding box center [109, 37] width 65 height 13
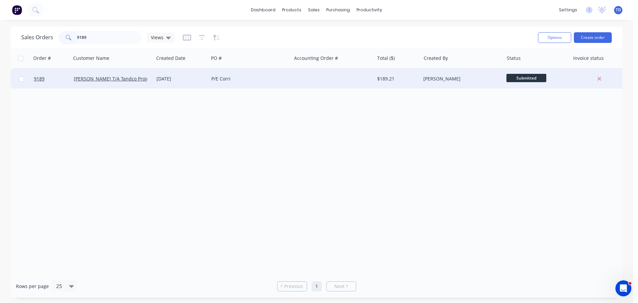
click at [316, 83] on div at bounding box center [332, 79] width 83 height 20
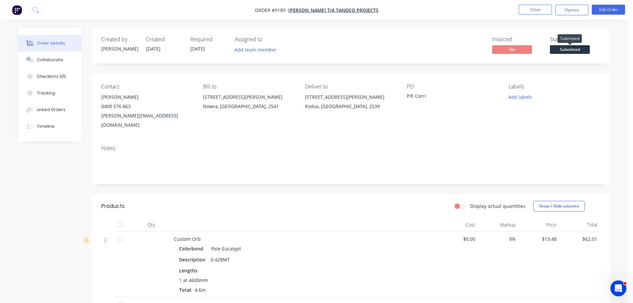
click at [581, 47] on span "Submitted" at bounding box center [570, 49] width 40 height 8
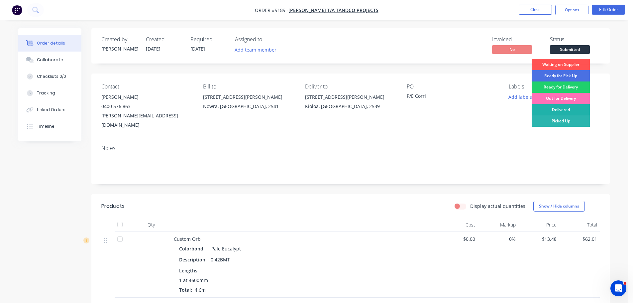
click at [575, 109] on div "Delivered" at bounding box center [561, 109] width 58 height 11
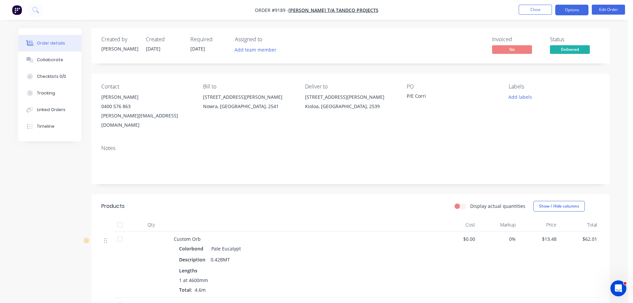
click at [572, 14] on button "Options" at bounding box center [571, 10] width 33 height 11
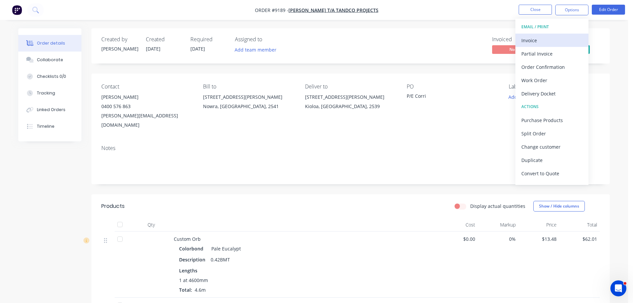
click at [533, 40] on div "Invoice" at bounding box center [551, 41] width 61 height 10
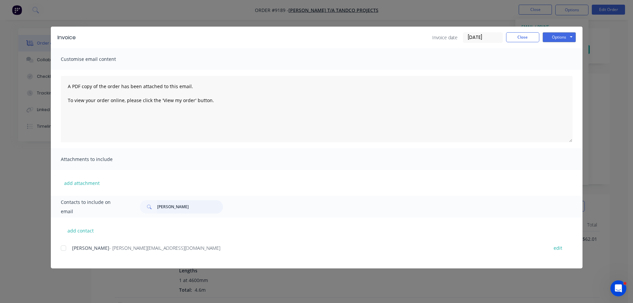
click at [174, 207] on input "[PERSON_NAME]" at bounding box center [190, 206] width 66 height 13
click at [62, 245] on div at bounding box center [63, 247] width 13 height 13
click at [557, 39] on button "Options" at bounding box center [559, 37] width 33 height 10
click at [555, 74] on button "Email" at bounding box center [564, 70] width 43 height 11
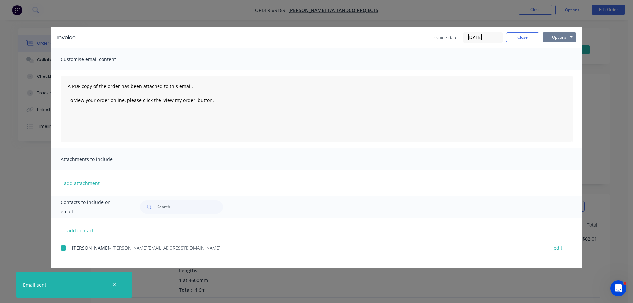
click at [558, 35] on button "Options" at bounding box center [559, 37] width 33 height 10
click at [558, 61] on button "Print" at bounding box center [564, 60] width 43 height 11
drag, startPoint x: 523, startPoint y: 39, endPoint x: 524, endPoint y: 18, distance: 21.0
click at [523, 39] on button "Close" at bounding box center [522, 37] width 33 height 10
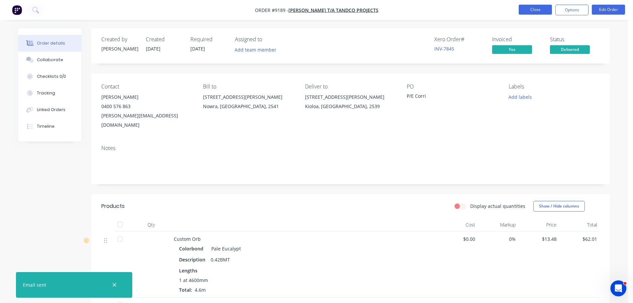
click at [526, 10] on button "Close" at bounding box center [535, 10] width 33 height 10
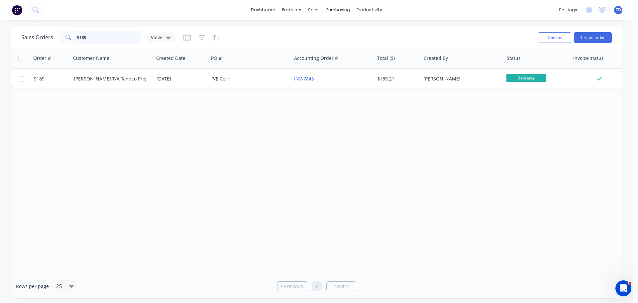
click at [106, 37] on input "9189" at bounding box center [109, 37] width 65 height 13
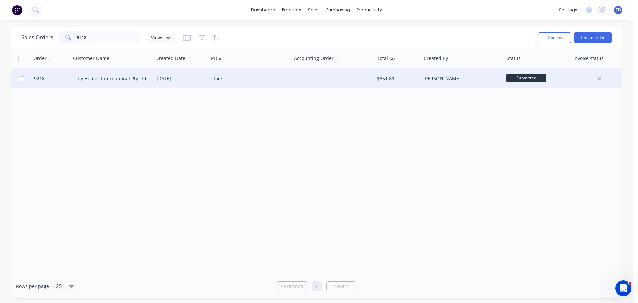
click at [296, 85] on div at bounding box center [332, 79] width 83 height 20
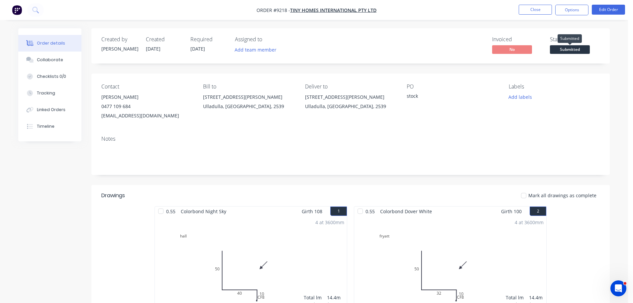
click at [589, 49] on span "Submitted" at bounding box center [570, 49] width 40 height 8
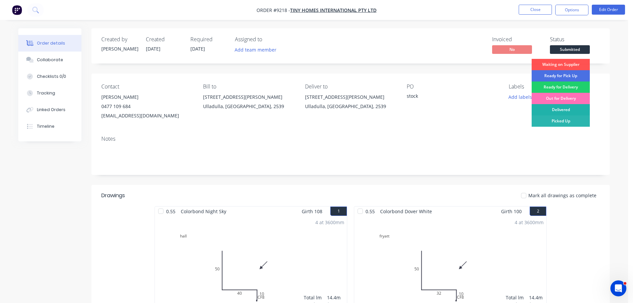
click at [574, 109] on div "Delivered" at bounding box center [561, 109] width 58 height 11
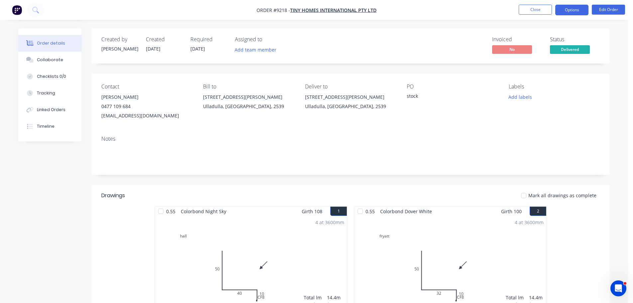
click at [567, 11] on button "Options" at bounding box center [571, 10] width 33 height 11
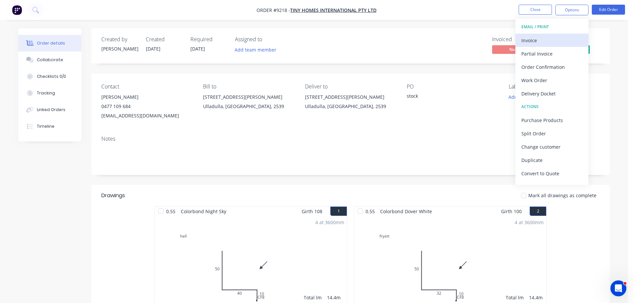
click at [534, 39] on div "Invoice" at bounding box center [551, 41] width 61 height 10
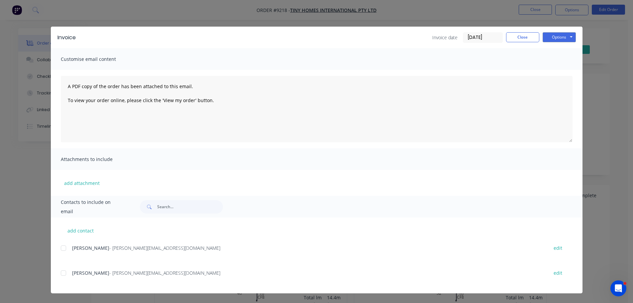
drag, startPoint x: 61, startPoint y: 275, endPoint x: 138, endPoint y: 275, distance: 76.8
click at [63, 275] on div at bounding box center [63, 272] width 13 height 13
click at [554, 35] on button "Options" at bounding box center [559, 37] width 33 height 10
click at [562, 70] on button "Email" at bounding box center [564, 70] width 43 height 11
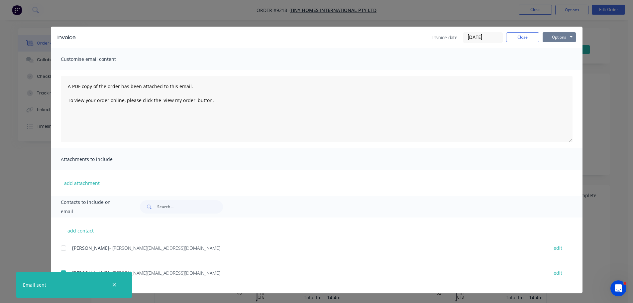
click at [560, 37] on button "Options" at bounding box center [559, 37] width 33 height 10
click at [557, 57] on button "Print" at bounding box center [564, 60] width 43 height 11
click at [526, 37] on button "Close" at bounding box center [522, 37] width 33 height 10
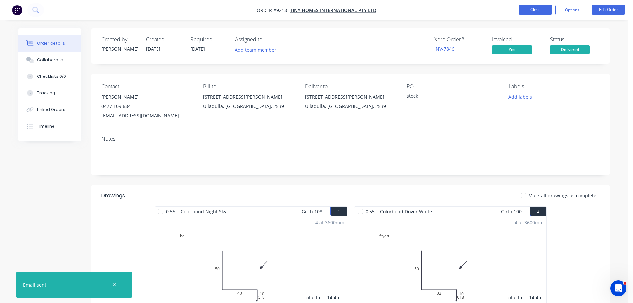
click at [529, 12] on button "Close" at bounding box center [535, 10] width 33 height 10
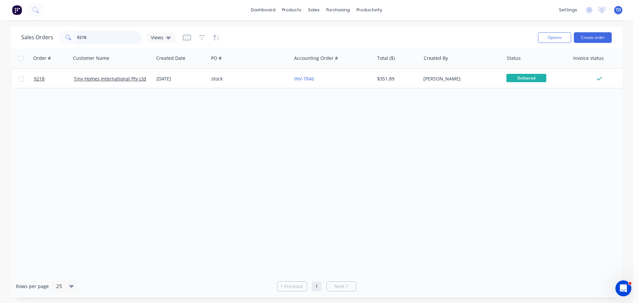
click at [99, 39] on input "9218" at bounding box center [109, 37] width 65 height 13
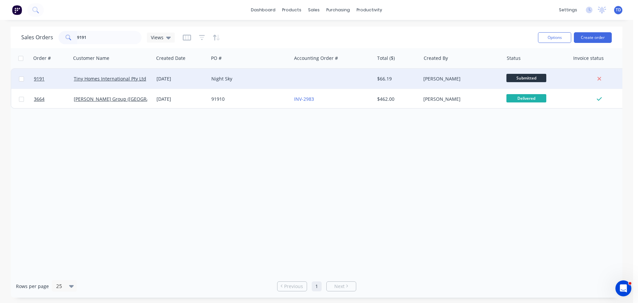
click at [162, 81] on div "[DATE]" at bounding box center [182, 78] width 50 height 7
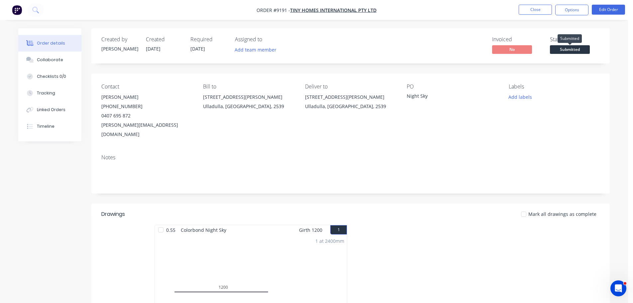
click at [578, 48] on span "Submitted" at bounding box center [570, 49] width 40 height 8
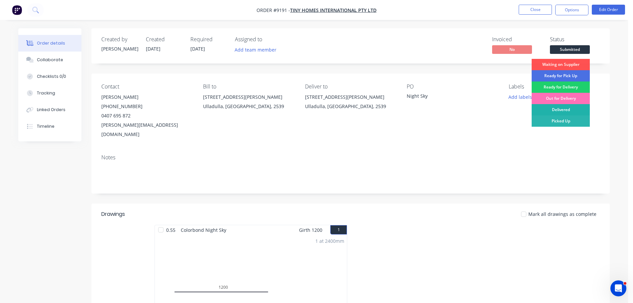
click at [560, 109] on div "Delivered" at bounding box center [561, 109] width 58 height 11
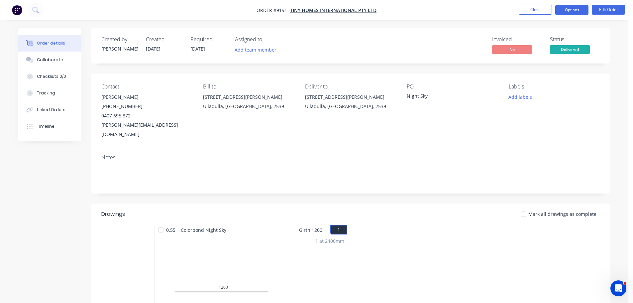
click at [569, 5] on button "Options" at bounding box center [571, 10] width 33 height 11
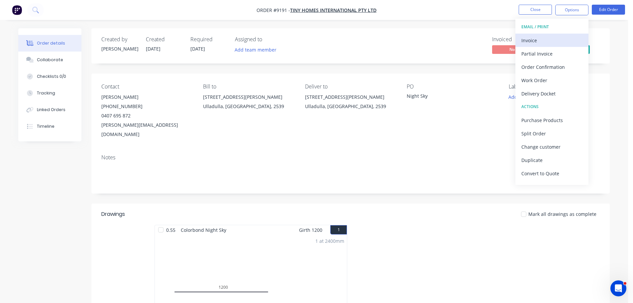
click at [528, 40] on div "Invoice" at bounding box center [551, 41] width 61 height 10
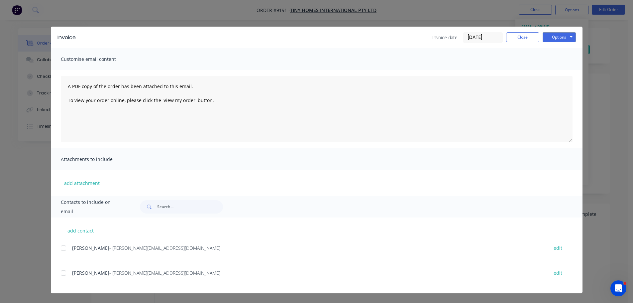
click at [61, 275] on div at bounding box center [63, 272] width 13 height 13
click at [552, 39] on button "Options" at bounding box center [559, 37] width 33 height 10
click at [567, 68] on button "Email" at bounding box center [564, 70] width 43 height 11
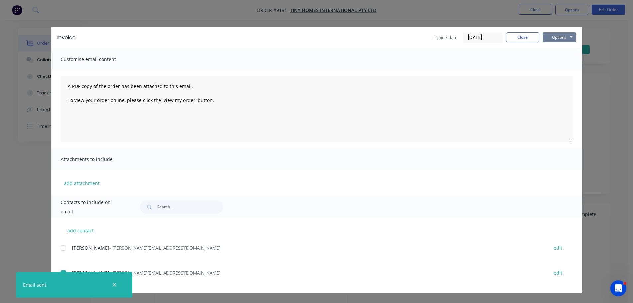
click at [565, 40] on button "Options" at bounding box center [559, 37] width 33 height 10
click at [562, 62] on button "Print" at bounding box center [564, 60] width 43 height 11
click at [521, 37] on button "Close" at bounding box center [522, 37] width 33 height 10
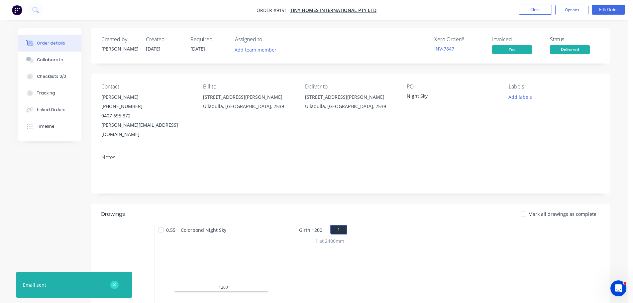
click at [114, 285] on icon "button" at bounding box center [115, 285] width 4 height 4
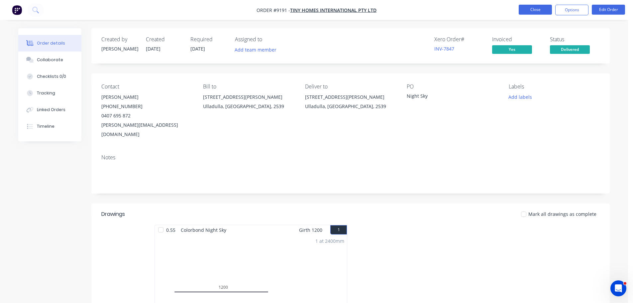
click at [538, 13] on button "Close" at bounding box center [535, 10] width 33 height 10
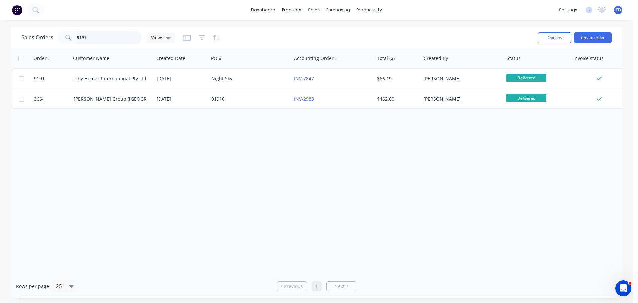
click at [111, 39] on input "9191" at bounding box center [109, 37] width 65 height 13
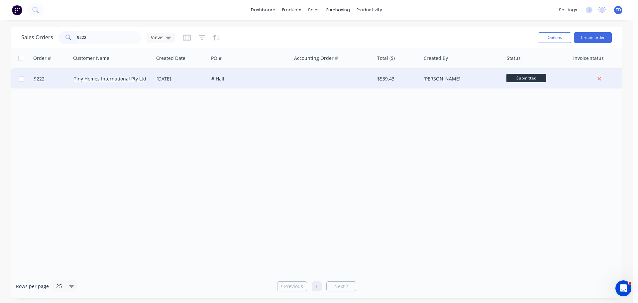
click at [258, 81] on div "# Hall" at bounding box center [248, 78] width 74 height 7
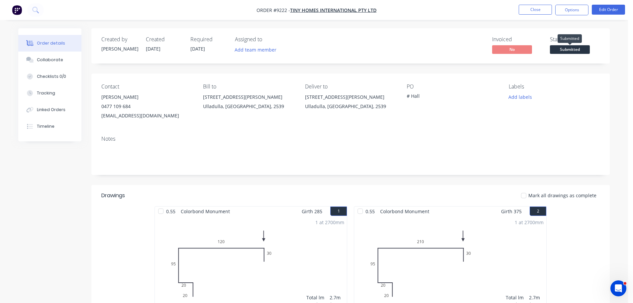
click at [566, 50] on span "Submitted" at bounding box center [570, 49] width 40 height 8
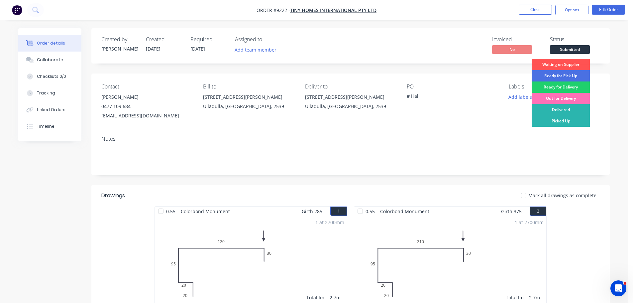
drag, startPoint x: 560, startPoint y: 111, endPoint x: 558, endPoint y: 98, distance: 13.1
click at [560, 110] on div "Delivered" at bounding box center [561, 109] width 58 height 11
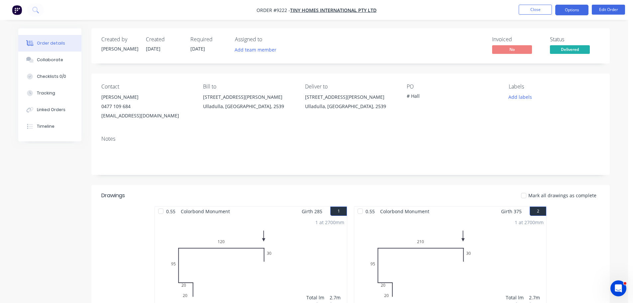
click at [567, 12] on button "Options" at bounding box center [571, 10] width 33 height 11
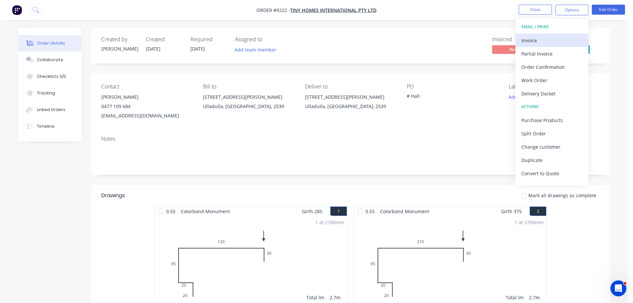
click at [533, 40] on div "Invoice" at bounding box center [551, 41] width 61 height 10
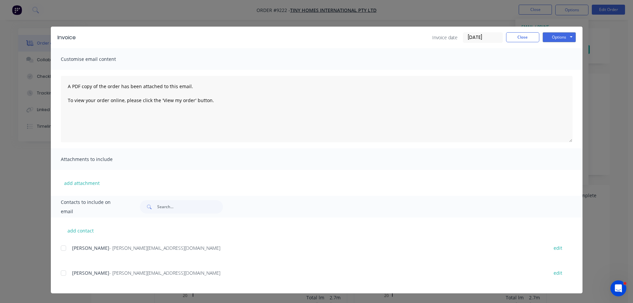
click at [67, 274] on div at bounding box center [63, 272] width 13 height 13
click at [558, 38] on button "Options" at bounding box center [559, 37] width 33 height 10
click at [565, 70] on button "Email" at bounding box center [564, 70] width 43 height 11
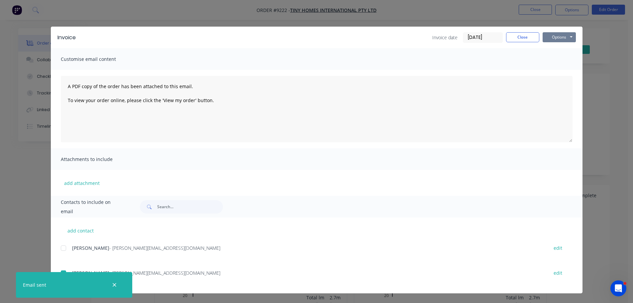
drag, startPoint x: 549, startPoint y: 37, endPoint x: 550, endPoint y: 43, distance: 5.7
click at [550, 37] on button "Options" at bounding box center [559, 37] width 33 height 10
click at [551, 62] on button "Print" at bounding box center [564, 60] width 43 height 11
click at [518, 35] on button "Close" at bounding box center [522, 37] width 33 height 10
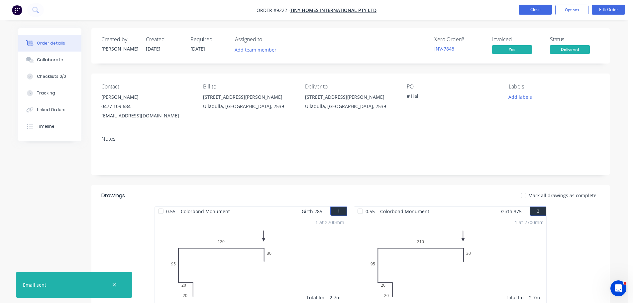
click at [533, 14] on button "Close" at bounding box center [535, 10] width 33 height 10
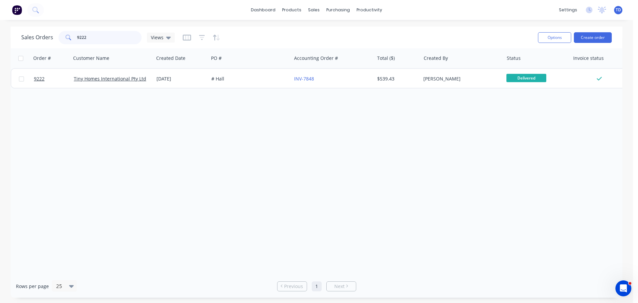
click at [107, 34] on input "9222" at bounding box center [109, 37] width 65 height 13
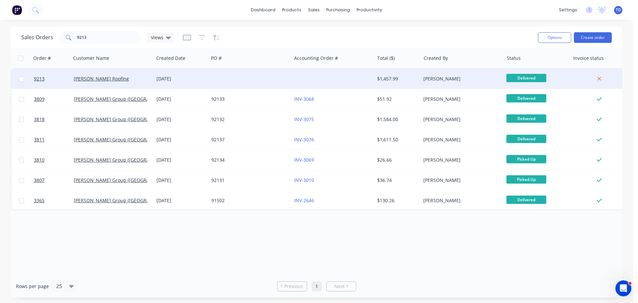
click at [286, 80] on div at bounding box center [250, 79] width 83 height 20
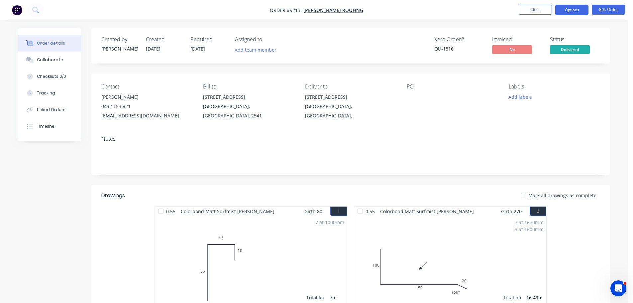
click at [567, 11] on button "Options" at bounding box center [571, 10] width 33 height 11
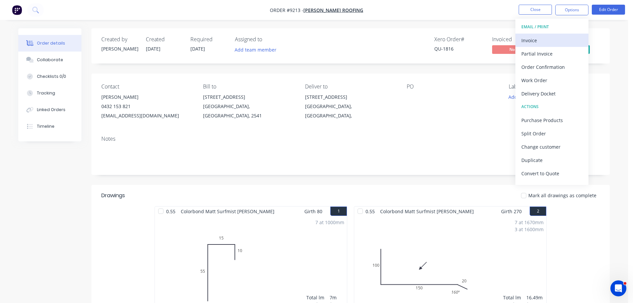
click at [539, 40] on div "Invoice" at bounding box center [551, 41] width 61 height 10
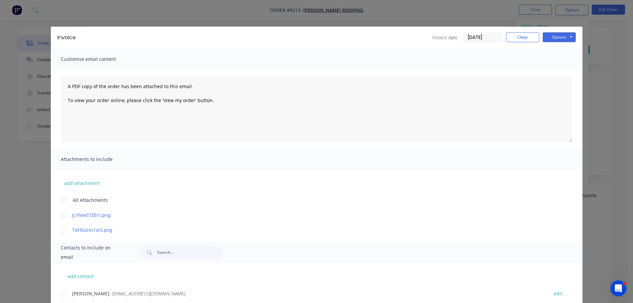
scroll to position [20, 0]
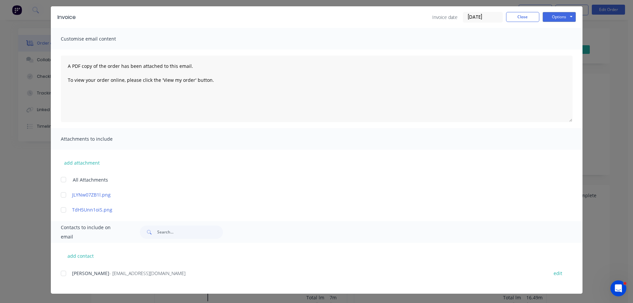
click at [60, 272] on div at bounding box center [63, 273] width 13 height 13
click at [557, 15] on button "Options" at bounding box center [559, 17] width 33 height 10
click at [554, 50] on button "Email" at bounding box center [564, 50] width 43 height 11
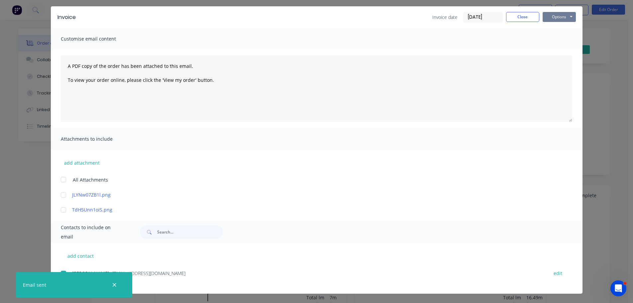
click at [553, 20] on button "Options" at bounding box center [559, 17] width 33 height 10
click at [555, 39] on button "Print" at bounding box center [564, 39] width 43 height 11
click at [518, 15] on button "Close" at bounding box center [522, 17] width 33 height 10
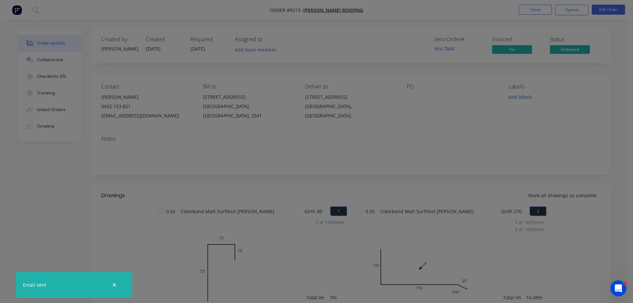
scroll to position [0, 0]
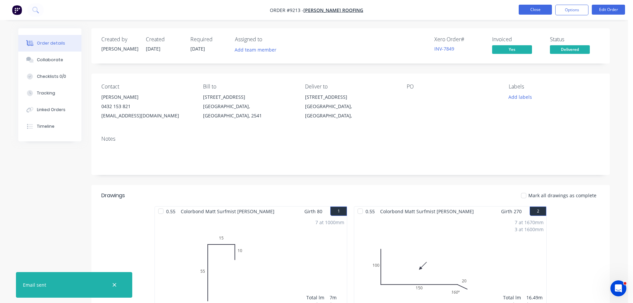
click at [535, 12] on button "Close" at bounding box center [535, 10] width 33 height 10
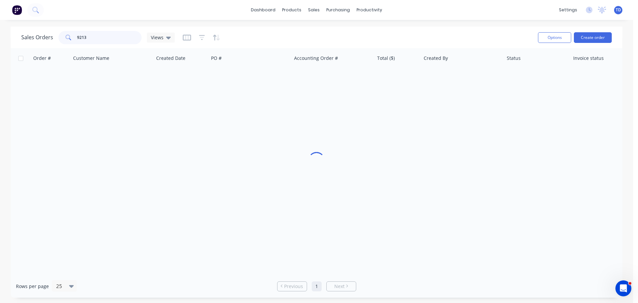
click at [98, 37] on input "9213" at bounding box center [109, 37] width 65 height 13
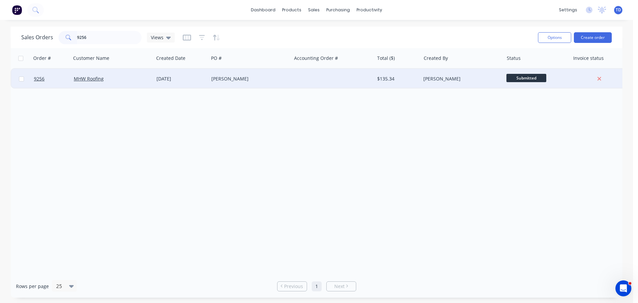
click at [170, 81] on div "[DATE]" at bounding box center [182, 78] width 50 height 7
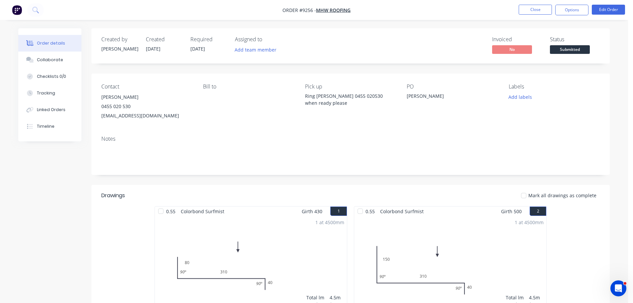
click at [566, 53] on span "Submitted" at bounding box center [570, 49] width 40 height 8
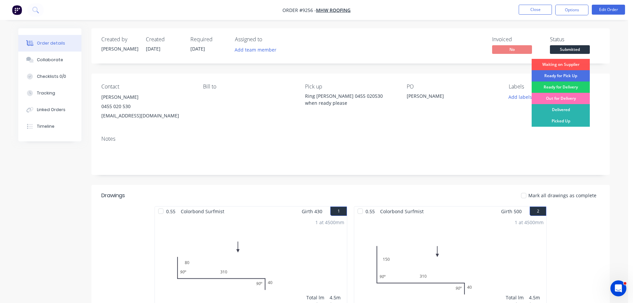
drag, startPoint x: 571, startPoint y: 119, endPoint x: 576, endPoint y: 113, distance: 7.1
click at [571, 119] on div "Picked Up" at bounding box center [561, 120] width 58 height 11
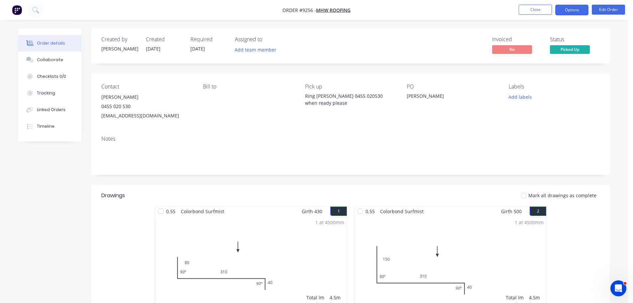
click at [568, 10] on button "Options" at bounding box center [571, 10] width 33 height 11
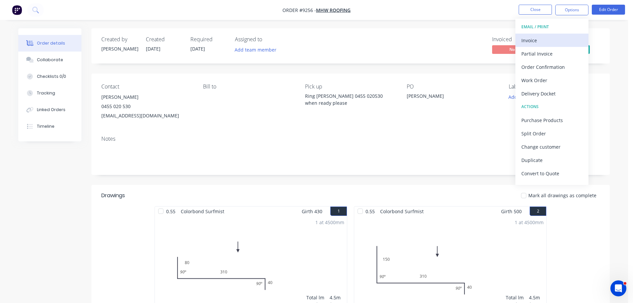
click at [538, 43] on div "Invoice" at bounding box center [551, 41] width 61 height 10
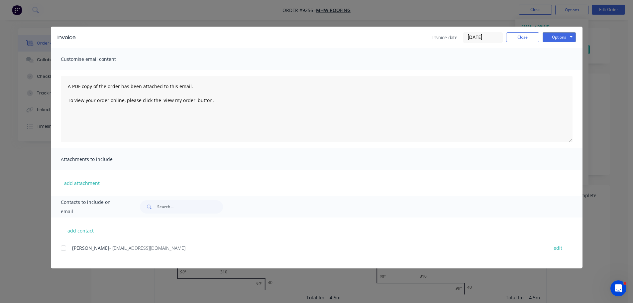
click at [64, 250] on div at bounding box center [63, 247] width 13 height 13
click at [552, 39] on button "Options" at bounding box center [559, 37] width 33 height 10
click at [561, 73] on button "Email" at bounding box center [564, 70] width 43 height 11
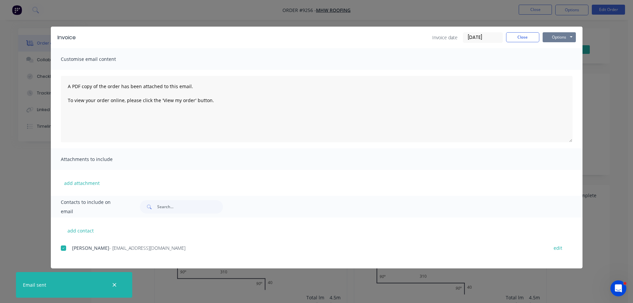
click at [557, 39] on button "Options" at bounding box center [559, 37] width 33 height 10
click at [558, 60] on button "Print" at bounding box center [564, 60] width 43 height 11
click at [529, 40] on button "Close" at bounding box center [522, 37] width 33 height 10
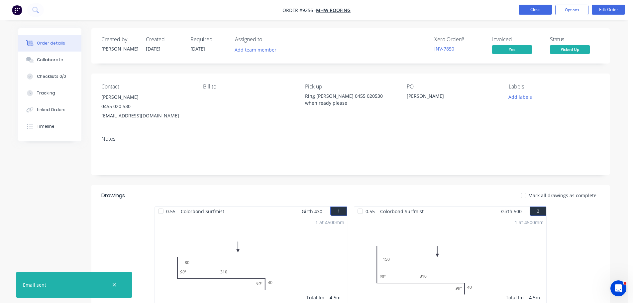
click at [530, 11] on button "Close" at bounding box center [535, 10] width 33 height 10
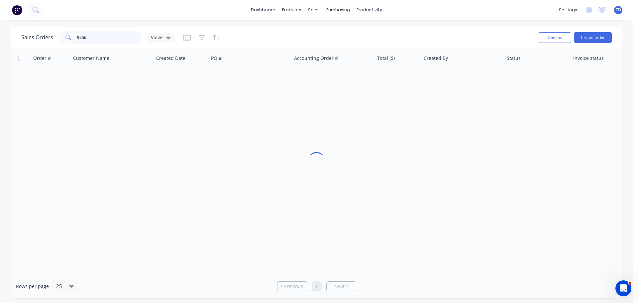
click at [117, 40] on input "9256" at bounding box center [109, 37] width 65 height 13
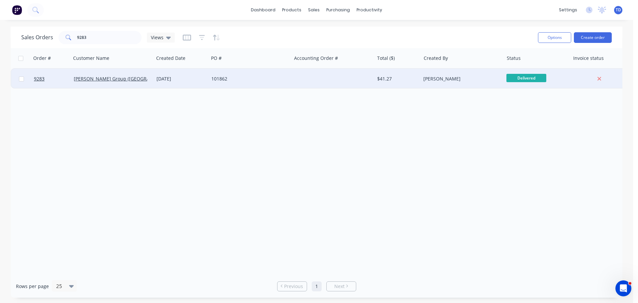
click at [332, 77] on div at bounding box center [332, 79] width 83 height 20
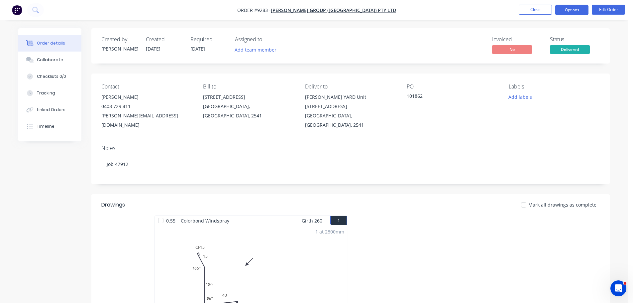
drag, startPoint x: 572, startPoint y: 7, endPoint x: 548, endPoint y: 8, distance: 23.9
click at [572, 8] on button "Options" at bounding box center [571, 10] width 33 height 11
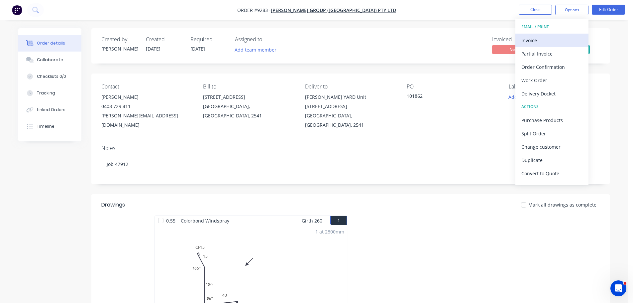
click at [528, 42] on div "Invoice" at bounding box center [551, 41] width 61 height 10
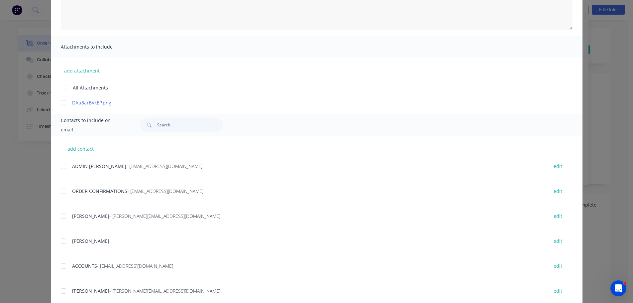
scroll to position [133, 0]
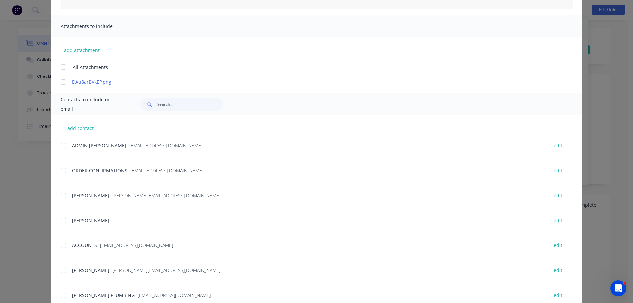
drag, startPoint x: 60, startPoint y: 246, endPoint x: 139, endPoint y: 254, distance: 79.5
click at [61, 246] on div at bounding box center [63, 245] width 13 height 13
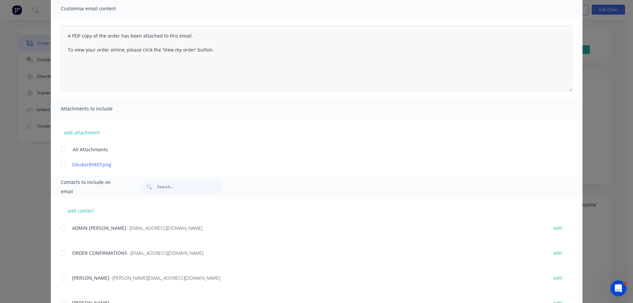
scroll to position [0, 0]
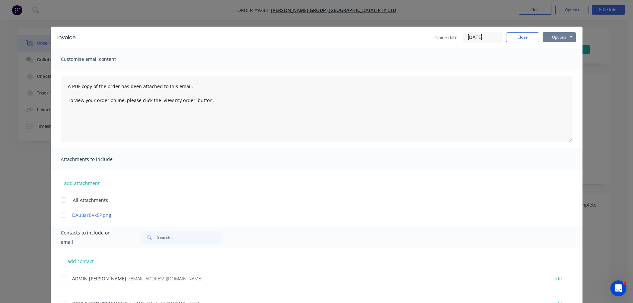
click at [555, 41] on button "Options" at bounding box center [559, 37] width 33 height 10
click at [558, 72] on button "Email" at bounding box center [564, 70] width 43 height 11
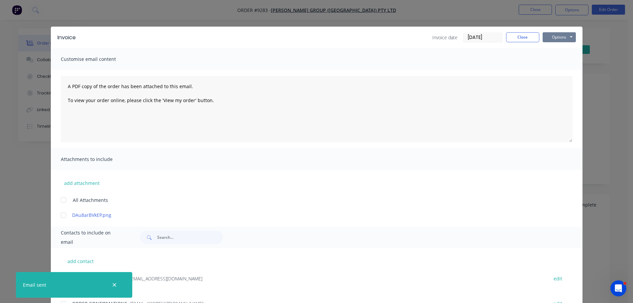
click at [548, 37] on button "Options" at bounding box center [559, 37] width 33 height 10
click at [548, 57] on button "Print" at bounding box center [564, 60] width 43 height 11
click at [521, 38] on button "Close" at bounding box center [522, 37] width 33 height 10
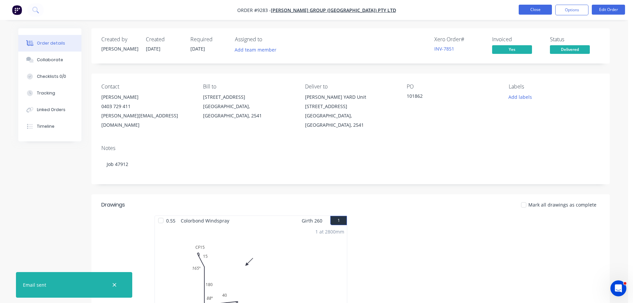
click at [545, 12] on button "Close" at bounding box center [535, 10] width 33 height 10
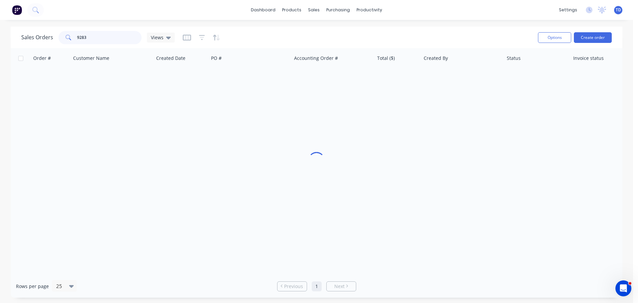
click at [119, 40] on input "9283" at bounding box center [109, 37] width 65 height 13
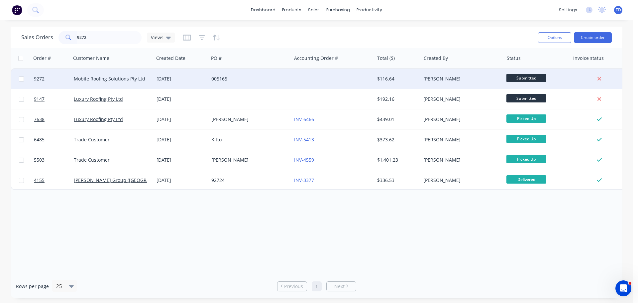
click at [277, 80] on div "005165" at bounding box center [248, 78] width 74 height 7
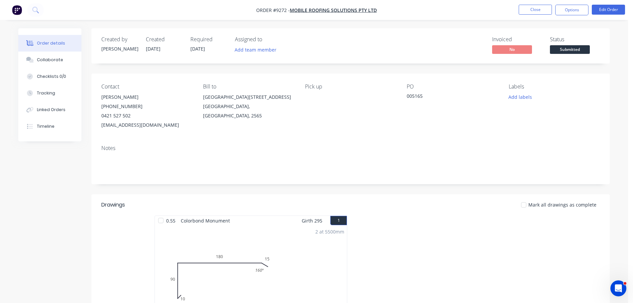
click at [576, 52] on span "Submitted" at bounding box center [570, 49] width 40 height 8
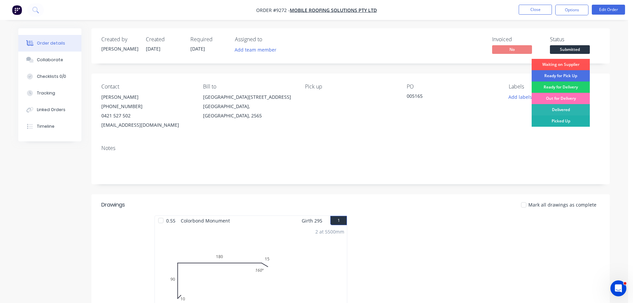
click at [569, 121] on div "Picked Up" at bounding box center [561, 120] width 58 height 11
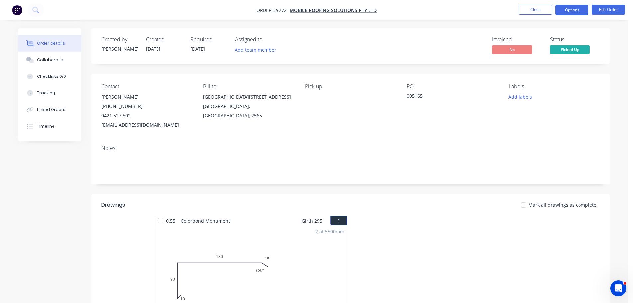
click at [567, 11] on button "Options" at bounding box center [571, 10] width 33 height 11
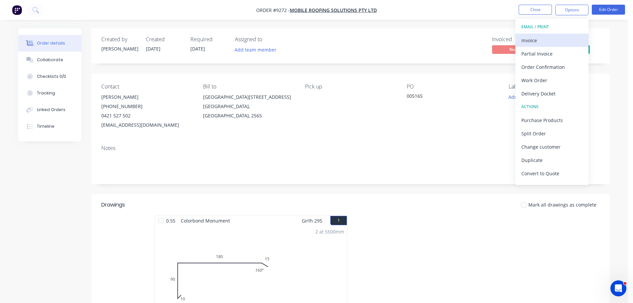
click at [542, 40] on div "Invoice" at bounding box center [551, 41] width 61 height 10
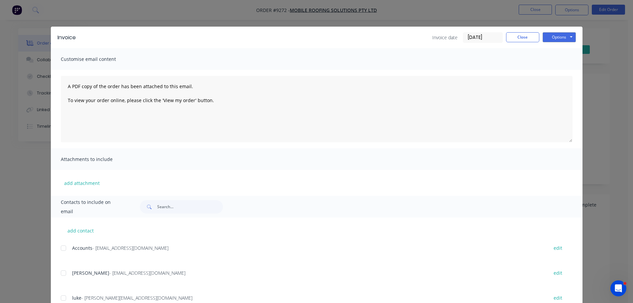
click at [57, 249] on div "add contact Accounts - [EMAIL_ADDRESS][DOMAIN_NAME] edit [PERSON_NAME] - [EMAIL…" at bounding box center [317, 292] width 532 height 151
drag, startPoint x: 61, startPoint y: 248, endPoint x: 181, endPoint y: 245, distance: 120.0
click at [68, 248] on div "Accounts - [EMAIL_ADDRESS][DOMAIN_NAME] edit" at bounding box center [322, 247] width 522 height 9
click at [59, 248] on div at bounding box center [63, 247] width 13 height 13
click at [546, 38] on button "Options" at bounding box center [559, 37] width 33 height 10
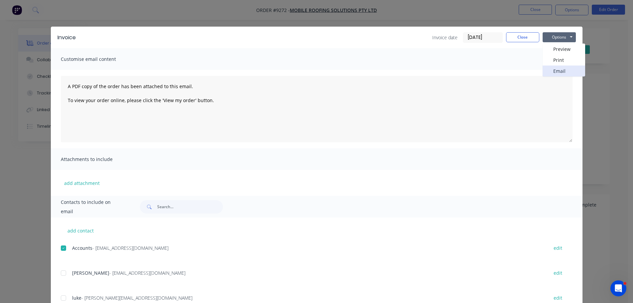
click at [555, 70] on button "Email" at bounding box center [564, 70] width 43 height 11
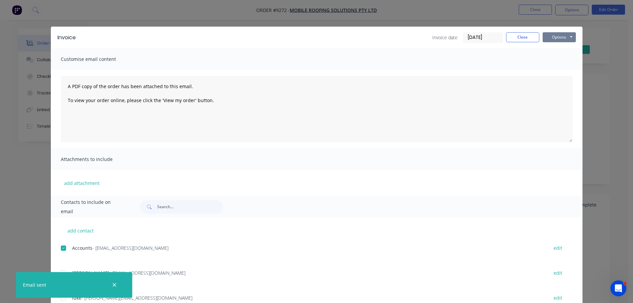
click at [549, 40] on button "Options" at bounding box center [559, 37] width 33 height 10
click at [555, 58] on button "Print" at bounding box center [564, 60] width 43 height 11
drag, startPoint x: 514, startPoint y: 34, endPoint x: 519, endPoint y: 34, distance: 4.3
click at [515, 34] on button "Close" at bounding box center [522, 37] width 33 height 10
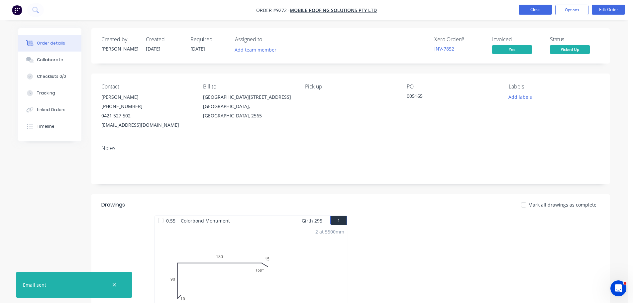
click at [533, 8] on button "Close" at bounding box center [535, 10] width 33 height 10
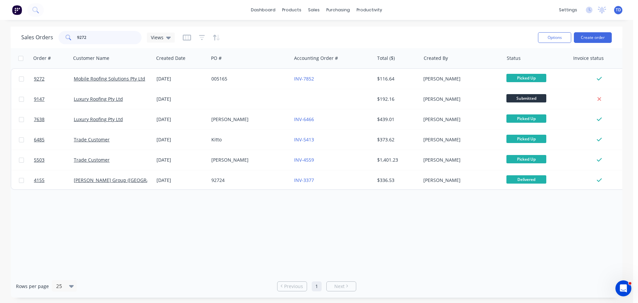
click at [82, 38] on input "9272" at bounding box center [109, 37] width 65 height 13
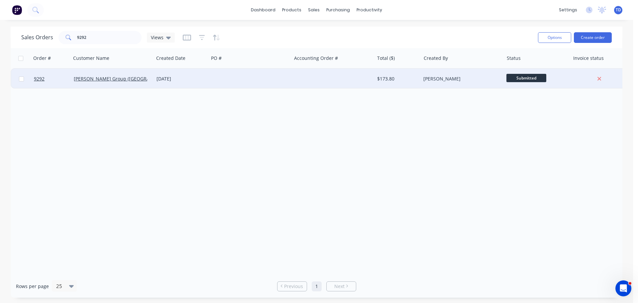
click at [236, 82] on div at bounding box center [250, 79] width 83 height 20
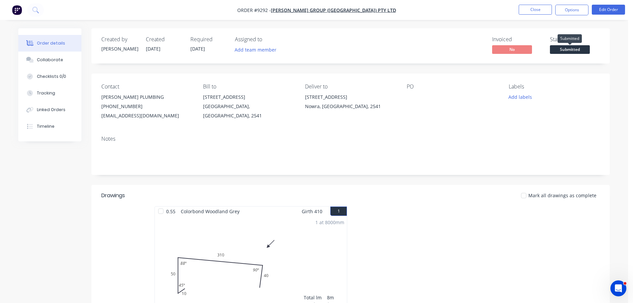
click at [575, 48] on span "Submitted" at bounding box center [570, 49] width 40 height 8
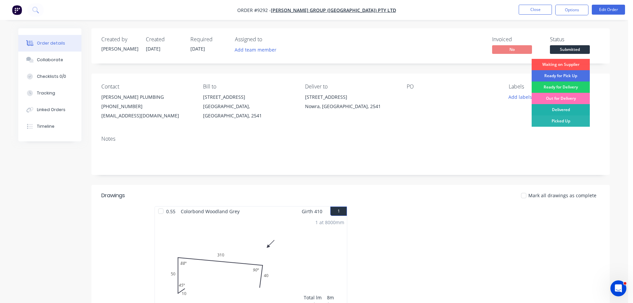
click at [575, 108] on div "Delivered" at bounding box center [561, 109] width 58 height 11
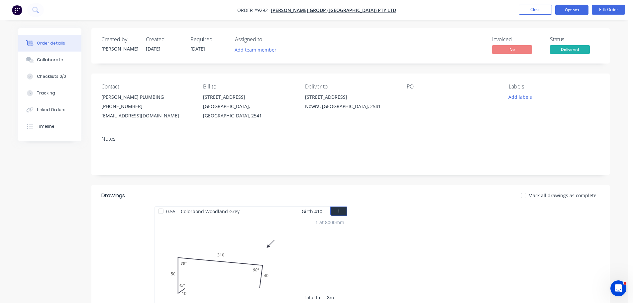
click at [567, 10] on button "Options" at bounding box center [571, 10] width 33 height 11
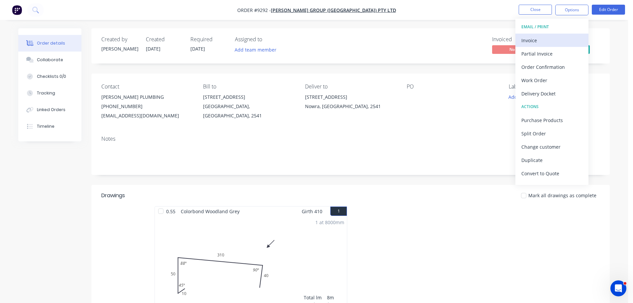
click at [544, 41] on div "Invoice" at bounding box center [551, 41] width 61 height 10
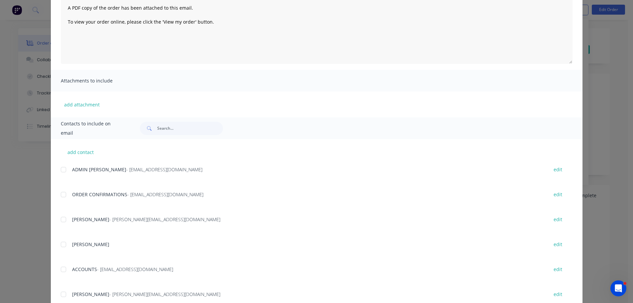
scroll to position [133, 0]
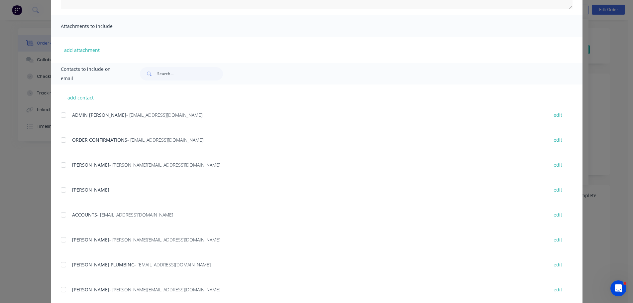
click at [57, 216] on div "add contact [PERSON_NAME] - [EMAIL_ADDRESS][DOMAIN_NAME] edit ORDER CONFIRMATIO…" at bounding box center [317, 221] width 532 height 275
click at [61, 216] on div at bounding box center [63, 214] width 13 height 13
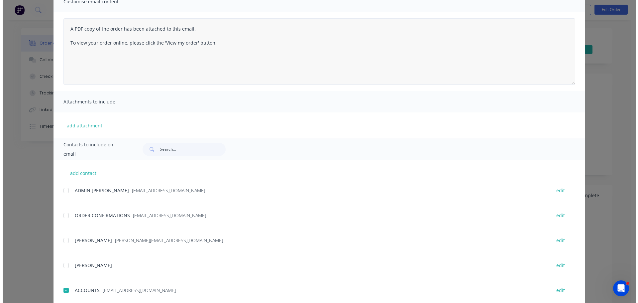
scroll to position [0, 0]
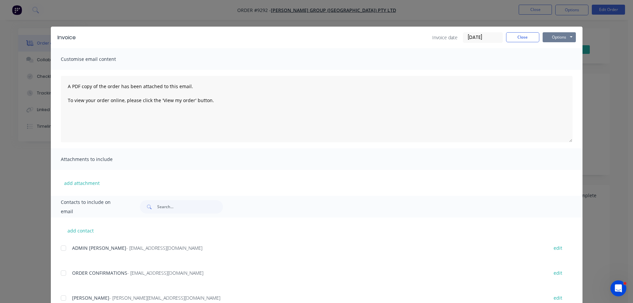
click at [558, 35] on button "Options" at bounding box center [559, 37] width 33 height 10
click at [560, 69] on button "Email" at bounding box center [564, 70] width 43 height 11
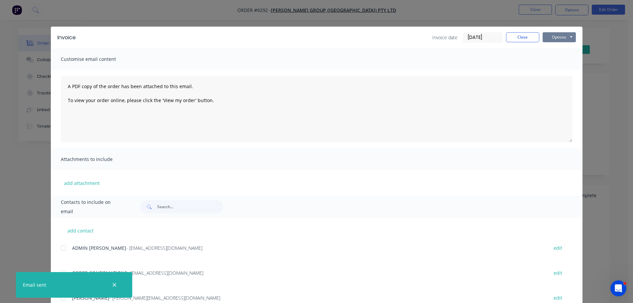
click at [559, 35] on button "Options" at bounding box center [559, 37] width 33 height 10
click at [553, 60] on button "Print" at bounding box center [564, 60] width 43 height 11
click at [510, 33] on button "Close" at bounding box center [522, 37] width 33 height 10
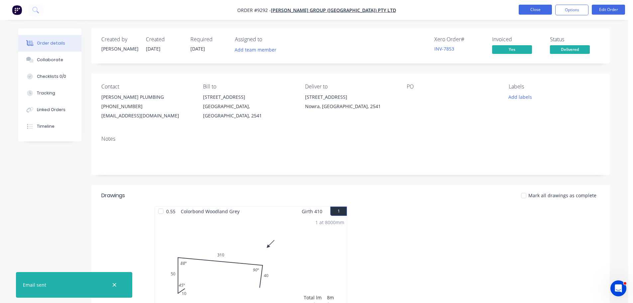
click at [533, 11] on button "Close" at bounding box center [535, 10] width 33 height 10
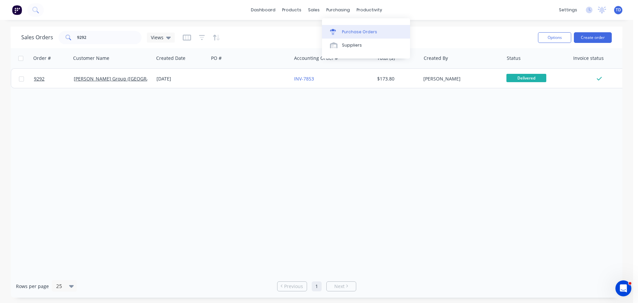
click at [353, 33] on div "Purchase Orders" at bounding box center [359, 32] width 35 height 6
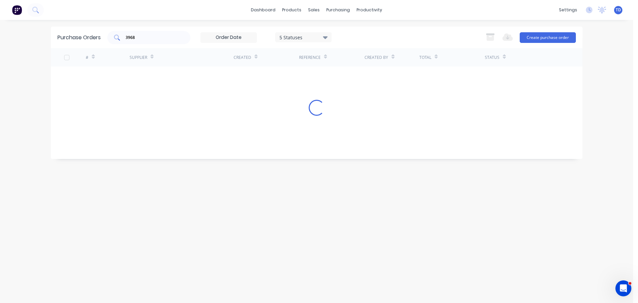
click at [186, 32] on div "3968" at bounding box center [148, 37] width 83 height 13
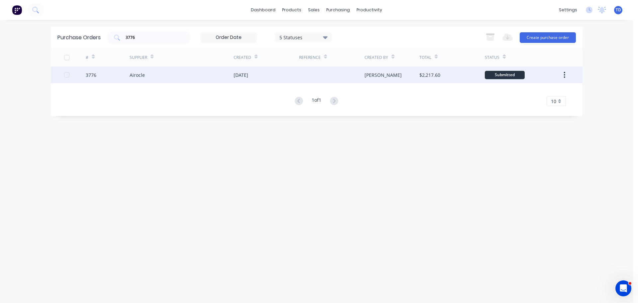
click at [310, 77] on div at bounding box center [331, 74] width 65 height 17
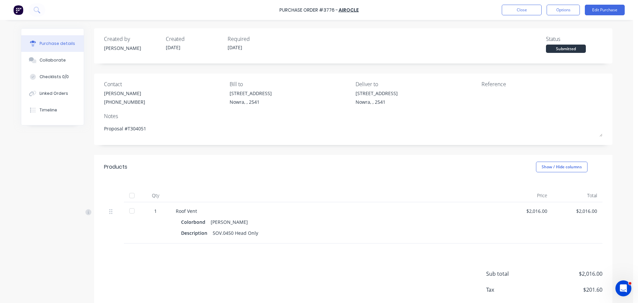
click at [130, 197] on div at bounding box center [131, 195] width 13 height 13
click at [510, 11] on button "Close" at bounding box center [522, 10] width 40 height 11
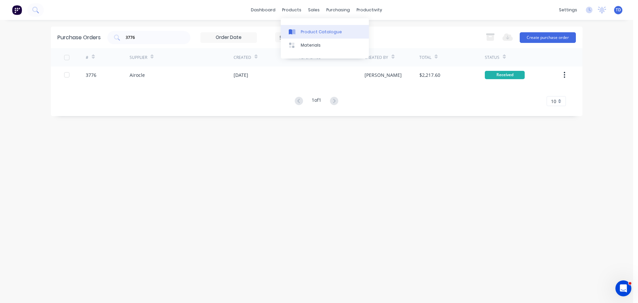
click at [299, 32] on link "Product Catalogue" at bounding box center [325, 31] width 88 height 13
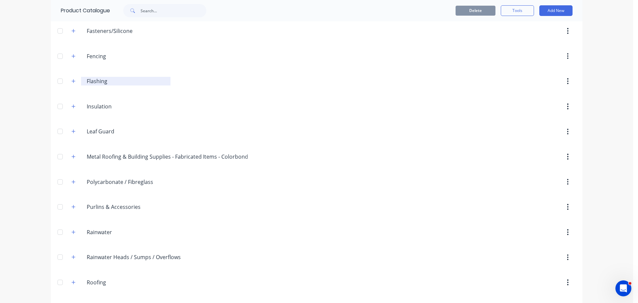
scroll to position [122, 0]
click at [155, 14] on input "text" at bounding box center [174, 10] width 66 height 13
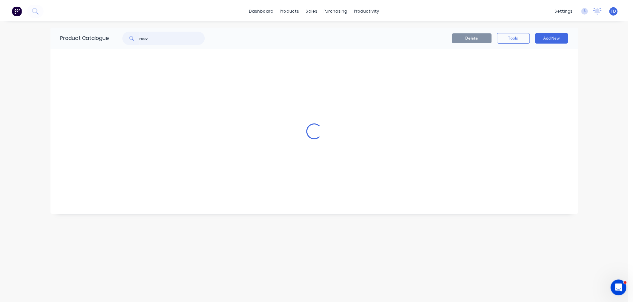
scroll to position [0, 0]
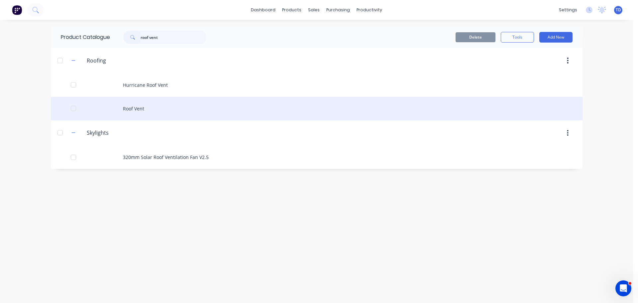
click at [134, 108] on div "Roof Vent" at bounding box center [317, 109] width 532 height 24
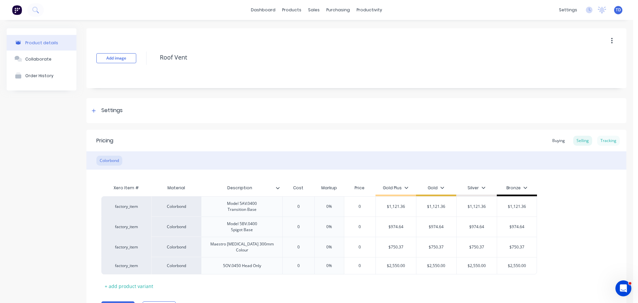
click at [608, 143] on div "Tracking" at bounding box center [608, 141] width 23 height 10
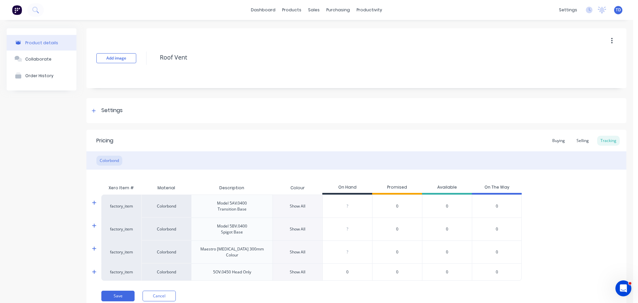
click at [352, 269] on input "0" at bounding box center [348, 272] width 50 height 6
click at [352, 282] on div "Pricing Buying Selling Tracking Colorbond Xero Item # Material Description Colo…" at bounding box center [356, 220] width 540 height 181
click at [117, 290] on button "Save" at bounding box center [117, 295] width 33 height 11
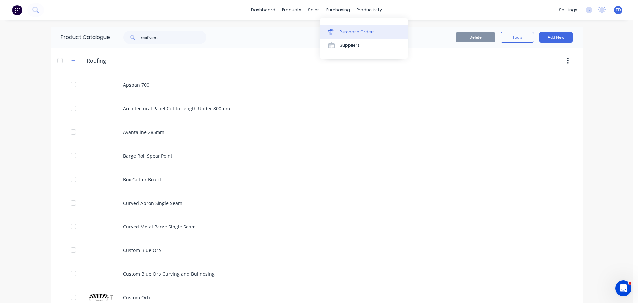
click at [348, 34] on div "Purchase Orders" at bounding box center [357, 32] width 35 height 6
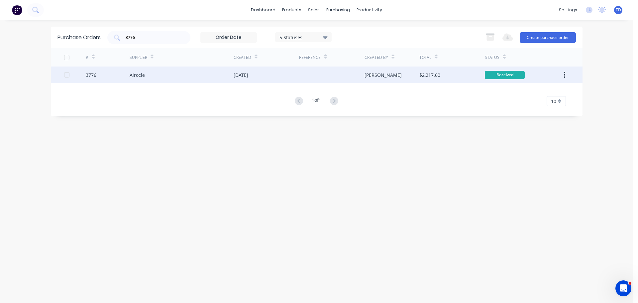
click at [201, 70] on div "Airocle" at bounding box center [182, 74] width 104 height 17
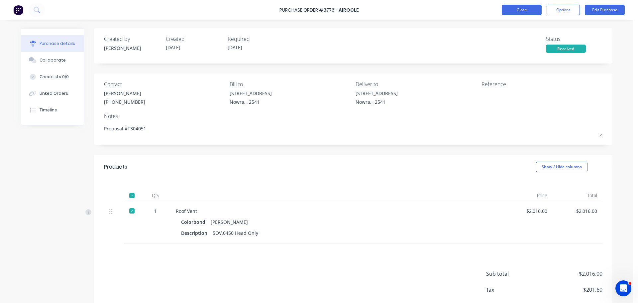
click at [514, 9] on button "Close" at bounding box center [522, 10] width 40 height 11
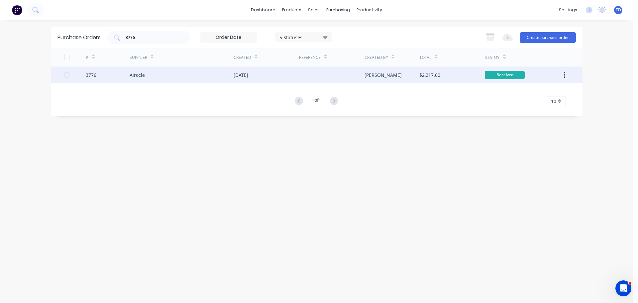
click at [281, 75] on div "[DATE]" at bounding box center [266, 74] width 65 height 17
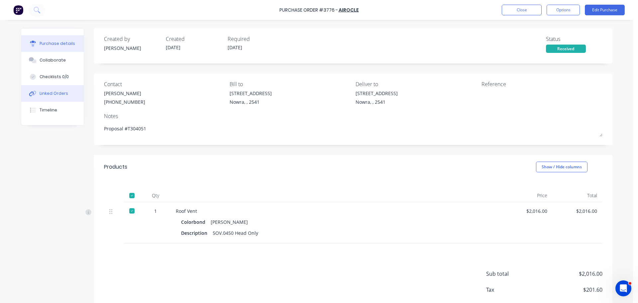
click at [57, 94] on div "Linked Orders" at bounding box center [54, 93] width 29 height 6
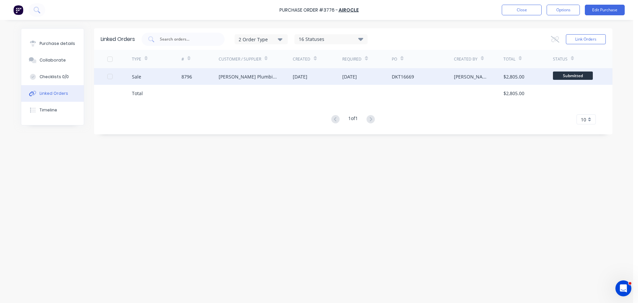
click at [391, 74] on div "[DATE]" at bounding box center [367, 76] width 50 height 17
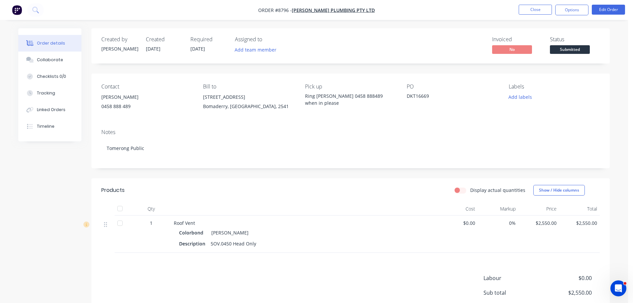
click at [574, 52] on span "Submitted" at bounding box center [570, 49] width 40 height 8
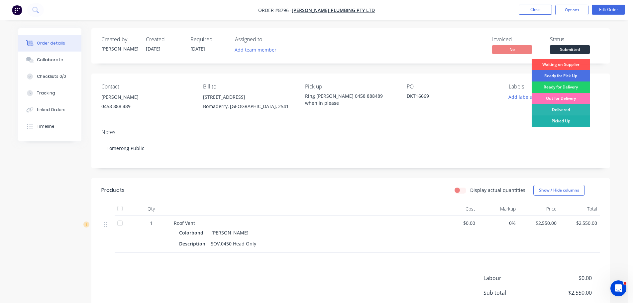
click at [567, 120] on div "Picked Up" at bounding box center [561, 120] width 58 height 11
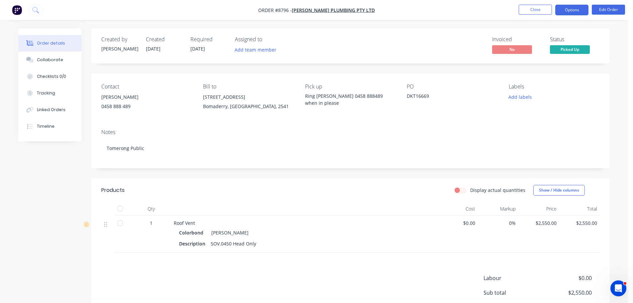
drag, startPoint x: 571, startPoint y: 11, endPoint x: 561, endPoint y: 13, distance: 10.5
click at [571, 10] on button "Options" at bounding box center [571, 10] width 33 height 11
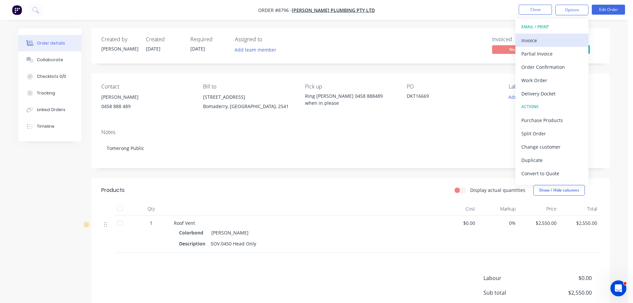
click at [526, 38] on div "Invoice" at bounding box center [551, 41] width 61 height 10
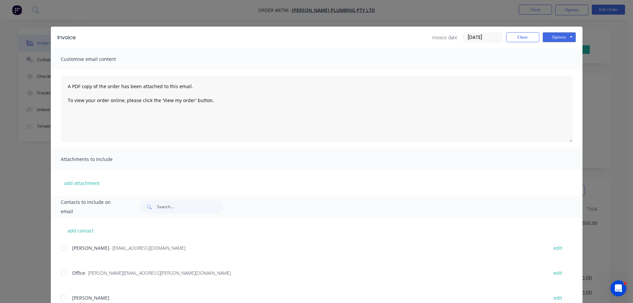
click at [58, 245] on div at bounding box center [63, 247] width 13 height 13
click at [547, 41] on button "Options" at bounding box center [559, 37] width 33 height 10
click at [554, 70] on button "Email" at bounding box center [564, 70] width 43 height 11
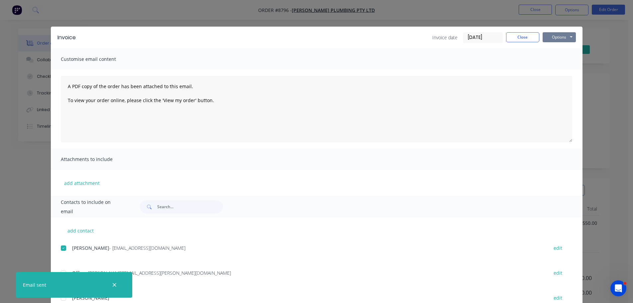
click at [554, 36] on button "Options" at bounding box center [559, 37] width 33 height 10
click at [558, 58] on button "Print" at bounding box center [564, 60] width 43 height 11
click at [513, 38] on button "Close" at bounding box center [522, 37] width 33 height 10
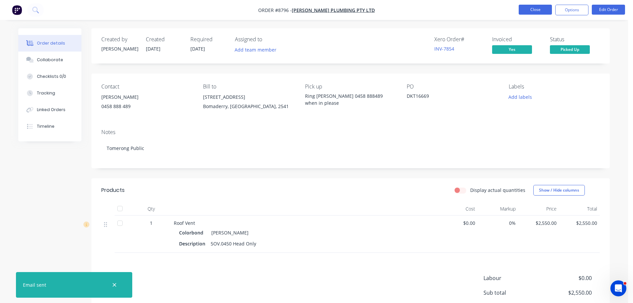
click at [525, 11] on button "Close" at bounding box center [535, 10] width 33 height 10
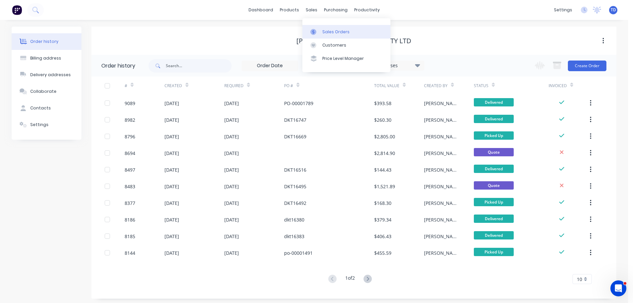
click at [319, 30] on div at bounding box center [315, 32] width 10 height 6
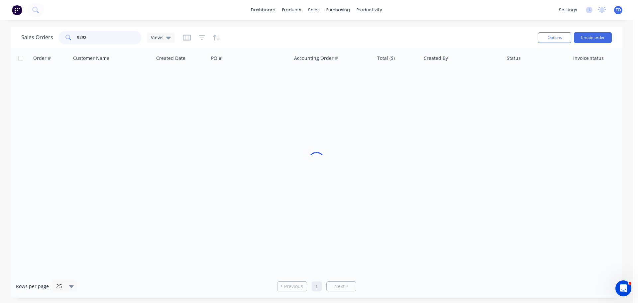
click at [107, 39] on input "9292" at bounding box center [109, 37] width 65 height 13
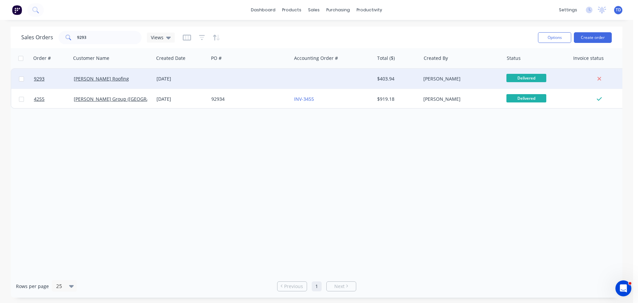
click at [183, 76] on div "[DATE]" at bounding box center [182, 78] width 50 height 7
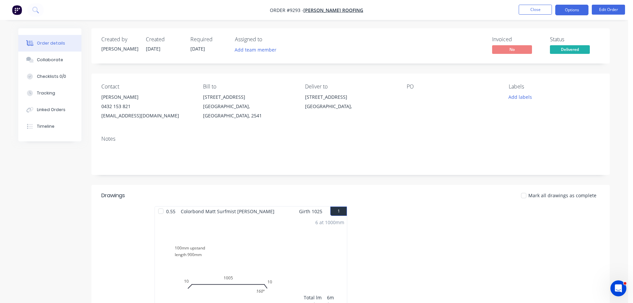
click at [572, 11] on button "Options" at bounding box center [571, 10] width 33 height 11
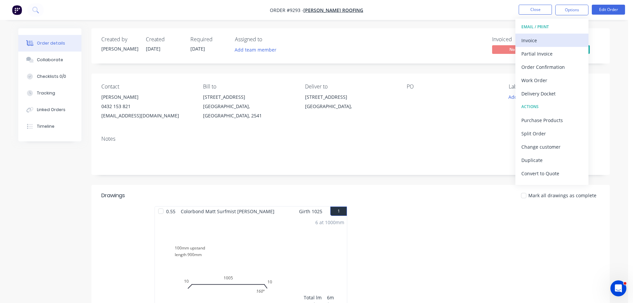
click at [541, 37] on div "Invoice" at bounding box center [551, 41] width 61 height 10
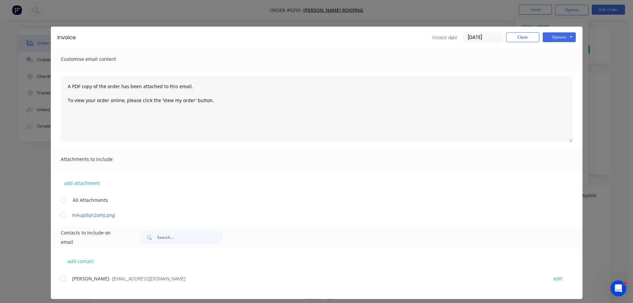
click at [57, 279] on div "add contact [PERSON_NAME] - [EMAIL_ADDRESS][DOMAIN_NAME] edit" at bounding box center [317, 273] width 532 height 51
click at [65, 282] on div at bounding box center [63, 278] width 13 height 13
click at [548, 38] on button "Options" at bounding box center [559, 37] width 33 height 10
click at [560, 72] on button "Email" at bounding box center [564, 70] width 43 height 11
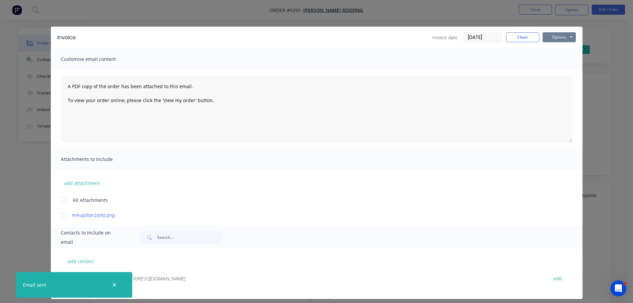
click at [557, 36] on button "Options" at bounding box center [559, 37] width 33 height 10
click at [560, 57] on button "Print" at bounding box center [564, 60] width 43 height 11
click at [514, 35] on button "Close" at bounding box center [522, 37] width 33 height 10
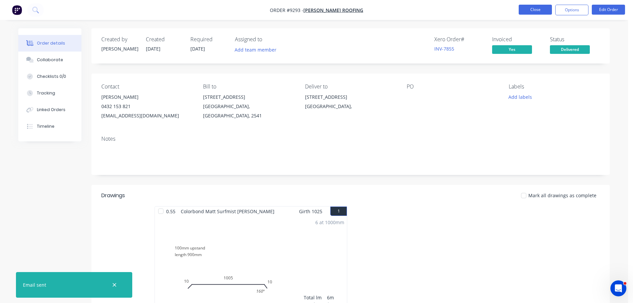
click at [545, 9] on button "Close" at bounding box center [535, 10] width 33 height 10
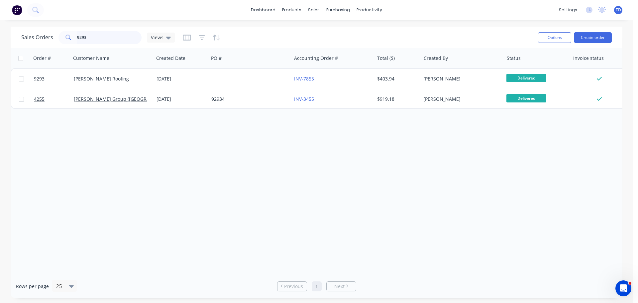
click at [102, 35] on input "9293" at bounding box center [109, 37] width 65 height 13
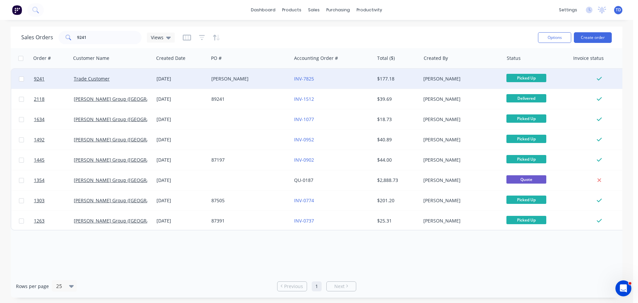
click at [376, 81] on div "$177.18" at bounding box center [398, 79] width 47 height 20
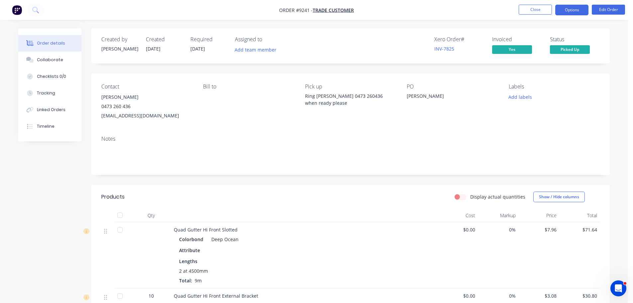
click at [580, 8] on button "Options" at bounding box center [571, 10] width 33 height 11
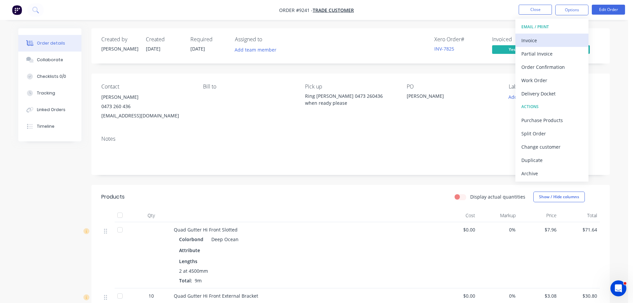
click at [546, 39] on div "Invoice" at bounding box center [551, 41] width 61 height 10
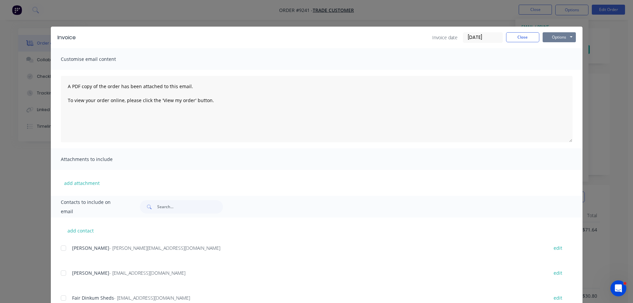
click at [559, 35] on button "Options" at bounding box center [559, 37] width 33 height 10
click at [557, 58] on button "Print" at bounding box center [564, 60] width 43 height 11
click at [509, 36] on button "Close" at bounding box center [522, 37] width 33 height 10
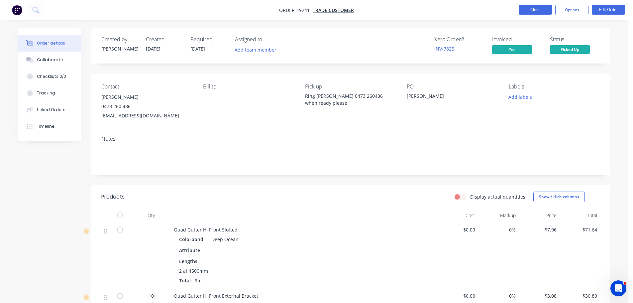
click at [521, 10] on button "Close" at bounding box center [535, 10] width 33 height 10
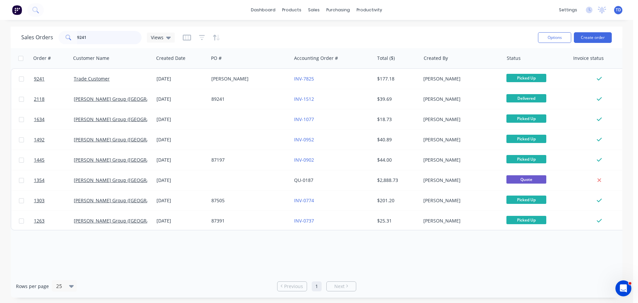
click at [108, 36] on input "9241" at bounding box center [109, 37] width 65 height 13
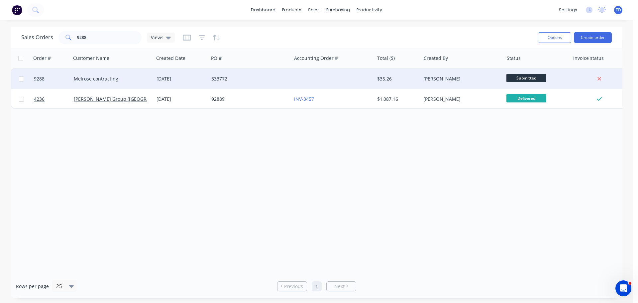
click at [342, 81] on div at bounding box center [332, 79] width 83 height 20
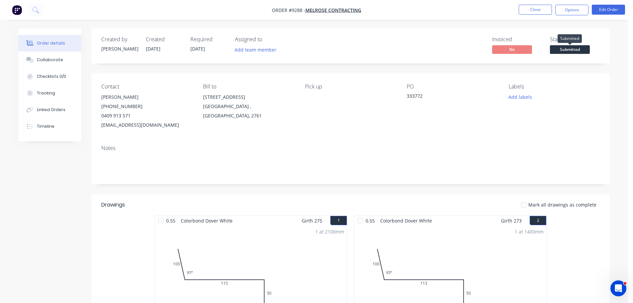
click at [566, 52] on span "Submitted" at bounding box center [570, 49] width 40 height 8
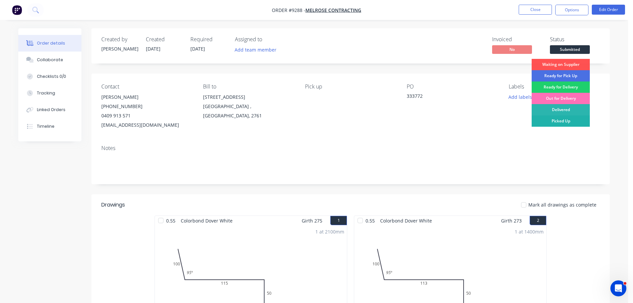
click at [565, 119] on div "Picked Up" at bounding box center [561, 120] width 58 height 11
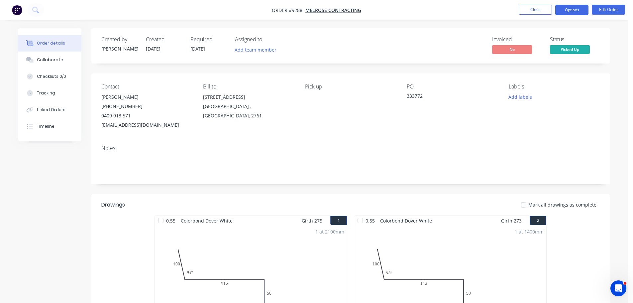
click at [569, 8] on button "Options" at bounding box center [571, 10] width 33 height 11
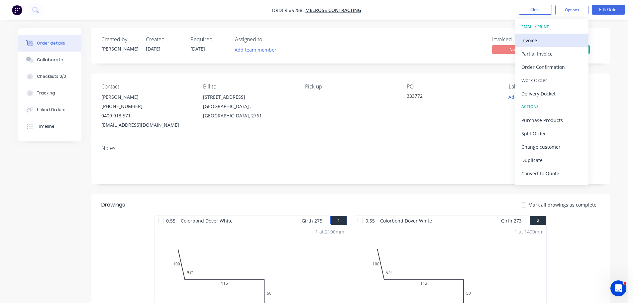
click at [528, 39] on div "Invoice" at bounding box center [551, 41] width 61 height 10
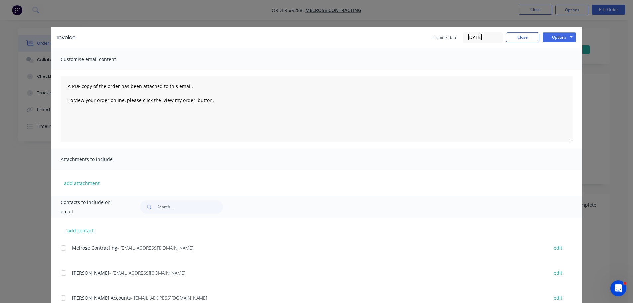
click at [61, 296] on div at bounding box center [63, 297] width 13 height 13
click at [550, 37] on button "Options" at bounding box center [559, 37] width 33 height 10
click at [551, 72] on button "Email" at bounding box center [564, 70] width 43 height 11
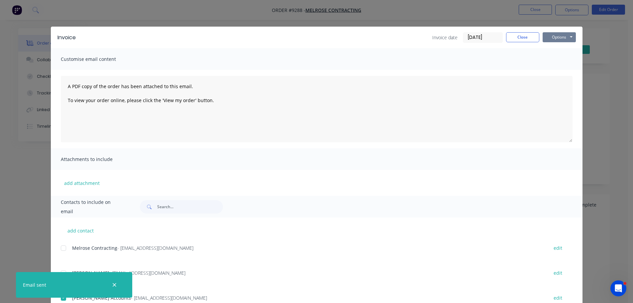
click at [550, 38] on button "Options" at bounding box center [559, 37] width 33 height 10
click at [553, 60] on button "Print" at bounding box center [564, 60] width 43 height 11
click at [508, 35] on button "Close" at bounding box center [522, 37] width 33 height 10
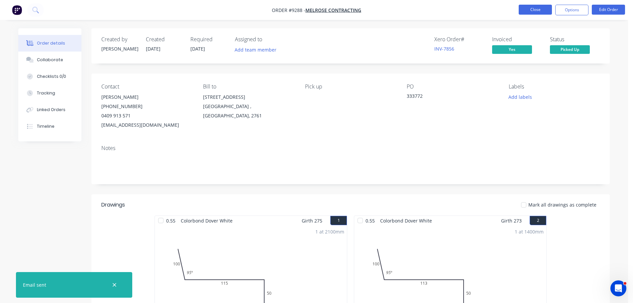
click at [525, 12] on button "Close" at bounding box center [535, 10] width 33 height 10
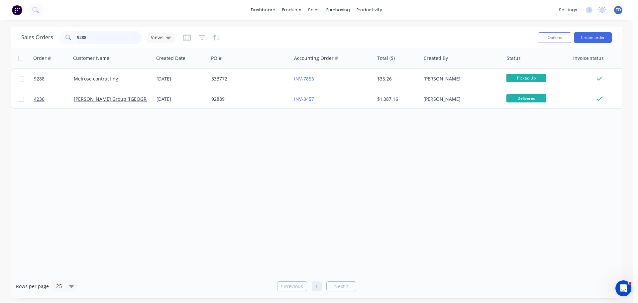
click at [108, 35] on input "9288" at bounding box center [109, 37] width 65 height 13
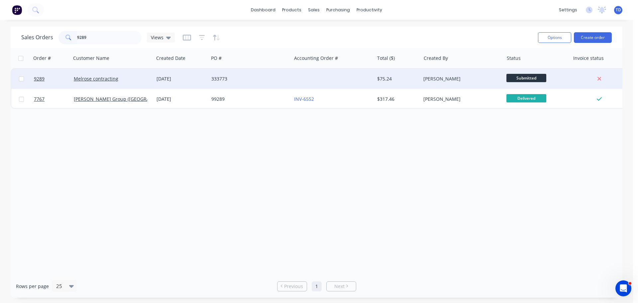
click at [256, 85] on div "333773" at bounding box center [250, 79] width 83 height 20
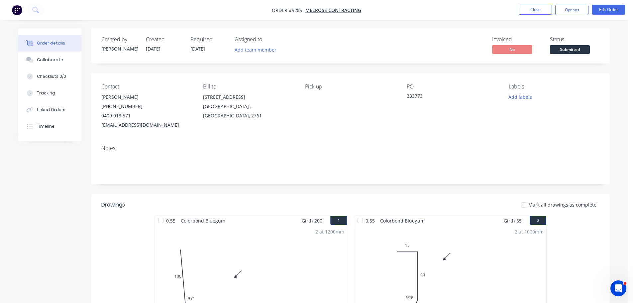
click at [579, 47] on span "Submitted" at bounding box center [570, 49] width 40 height 8
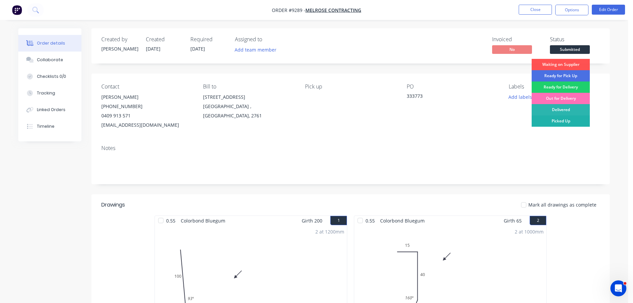
click at [571, 119] on div "Picked Up" at bounding box center [561, 120] width 58 height 11
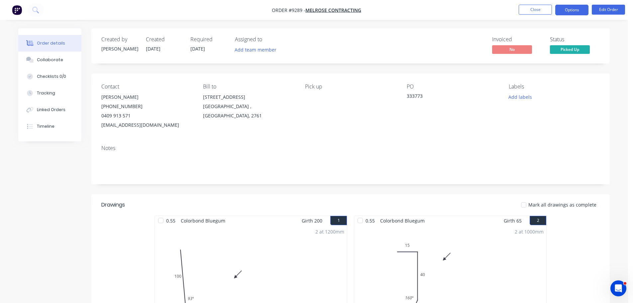
click at [577, 8] on button "Options" at bounding box center [571, 10] width 33 height 11
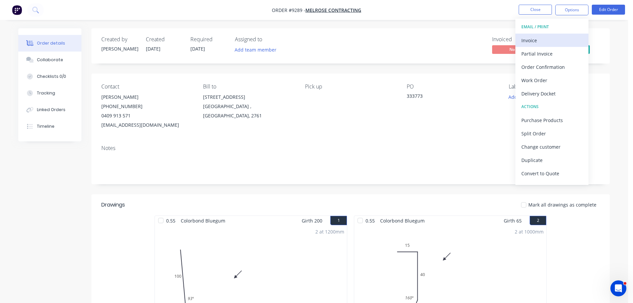
click at [540, 37] on div "Invoice" at bounding box center [551, 41] width 61 height 10
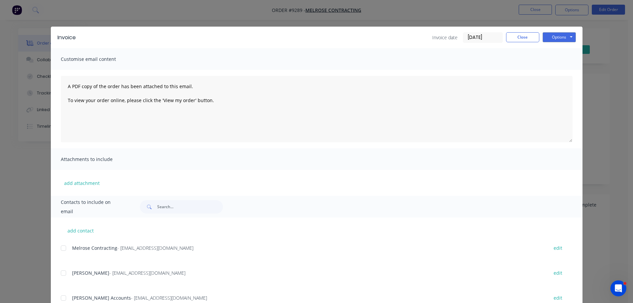
click at [60, 295] on div at bounding box center [63, 297] width 13 height 13
click at [549, 37] on button "Options" at bounding box center [559, 37] width 33 height 10
click at [558, 70] on button "Email" at bounding box center [564, 70] width 43 height 11
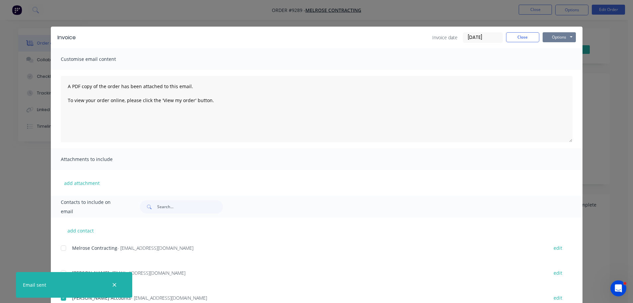
click at [556, 36] on button "Options" at bounding box center [559, 37] width 33 height 10
click at [555, 58] on button "Print" at bounding box center [564, 60] width 43 height 11
drag, startPoint x: 509, startPoint y: 38, endPoint x: 512, endPoint y: 36, distance: 3.4
click at [509, 37] on button "Close" at bounding box center [522, 37] width 33 height 10
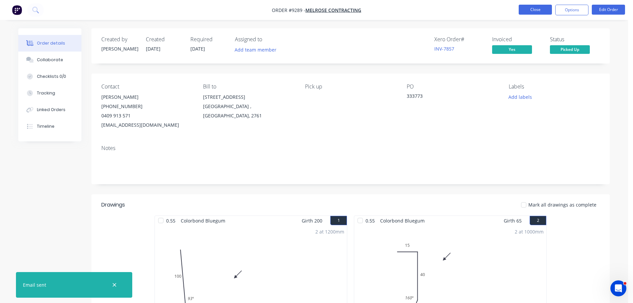
click at [529, 12] on button "Close" at bounding box center [535, 10] width 33 height 10
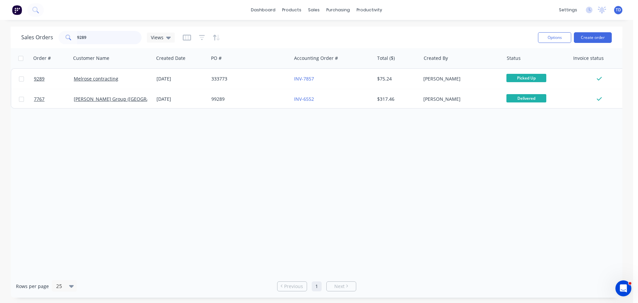
click at [113, 36] on input "9289" at bounding box center [109, 37] width 65 height 13
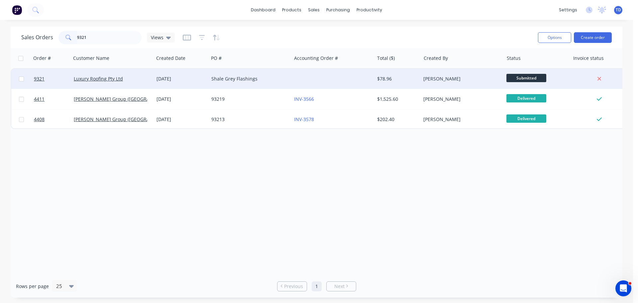
click at [343, 79] on div at bounding box center [332, 79] width 83 height 20
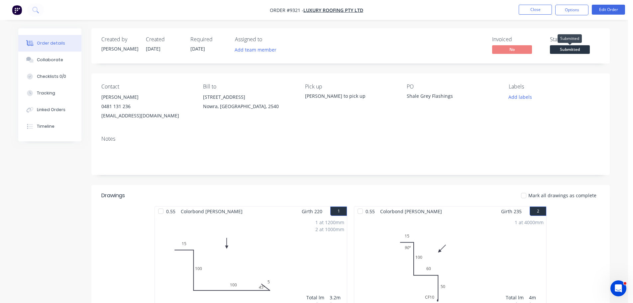
click at [561, 51] on span "Submitted" at bounding box center [570, 49] width 40 height 8
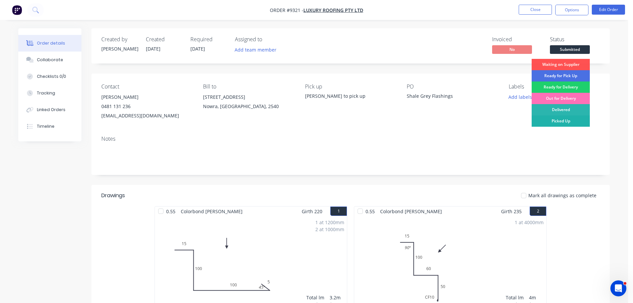
click at [563, 121] on div "Picked Up" at bounding box center [561, 120] width 58 height 11
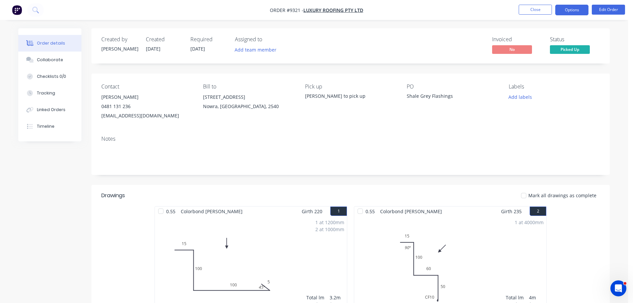
click at [571, 10] on button "Options" at bounding box center [571, 10] width 33 height 11
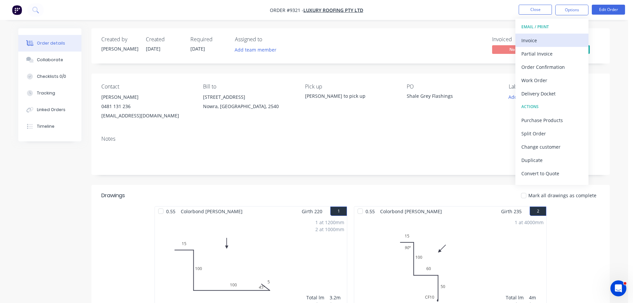
click at [542, 39] on div "Invoice" at bounding box center [551, 41] width 61 height 10
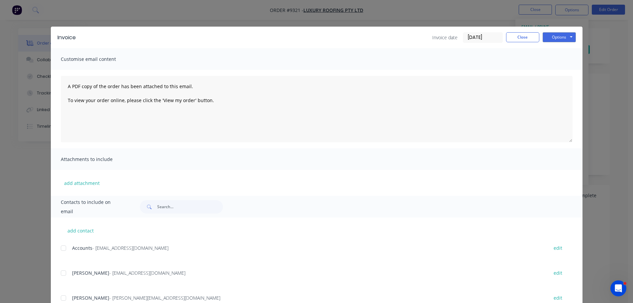
drag, startPoint x: 62, startPoint y: 249, endPoint x: 69, endPoint y: 249, distance: 7.3
click at [62, 249] on div at bounding box center [63, 247] width 13 height 13
click at [555, 37] on button "Options" at bounding box center [559, 37] width 33 height 10
click at [552, 69] on button "Email" at bounding box center [564, 70] width 43 height 11
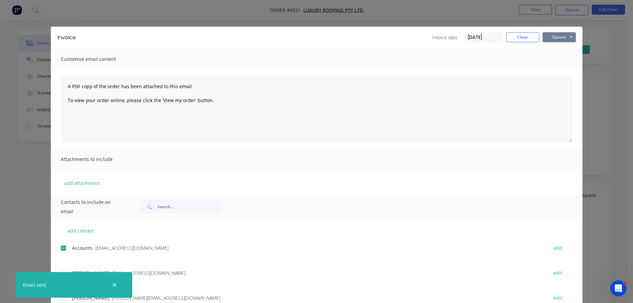
click at [558, 39] on button "Options" at bounding box center [559, 37] width 33 height 10
click at [554, 60] on button "Print" at bounding box center [564, 60] width 43 height 11
click at [516, 37] on button "Close" at bounding box center [522, 37] width 33 height 10
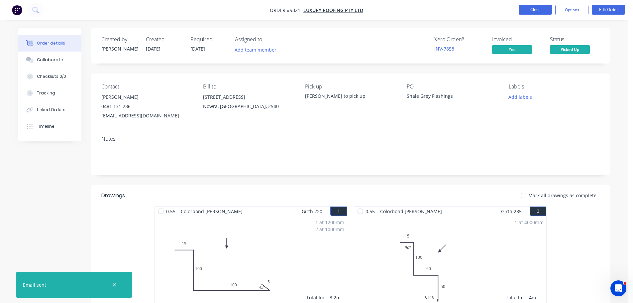
click at [529, 13] on button "Close" at bounding box center [535, 10] width 33 height 10
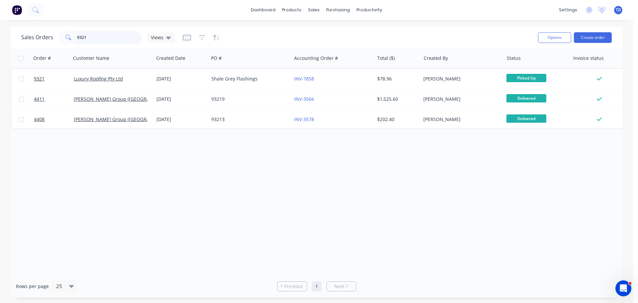
click at [80, 39] on input "9321" at bounding box center [109, 37] width 65 height 13
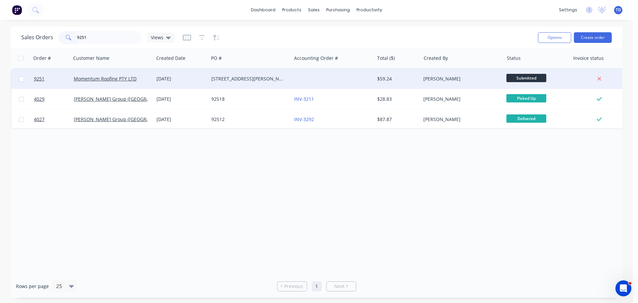
click at [158, 76] on div "[DATE]" at bounding box center [182, 78] width 50 height 7
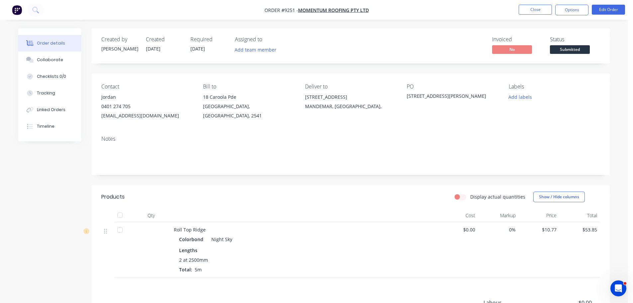
click at [559, 53] on span "Submitted" at bounding box center [570, 49] width 40 height 8
click at [542, 9] on button "Close" at bounding box center [535, 10] width 33 height 10
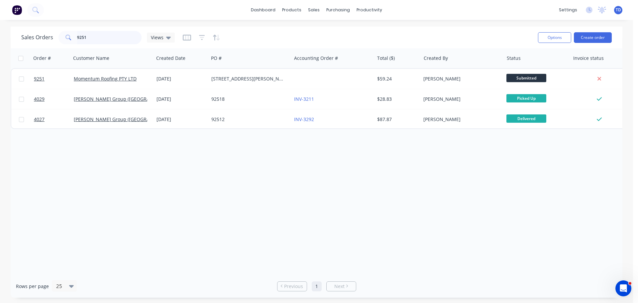
click at [109, 36] on input "9251" at bounding box center [109, 37] width 65 height 13
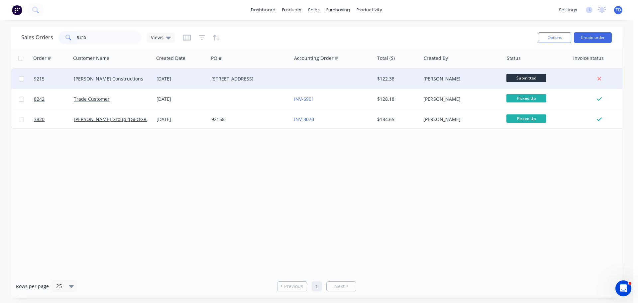
click at [306, 77] on div at bounding box center [332, 79] width 83 height 20
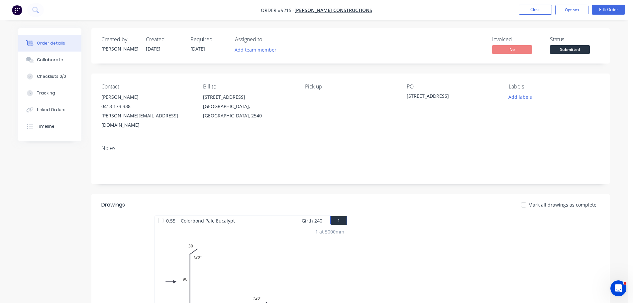
click at [572, 52] on span "Submitted" at bounding box center [570, 49] width 40 height 8
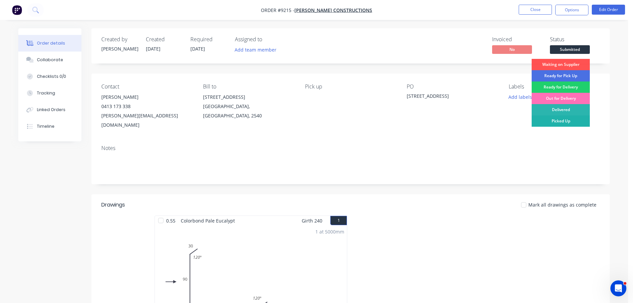
click at [575, 119] on div "Picked Up" at bounding box center [561, 120] width 58 height 11
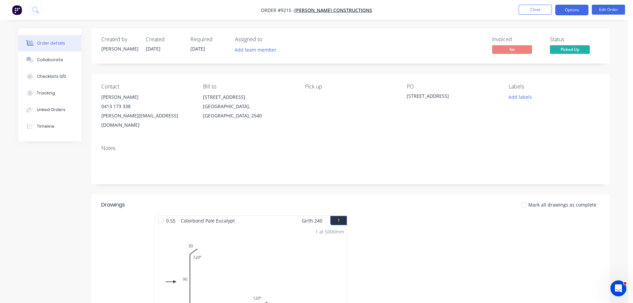
click at [571, 10] on button "Options" at bounding box center [571, 10] width 33 height 11
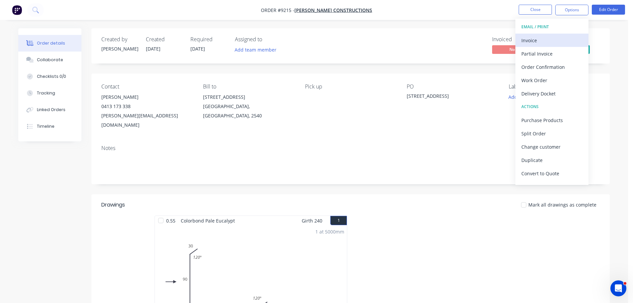
click at [532, 39] on div "Invoice" at bounding box center [551, 41] width 61 height 10
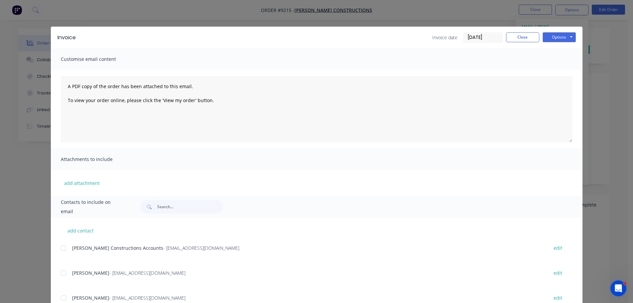
click at [62, 244] on div at bounding box center [63, 247] width 13 height 13
click at [547, 38] on button "Options" at bounding box center [559, 37] width 33 height 10
click at [559, 70] on button "Email" at bounding box center [564, 70] width 43 height 11
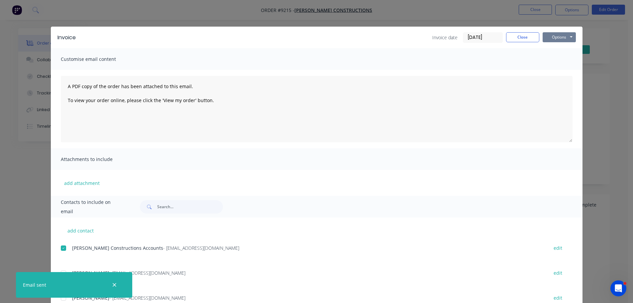
click at [553, 38] on button "Options" at bounding box center [559, 37] width 33 height 10
click at [555, 58] on button "Print" at bounding box center [564, 60] width 43 height 11
click at [516, 37] on button "Close" at bounding box center [522, 37] width 33 height 10
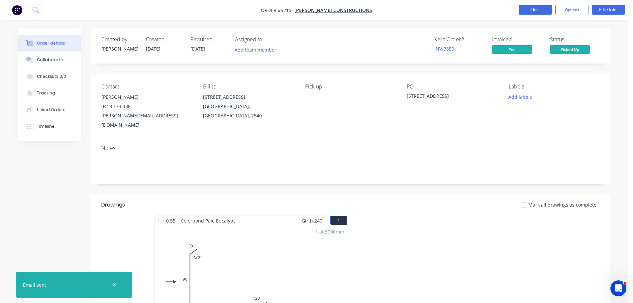
click at [527, 11] on button "Close" at bounding box center [535, 10] width 33 height 10
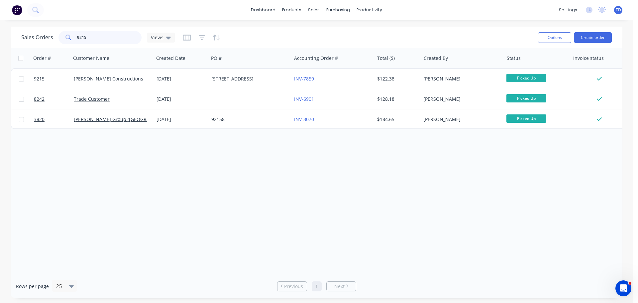
click at [111, 36] on input "9215" at bounding box center [109, 37] width 65 height 13
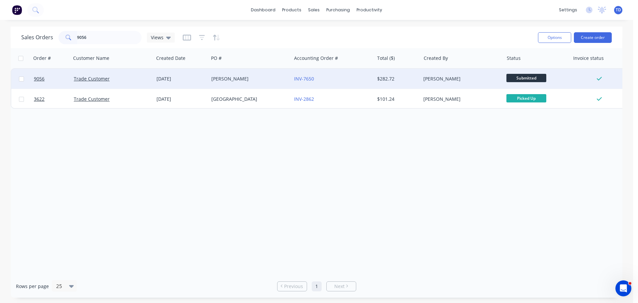
click at [215, 75] on div "[PERSON_NAME]" at bounding box center [250, 79] width 83 height 20
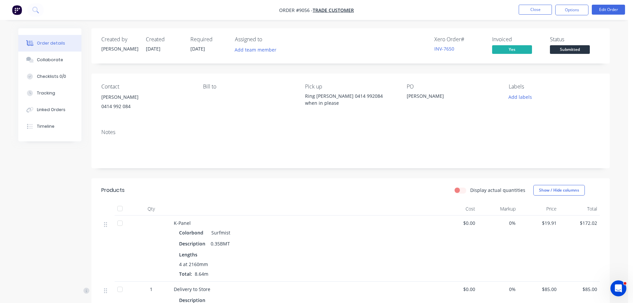
click at [562, 51] on span "Submitted" at bounding box center [570, 49] width 40 height 8
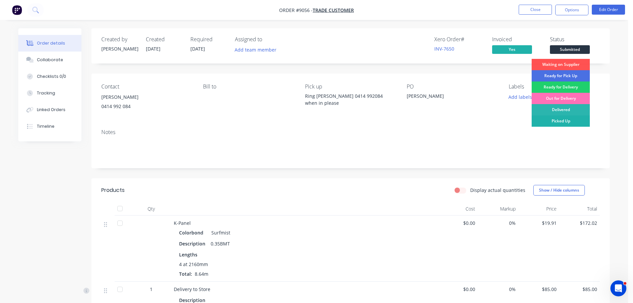
click at [568, 119] on div "Picked Up" at bounding box center [561, 120] width 58 height 11
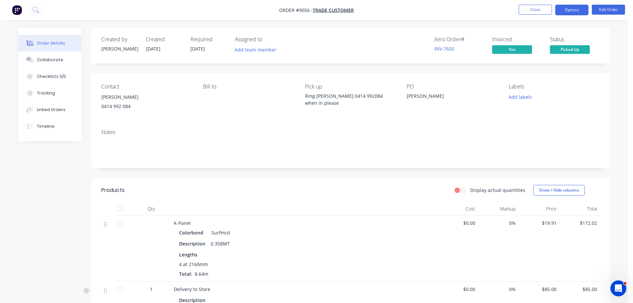
click at [569, 9] on button "Options" at bounding box center [571, 10] width 33 height 11
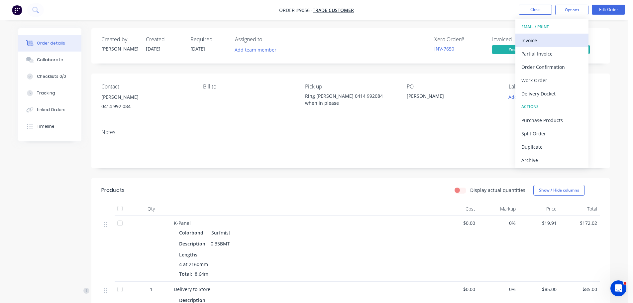
click at [544, 39] on div "Invoice" at bounding box center [551, 41] width 61 height 10
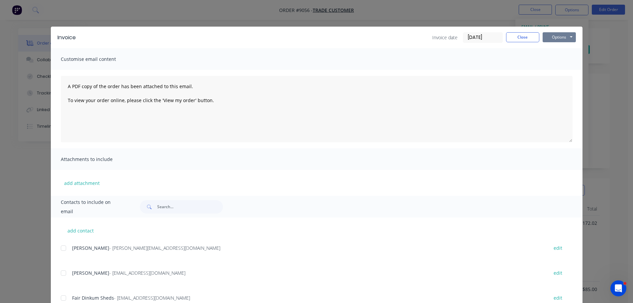
click at [550, 37] on button "Options" at bounding box center [559, 37] width 33 height 10
click at [554, 50] on button "Preview" at bounding box center [564, 49] width 43 height 11
click at [523, 36] on button "Close" at bounding box center [522, 37] width 33 height 10
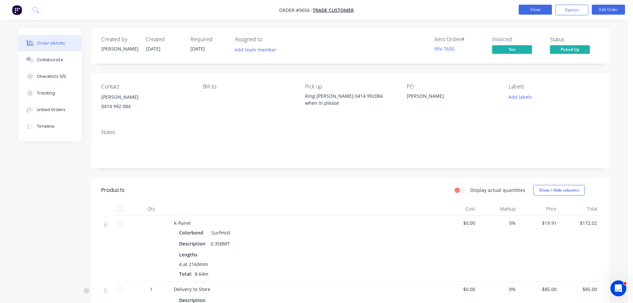
click at [530, 12] on button "Close" at bounding box center [535, 10] width 33 height 10
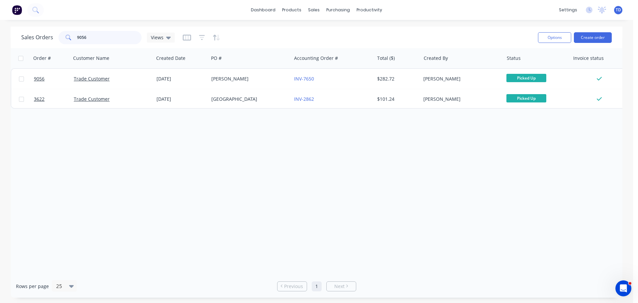
click at [91, 34] on input "9056" at bounding box center [109, 37] width 65 height 13
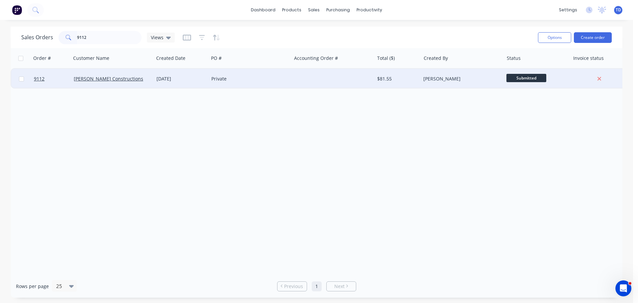
click at [377, 86] on div "$81.55" at bounding box center [398, 79] width 47 height 20
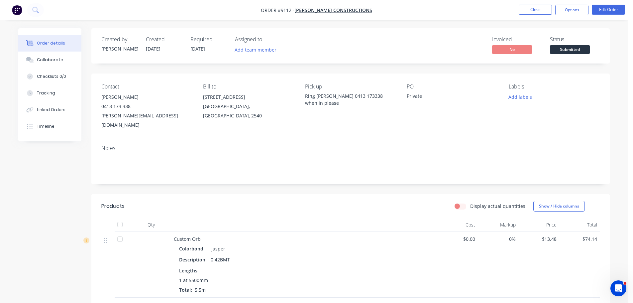
click at [577, 52] on span "Submitted" at bounding box center [570, 49] width 40 height 8
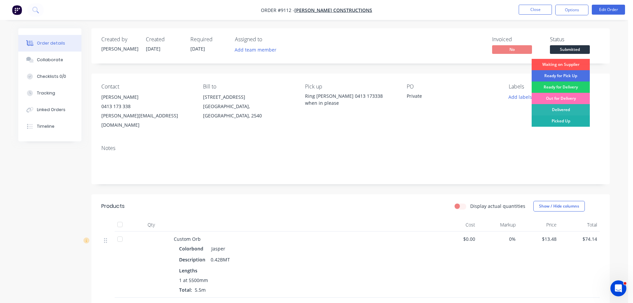
click at [573, 119] on div "Picked Up" at bounding box center [561, 120] width 58 height 11
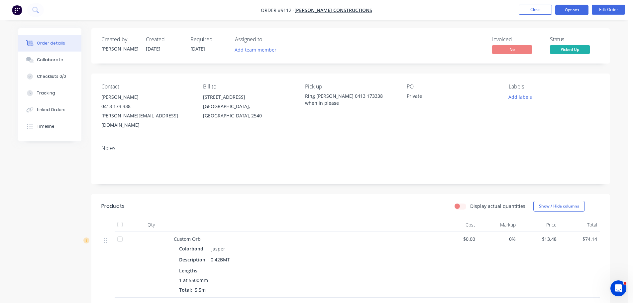
click at [569, 11] on button "Options" at bounding box center [571, 10] width 33 height 11
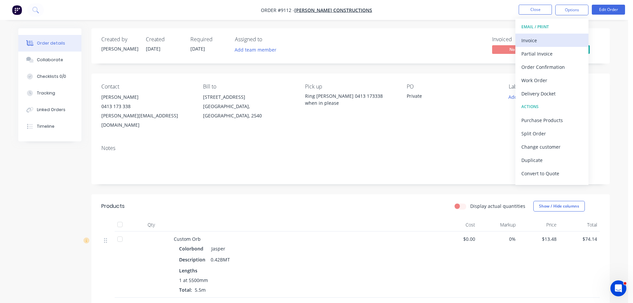
click at [537, 38] on div "Invoice" at bounding box center [551, 41] width 61 height 10
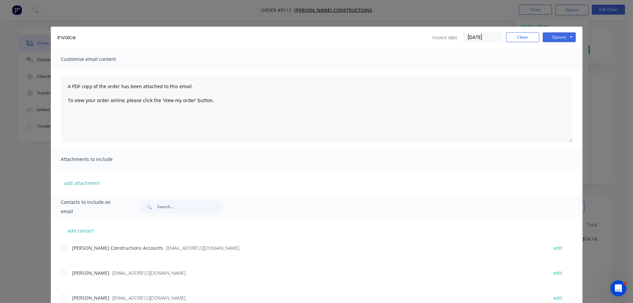
click at [64, 246] on div at bounding box center [63, 247] width 13 height 13
click at [552, 39] on button "Options" at bounding box center [559, 37] width 33 height 10
click at [554, 73] on button "Email" at bounding box center [564, 70] width 43 height 11
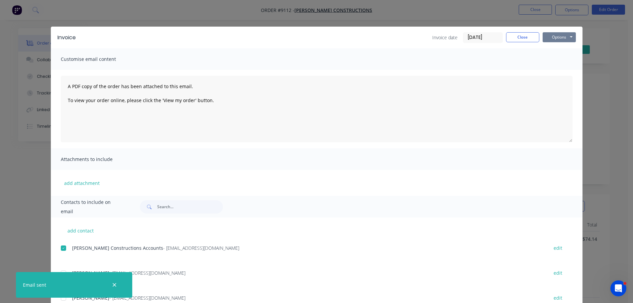
click at [566, 37] on button "Options" at bounding box center [559, 37] width 33 height 10
click at [561, 62] on button "Print" at bounding box center [564, 60] width 43 height 11
click at [521, 36] on button "Close" at bounding box center [522, 37] width 33 height 10
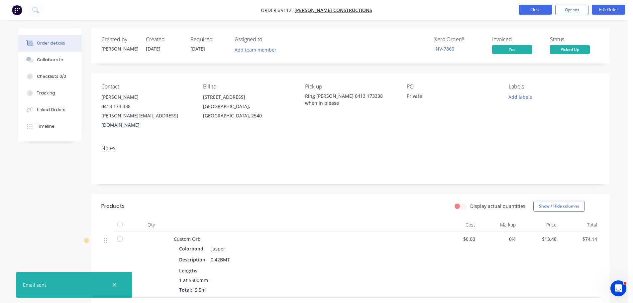
click at [528, 13] on button "Close" at bounding box center [535, 10] width 33 height 10
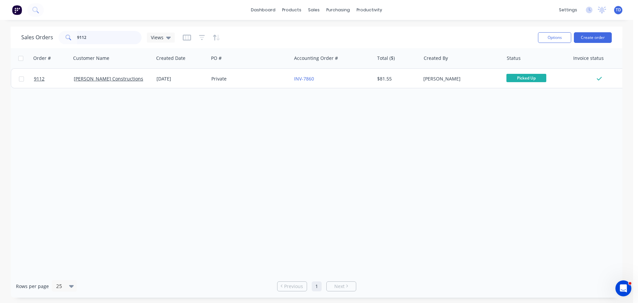
click at [97, 34] on input "9112" at bounding box center [109, 37] width 65 height 13
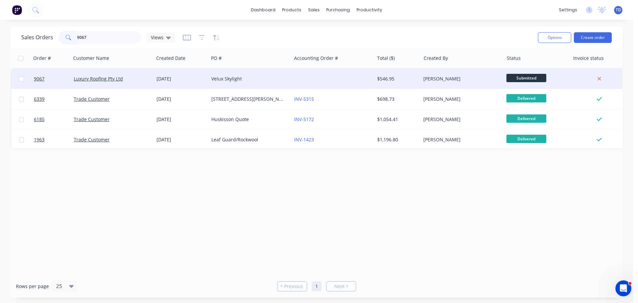
click at [268, 76] on div "Velux Skylight" at bounding box center [248, 78] width 74 height 7
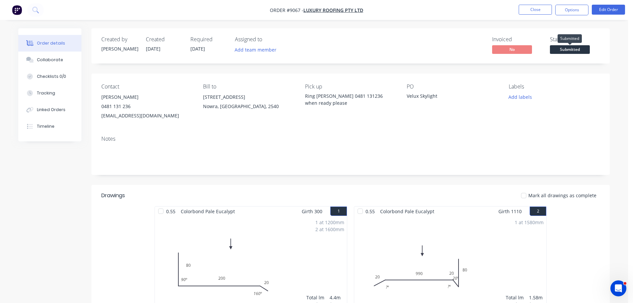
click at [561, 50] on span "Submitted" at bounding box center [570, 49] width 40 height 8
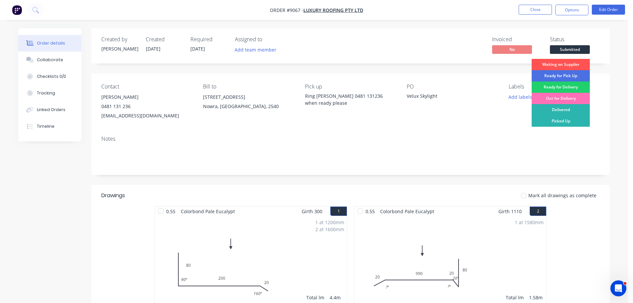
click at [560, 119] on div "Picked Up" at bounding box center [561, 120] width 58 height 11
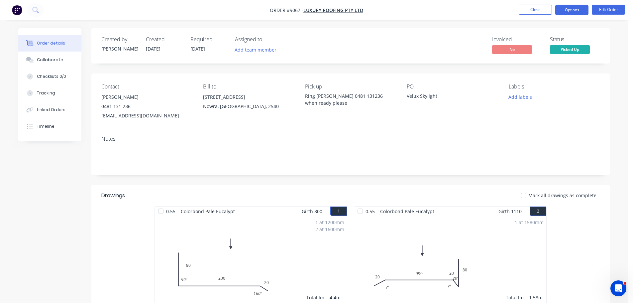
drag, startPoint x: 572, startPoint y: 6, endPoint x: 566, endPoint y: 13, distance: 8.7
click at [572, 6] on button "Options" at bounding box center [571, 10] width 33 height 11
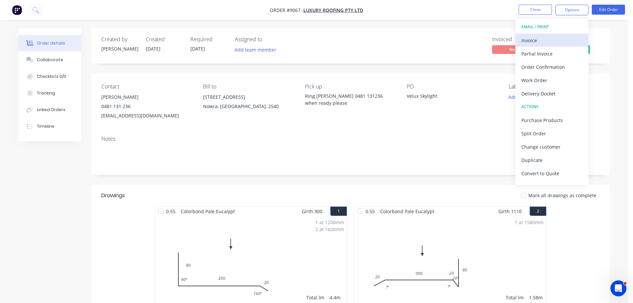
click at [537, 38] on div "Invoice" at bounding box center [551, 41] width 61 height 10
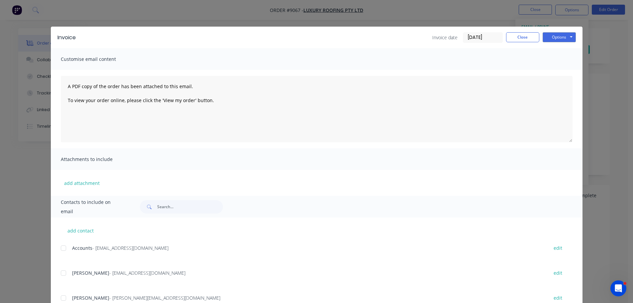
click at [58, 248] on div "add contact Accounts - [EMAIL_ADDRESS][DOMAIN_NAME] edit [PERSON_NAME] - [EMAIL…" at bounding box center [317, 304] width 532 height 175
click at [62, 248] on div at bounding box center [63, 247] width 13 height 13
click at [554, 36] on button "Options" at bounding box center [559, 37] width 33 height 10
click at [556, 70] on button "Email" at bounding box center [564, 70] width 43 height 11
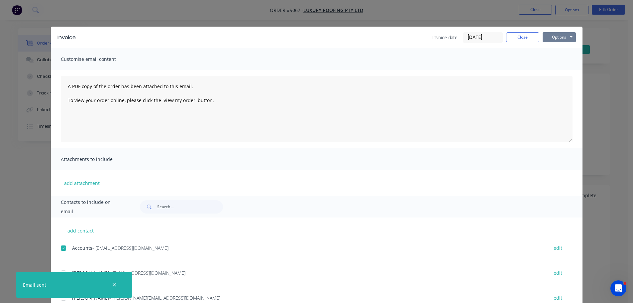
click at [559, 39] on button "Options" at bounding box center [559, 37] width 33 height 10
click at [556, 60] on button "Print" at bounding box center [564, 60] width 43 height 11
drag, startPoint x: 511, startPoint y: 35, endPoint x: 524, endPoint y: 19, distance: 21.4
click at [511, 35] on button "Close" at bounding box center [522, 37] width 33 height 10
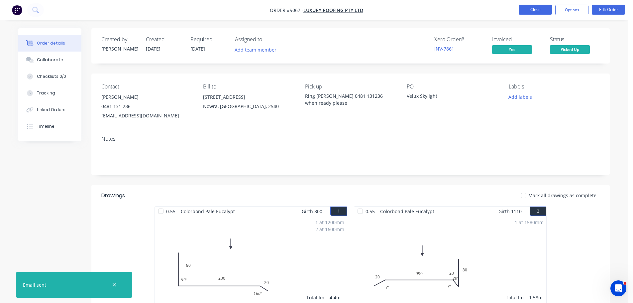
click at [527, 12] on button "Close" at bounding box center [535, 10] width 33 height 10
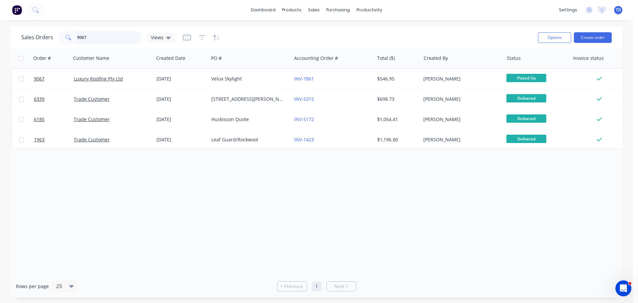
click at [113, 33] on input "9067" at bounding box center [109, 37] width 65 height 13
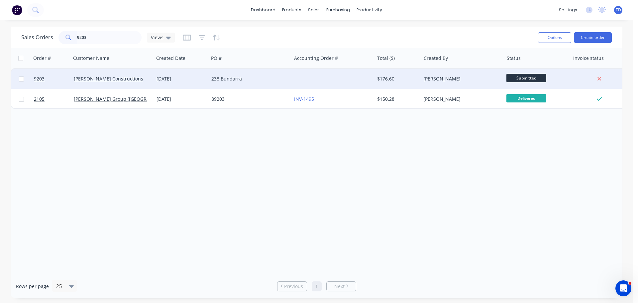
click at [295, 78] on div at bounding box center [332, 79] width 83 height 20
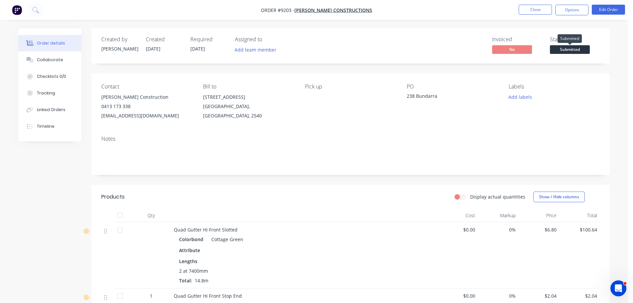
click at [574, 49] on span "Submitted" at bounding box center [570, 49] width 40 height 8
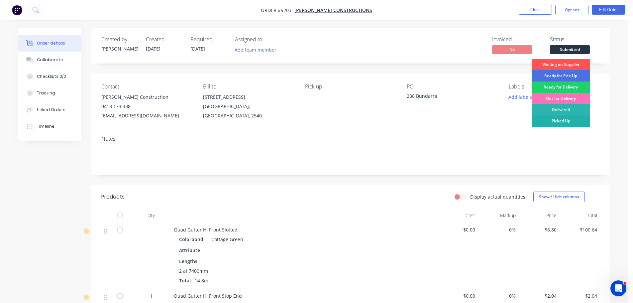
click at [562, 121] on div "Picked Up" at bounding box center [561, 120] width 58 height 11
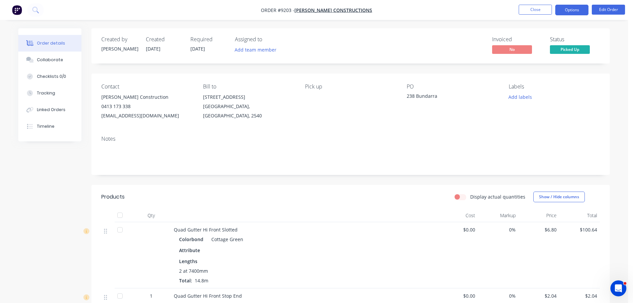
drag, startPoint x: 573, startPoint y: 11, endPoint x: 567, endPoint y: 9, distance: 6.3
click at [573, 11] on button "Options" at bounding box center [571, 10] width 33 height 11
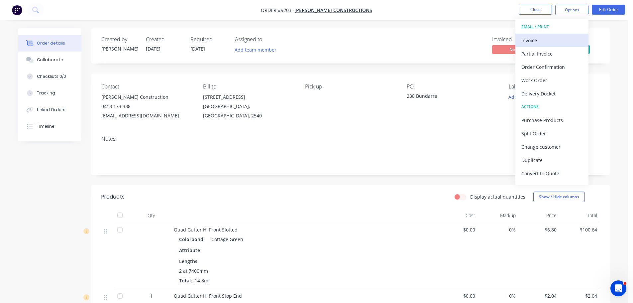
click at [527, 38] on div "Invoice" at bounding box center [551, 41] width 61 height 10
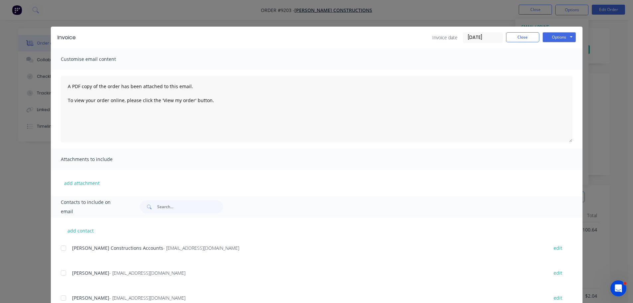
click at [60, 246] on div at bounding box center [63, 247] width 13 height 13
click at [560, 37] on button "Options" at bounding box center [559, 37] width 33 height 10
click at [559, 69] on button "Email" at bounding box center [564, 70] width 43 height 11
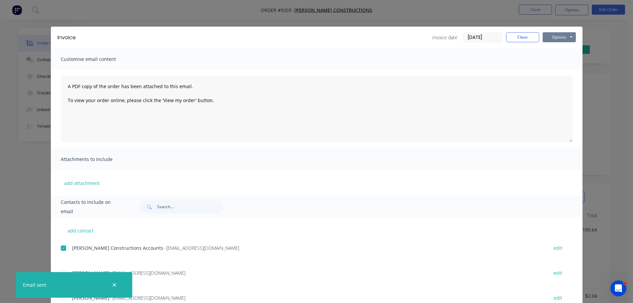
click at [547, 38] on button "Options" at bounding box center [559, 37] width 33 height 10
click at [551, 58] on button "Print" at bounding box center [564, 60] width 43 height 11
click at [523, 37] on button "Close" at bounding box center [522, 37] width 33 height 10
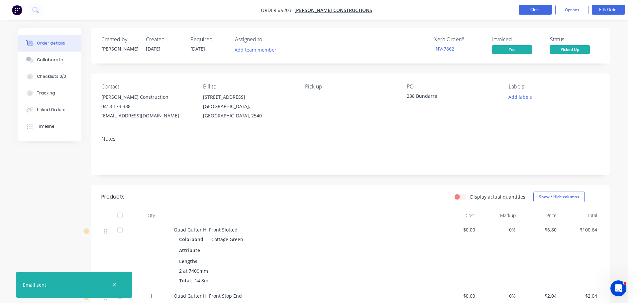
click at [527, 11] on button "Close" at bounding box center [535, 10] width 33 height 10
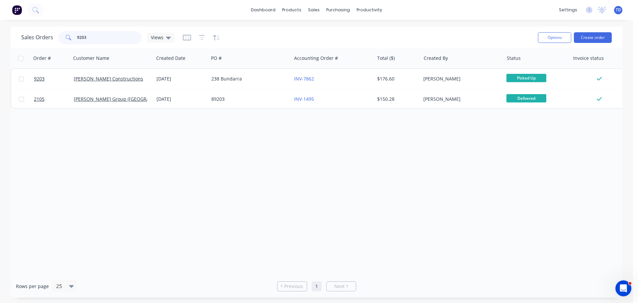
click at [106, 40] on input "9203" at bounding box center [109, 37] width 65 height 13
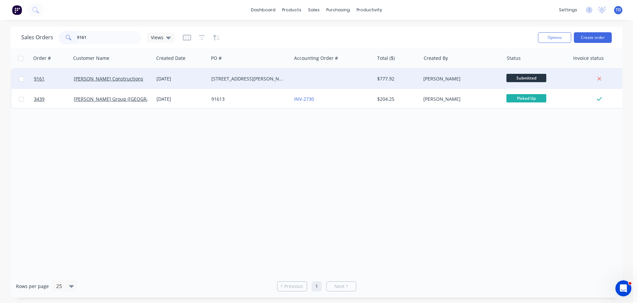
click at [183, 78] on div "[DATE]" at bounding box center [182, 78] width 50 height 7
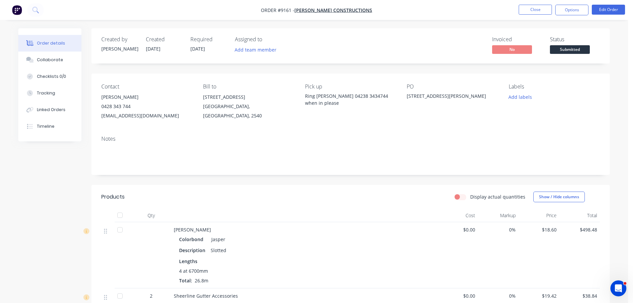
click at [570, 48] on span "Submitted" at bounding box center [570, 49] width 40 height 8
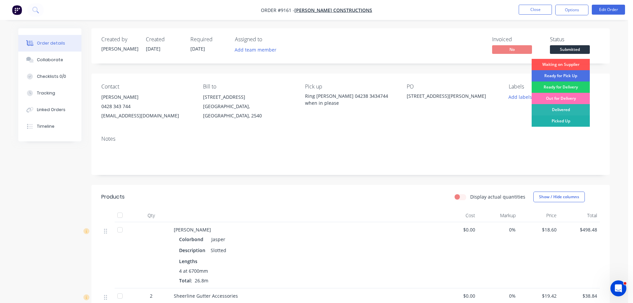
click at [561, 121] on div "Picked Up" at bounding box center [561, 120] width 58 height 11
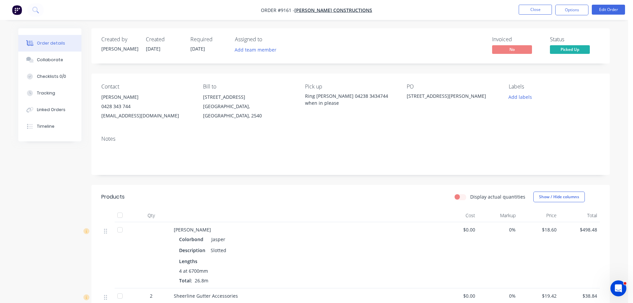
drag, startPoint x: 567, startPoint y: 11, endPoint x: 562, endPoint y: 16, distance: 6.8
click at [567, 11] on button "Options" at bounding box center [571, 10] width 33 height 11
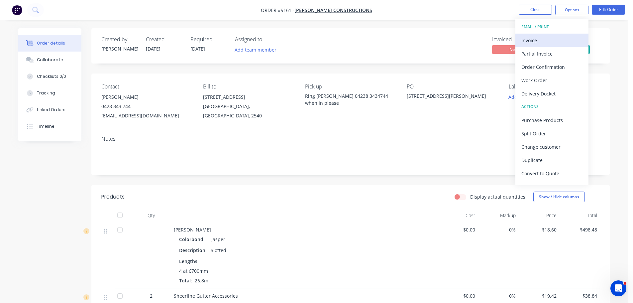
click at [536, 37] on div "Invoice" at bounding box center [551, 41] width 61 height 10
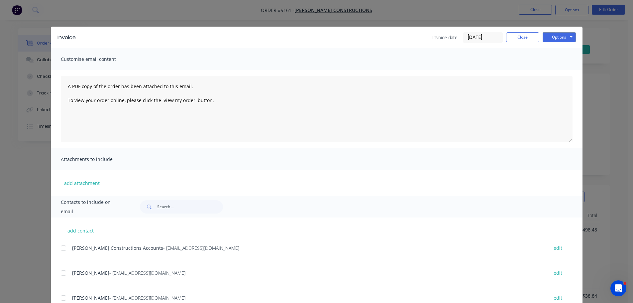
click at [63, 245] on div at bounding box center [63, 247] width 13 height 13
click at [559, 34] on button "Options" at bounding box center [559, 37] width 33 height 10
click at [556, 73] on button "Email" at bounding box center [564, 70] width 43 height 11
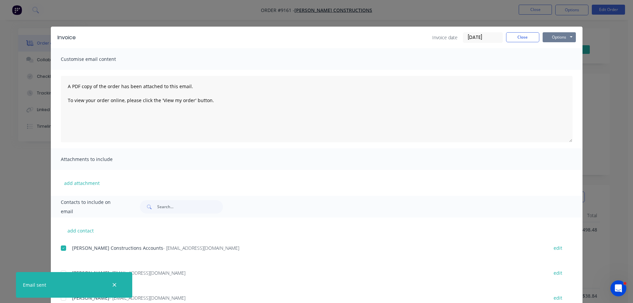
click at [549, 35] on button "Options" at bounding box center [559, 37] width 33 height 10
click at [552, 58] on button "Print" at bounding box center [564, 60] width 43 height 11
click at [526, 38] on button "Close" at bounding box center [522, 37] width 33 height 10
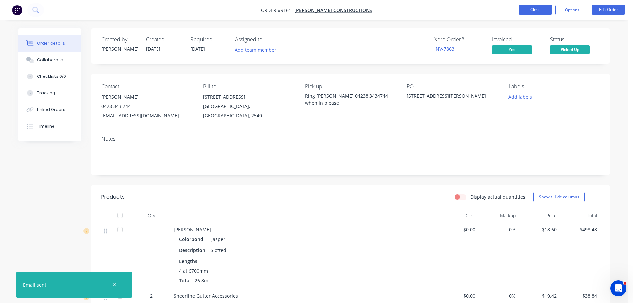
click at [534, 9] on button "Close" at bounding box center [535, 10] width 33 height 10
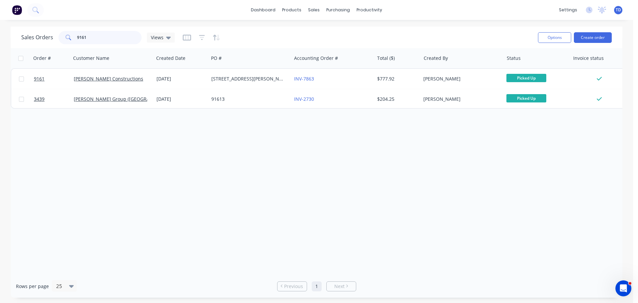
click at [88, 35] on input "9161" at bounding box center [109, 37] width 65 height 13
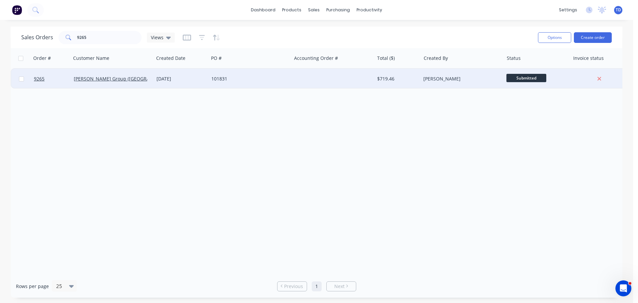
click at [175, 78] on div "[DATE]" at bounding box center [182, 78] width 50 height 7
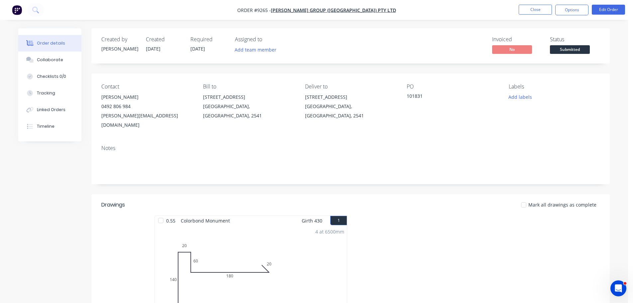
click at [573, 50] on span "Submitted" at bounding box center [570, 49] width 40 height 8
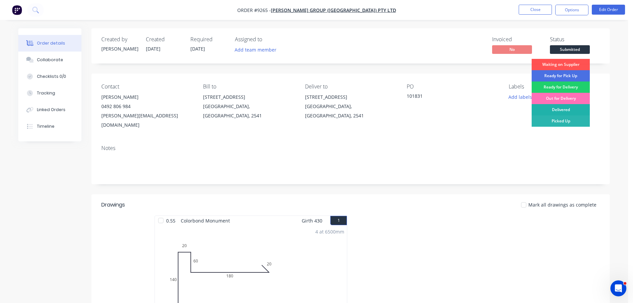
click at [569, 108] on div "Delivered" at bounding box center [561, 109] width 58 height 11
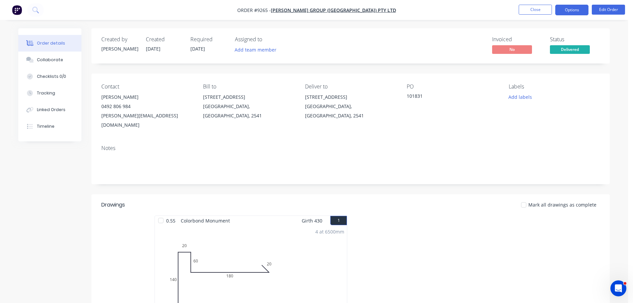
click at [573, 9] on button "Options" at bounding box center [571, 10] width 33 height 11
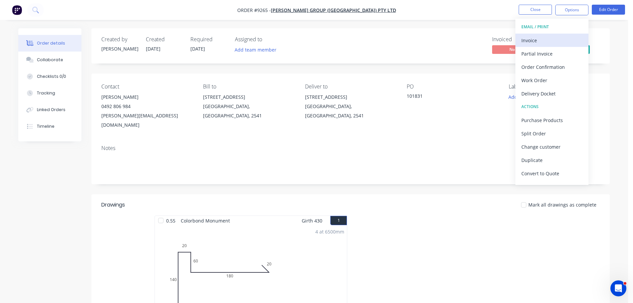
click at [547, 39] on div "Invoice" at bounding box center [551, 41] width 61 height 10
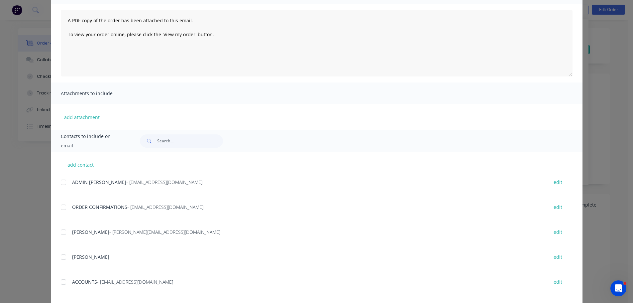
scroll to position [66, 0]
click at [58, 280] on div at bounding box center [63, 281] width 13 height 13
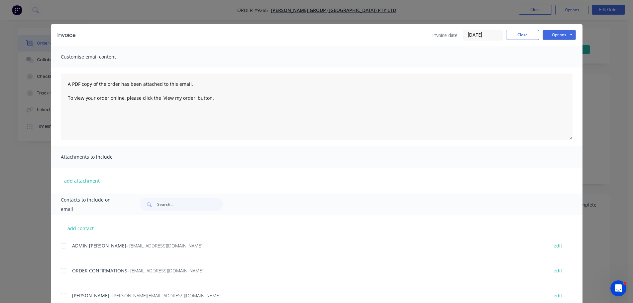
scroll to position [0, 0]
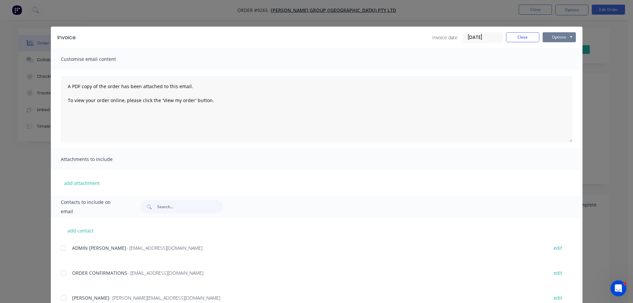
click at [551, 36] on button "Options" at bounding box center [559, 37] width 33 height 10
click at [549, 69] on button "Email" at bounding box center [564, 70] width 43 height 11
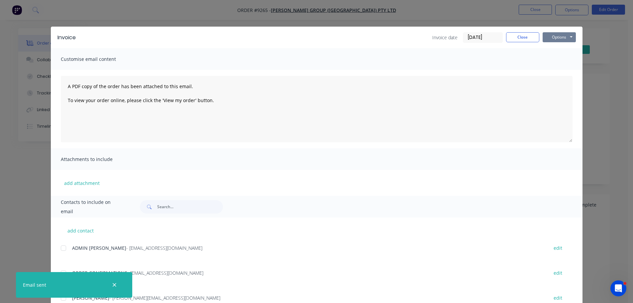
click at [561, 36] on button "Options" at bounding box center [559, 37] width 33 height 10
click at [557, 58] on button "Print" at bounding box center [564, 60] width 43 height 11
click at [524, 33] on button "Close" at bounding box center [522, 37] width 33 height 10
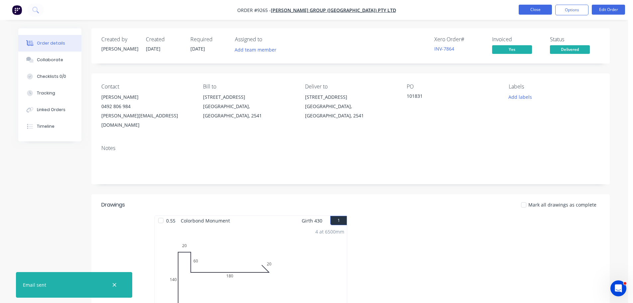
click at [529, 13] on button "Close" at bounding box center [535, 10] width 33 height 10
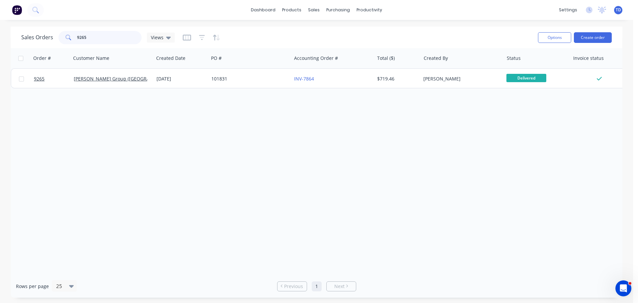
click at [109, 33] on input "9265" at bounding box center [109, 37] width 65 height 13
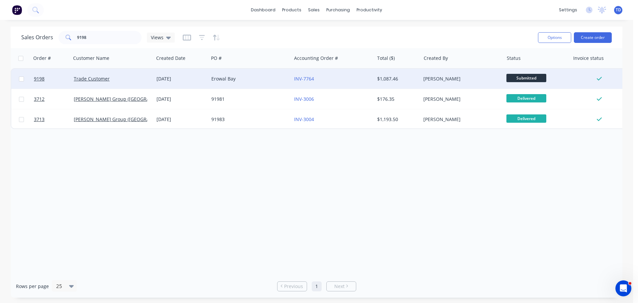
click at [399, 83] on div "$1,087.46" at bounding box center [398, 79] width 47 height 20
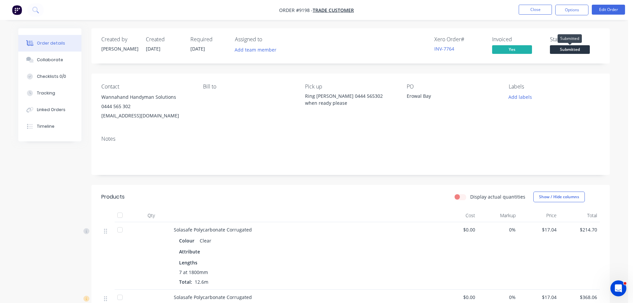
click at [584, 50] on span "Submitted" at bounding box center [570, 49] width 40 height 8
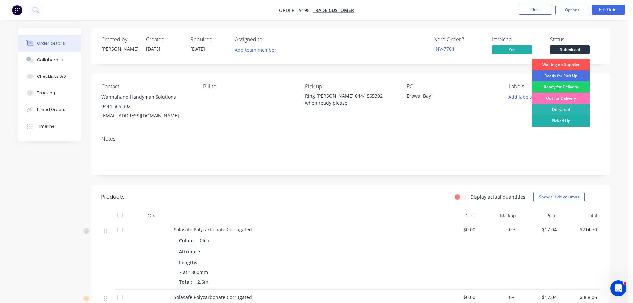
click at [568, 120] on div "Picked Up" at bounding box center [561, 120] width 58 height 11
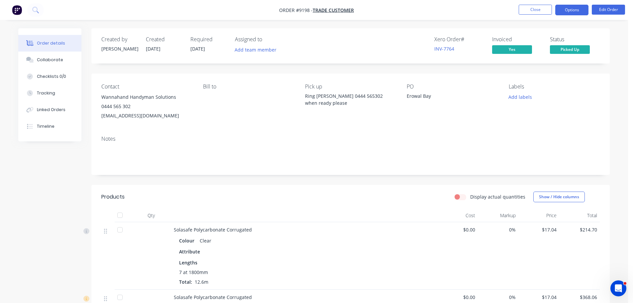
click at [563, 12] on button "Options" at bounding box center [571, 10] width 33 height 11
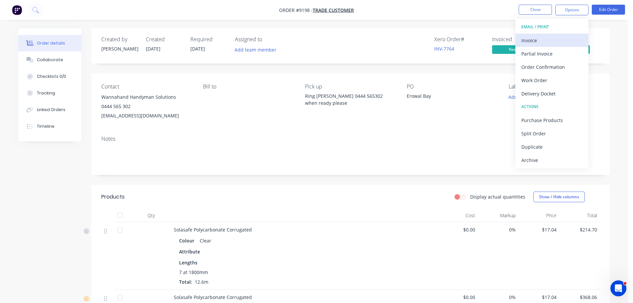
click at [540, 37] on div "Invoice" at bounding box center [551, 41] width 61 height 10
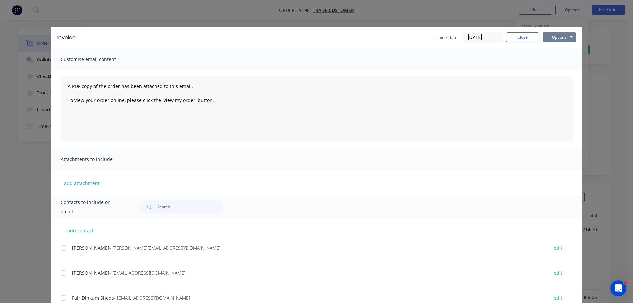
click at [560, 36] on button "Options" at bounding box center [559, 37] width 33 height 10
click at [560, 49] on button "Preview" at bounding box center [564, 49] width 43 height 11
click at [506, 40] on button "Close" at bounding box center [522, 37] width 33 height 10
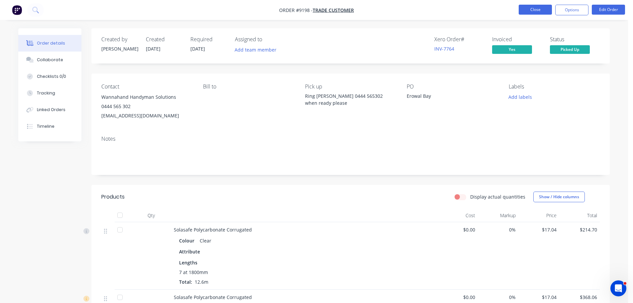
click at [535, 11] on button "Close" at bounding box center [535, 10] width 33 height 10
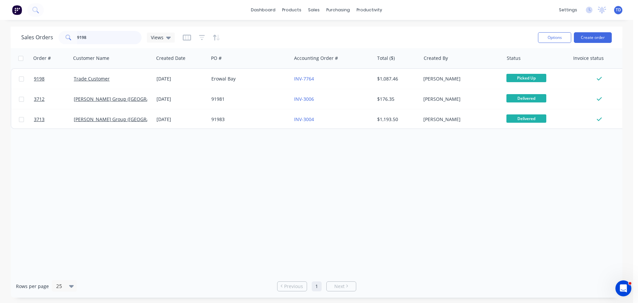
click at [114, 36] on input "9198" at bounding box center [109, 37] width 65 height 13
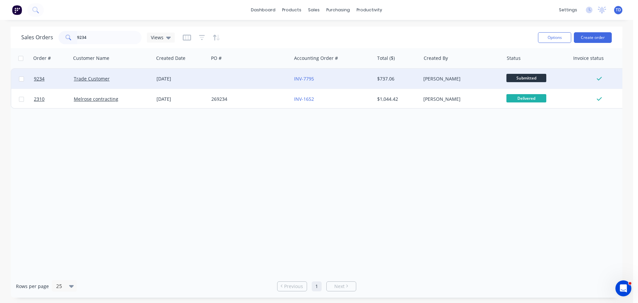
click at [359, 78] on div "INV-7795" at bounding box center [331, 78] width 74 height 7
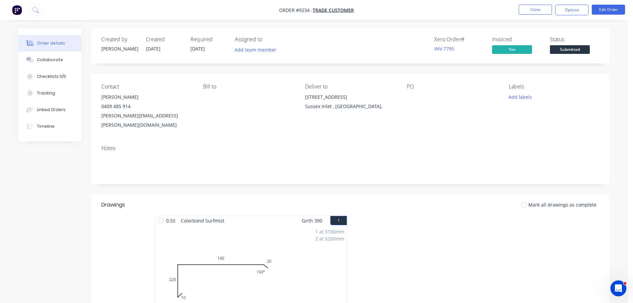
click at [584, 50] on span "Submitted" at bounding box center [570, 49] width 40 height 8
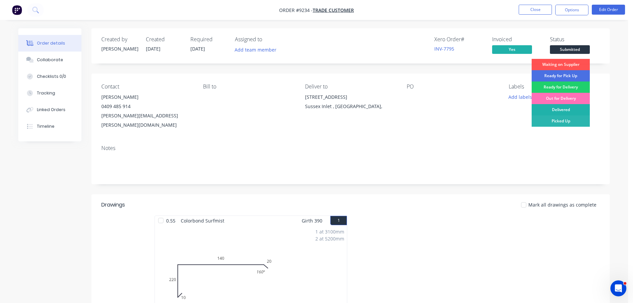
click at [577, 108] on div "Delivered" at bounding box center [561, 109] width 58 height 11
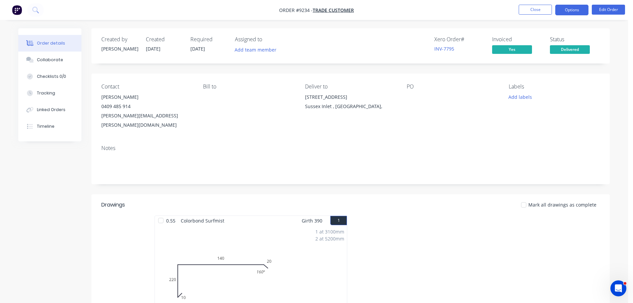
click at [573, 10] on button "Options" at bounding box center [571, 10] width 33 height 11
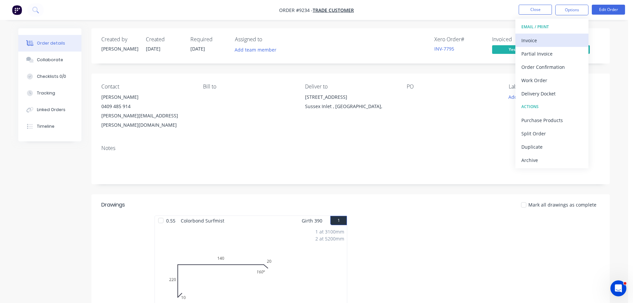
click at [533, 41] on div "Invoice" at bounding box center [551, 41] width 61 height 10
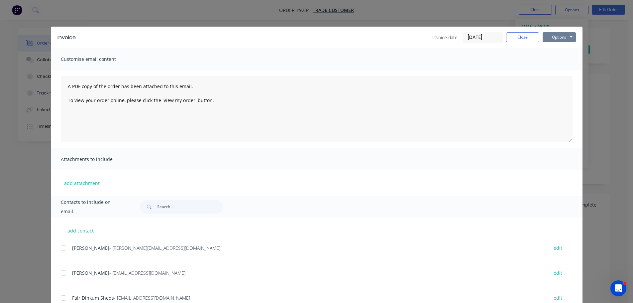
click at [560, 37] on button "Options" at bounding box center [559, 37] width 33 height 10
click at [560, 51] on button "Preview" at bounding box center [564, 49] width 43 height 11
click at [524, 39] on button "Close" at bounding box center [522, 37] width 33 height 10
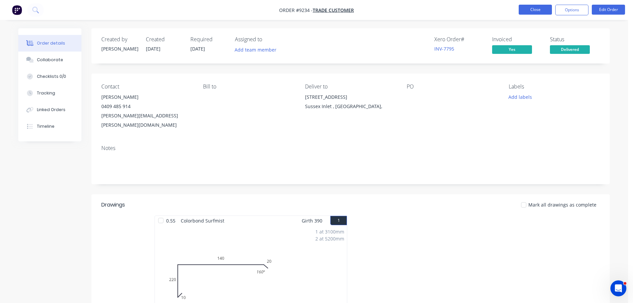
click at [527, 10] on button "Close" at bounding box center [535, 10] width 33 height 10
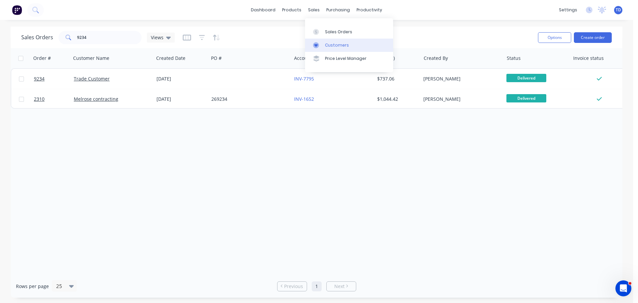
click at [328, 44] on div "Customers" at bounding box center [337, 45] width 24 height 6
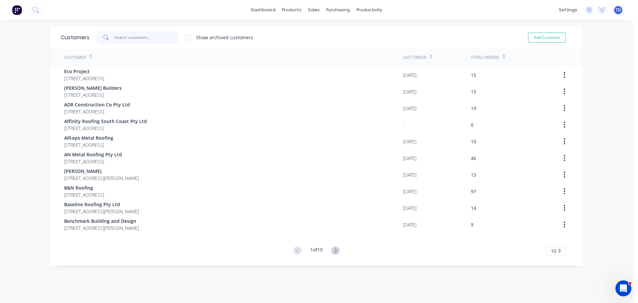
click at [141, 36] on input "text" at bounding box center [146, 37] width 65 height 13
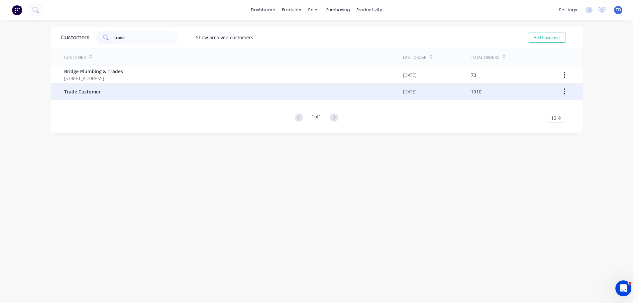
click at [106, 92] on div "Trade Customer" at bounding box center [233, 91] width 339 height 17
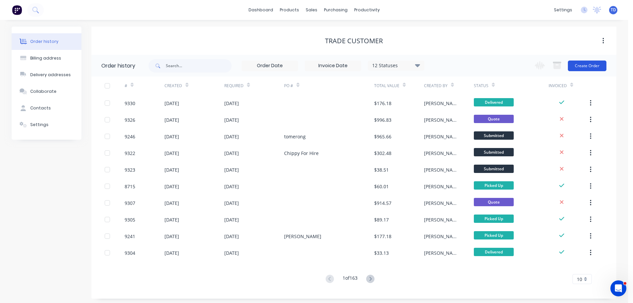
click at [580, 68] on button "Create Order" at bounding box center [587, 65] width 39 height 11
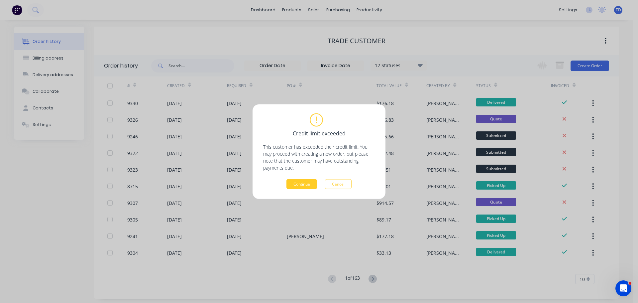
click at [305, 182] on button "Continue" at bounding box center [301, 184] width 31 height 10
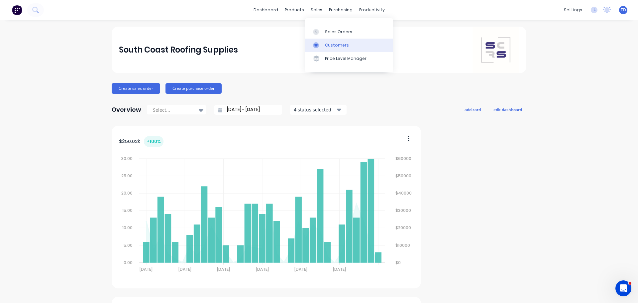
drag, startPoint x: 330, startPoint y: 43, endPoint x: 316, endPoint y: 46, distance: 14.2
click at [330, 43] on div "Customers" at bounding box center [337, 45] width 24 height 6
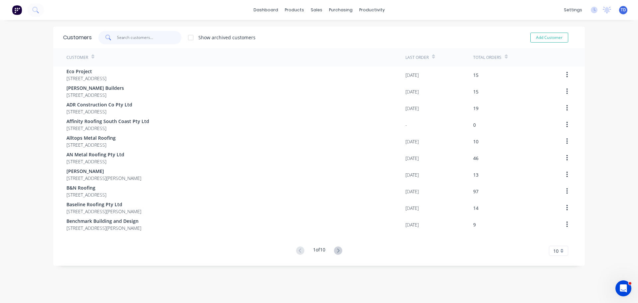
click at [140, 38] on input "text" at bounding box center [149, 37] width 65 height 13
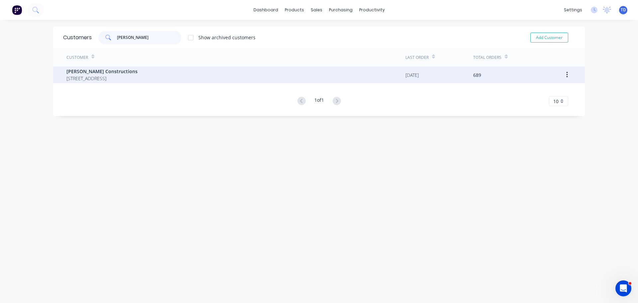
type input "[PERSON_NAME]"
click at [108, 79] on span "[STREET_ADDRESS]" at bounding box center [101, 78] width 71 height 7
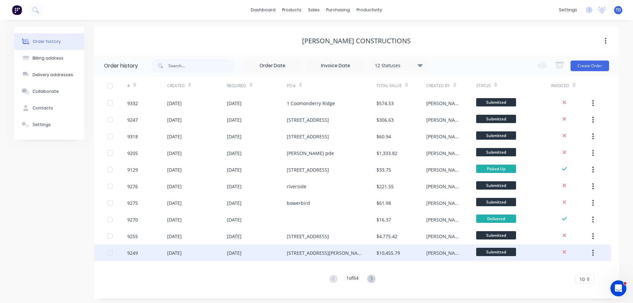
click at [302, 253] on div "[STREET_ADDRESS][PERSON_NAME]" at bounding box center [325, 252] width 76 height 7
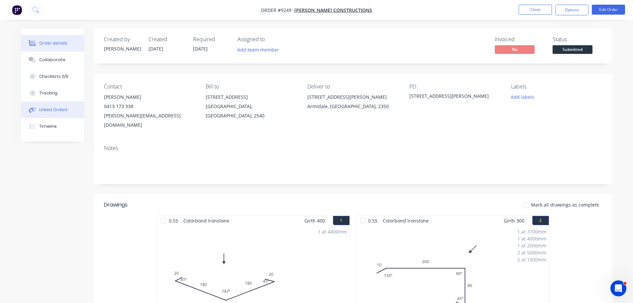
click at [59, 110] on div "Linked Orders" at bounding box center [53, 110] width 29 height 6
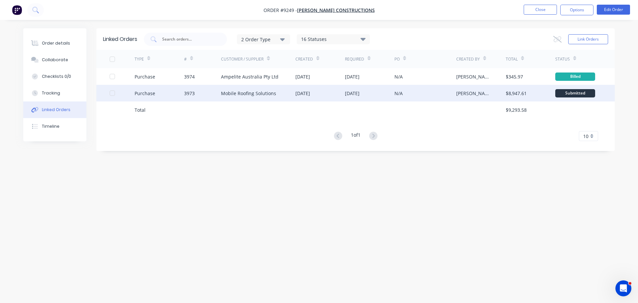
click at [238, 93] on div "Mobile Roofing Solutions" at bounding box center [248, 93] width 55 height 7
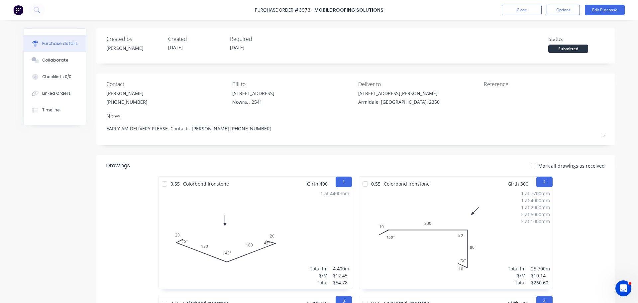
type textarea "x"
click at [55, 62] on div "Collaborate" at bounding box center [55, 60] width 26 height 6
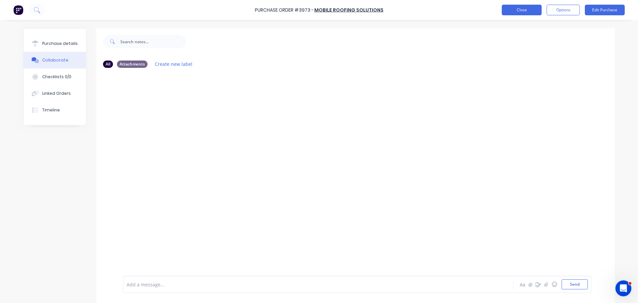
click at [517, 10] on button "Close" at bounding box center [522, 10] width 40 height 11
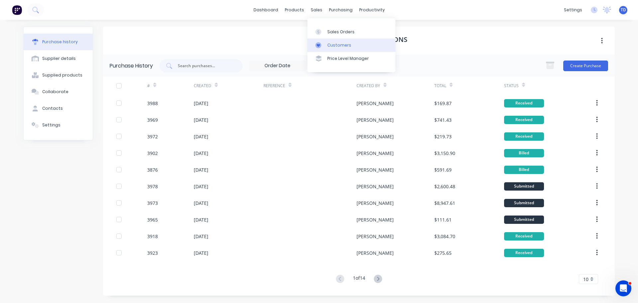
click at [335, 41] on link "Customers" at bounding box center [351, 45] width 88 height 13
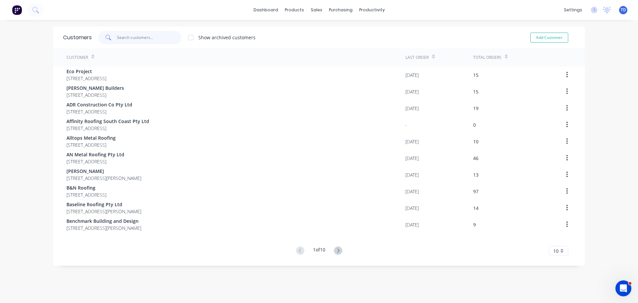
click at [129, 41] on input "text" at bounding box center [149, 37] width 65 height 13
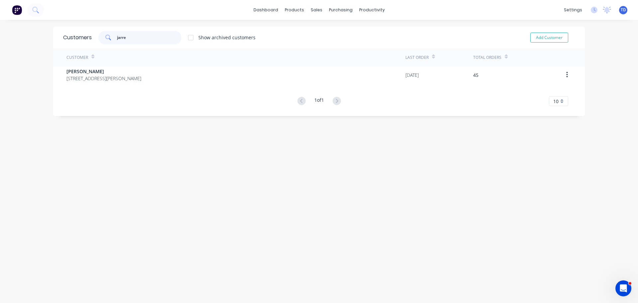
type input "jarred"
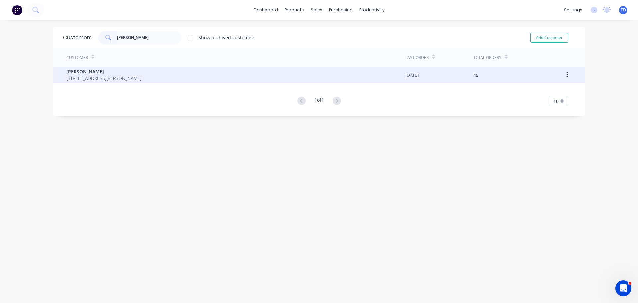
click at [88, 77] on span "6 Nita Place Bomaderry New South Wales 2541" at bounding box center [103, 78] width 75 height 7
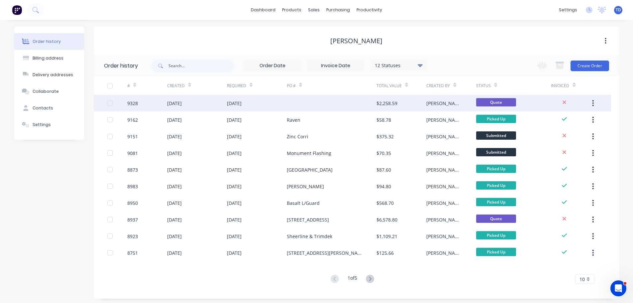
click at [305, 106] on div at bounding box center [332, 103] width 90 height 17
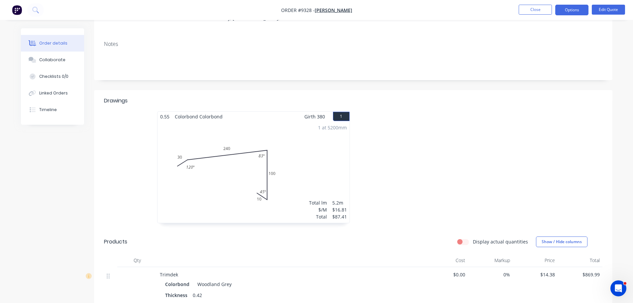
scroll to position [100, 0]
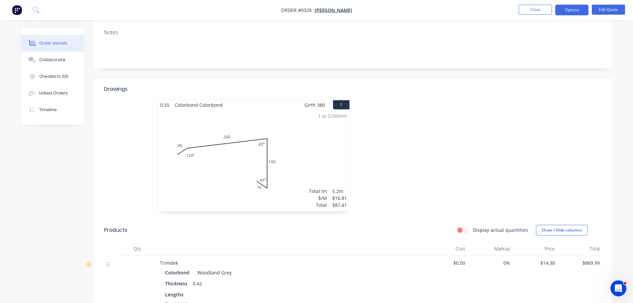
click at [310, 151] on div "1 at 5200mm Total lm $/M Total 5.2m $16.81 $87.41" at bounding box center [254, 160] width 192 height 101
click at [611, 9] on button "Edit Quote" at bounding box center [608, 10] width 33 height 10
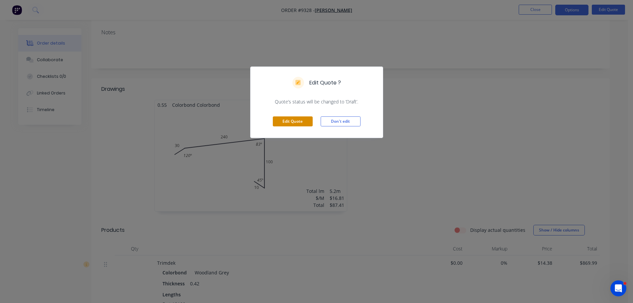
click at [293, 122] on button "Edit Quote" at bounding box center [293, 121] width 40 height 10
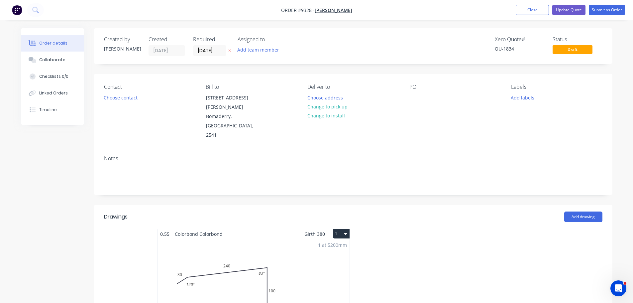
click at [335, 229] on button "1" at bounding box center [341, 233] width 17 height 9
drag, startPoint x: 384, startPoint y: 223, endPoint x: 342, endPoint y: 222, distance: 41.5
click at [384, 229] on div at bounding box center [452, 288] width 199 height 118
click at [270, 239] on div "1 at 5200mm Total lm $/M Total 5.2m $16.81 $87.41" at bounding box center [254, 289] width 192 height 101
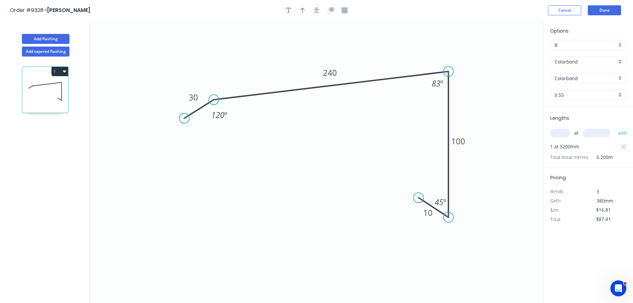
click at [589, 78] on input "Colorbond" at bounding box center [586, 78] width 62 height 7
click at [588, 92] on div "Woodland Grey" at bounding box center [588, 91] width 75 height 12
type input "Woodland Grey"
click at [601, 9] on button "Done" at bounding box center [604, 10] width 33 height 10
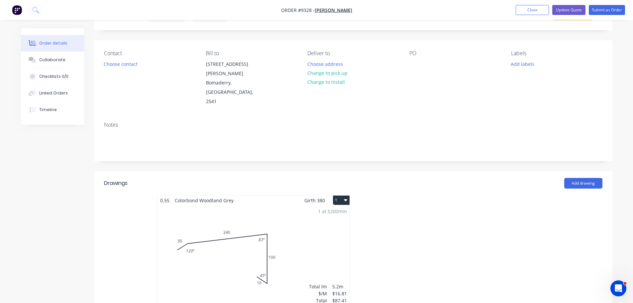
scroll to position [33, 0]
click at [566, 10] on button "Update Quote" at bounding box center [568, 10] width 33 height 10
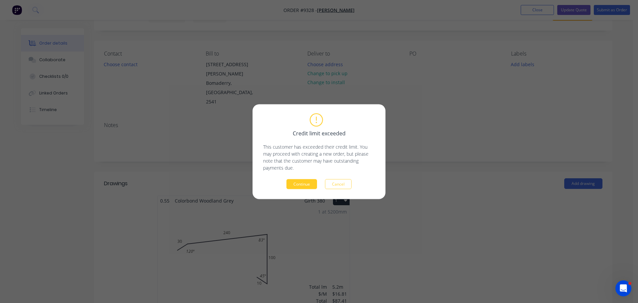
click at [305, 181] on button "Continue" at bounding box center [301, 184] width 31 height 10
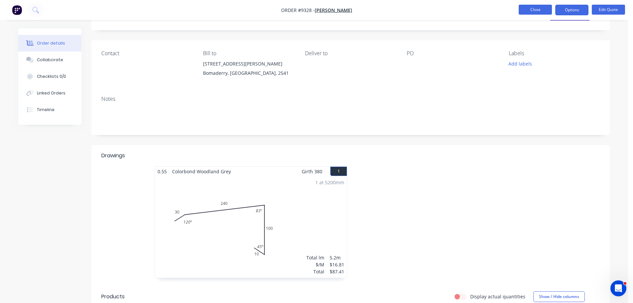
click at [539, 8] on button "Close" at bounding box center [535, 10] width 33 height 10
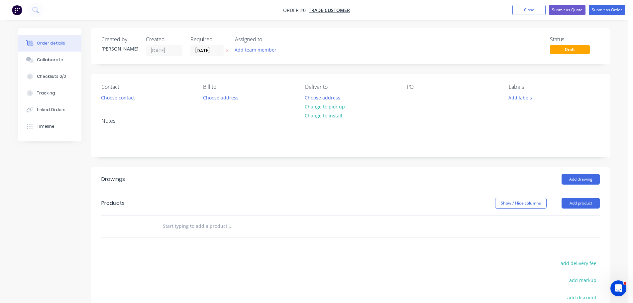
click at [189, 229] on input "text" at bounding box center [229, 225] width 133 height 13
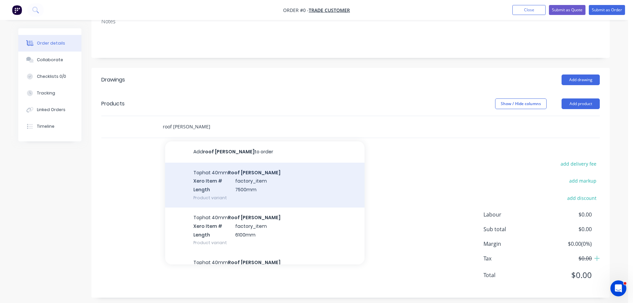
scroll to position [100, 0]
type input "roof batten"
click at [224, 182] on div "Tophat 40mm Roof Batten Xero Item # factory_item Length 7500mm Product variant" at bounding box center [264, 184] width 199 height 45
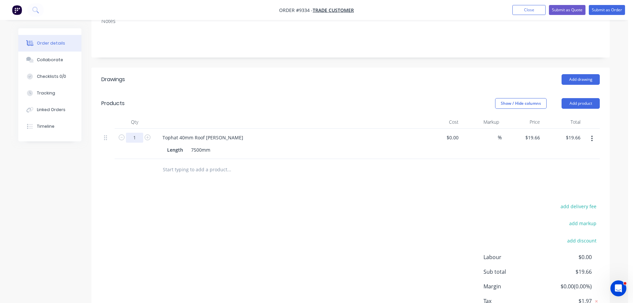
click at [137, 137] on input "1" at bounding box center [134, 138] width 17 height 10
type input "10"
click at [201, 193] on div "Drawings Add drawing Products Show / Hide columns Add product Qty Cost Markup P…" at bounding box center [350, 203] width 518 height 273
type input "$196.60"
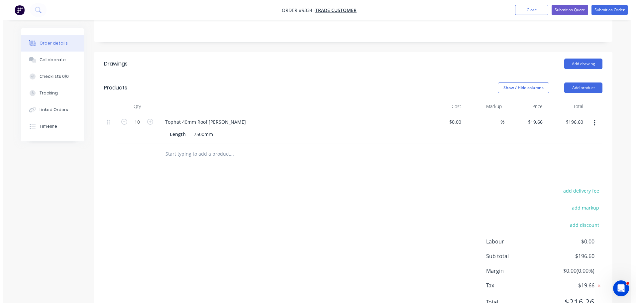
scroll to position [133, 0]
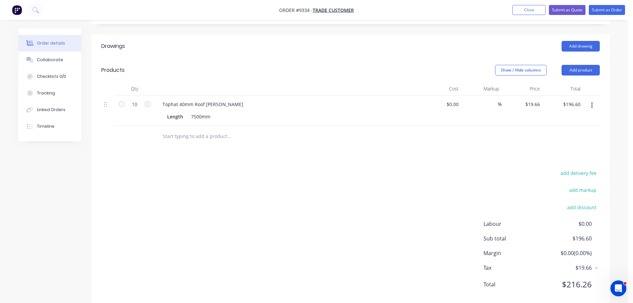
click at [592, 105] on icon "button" at bounding box center [591, 105] width 1 height 6
click at [572, 123] on div "Edit" at bounding box center [568, 123] width 51 height 10
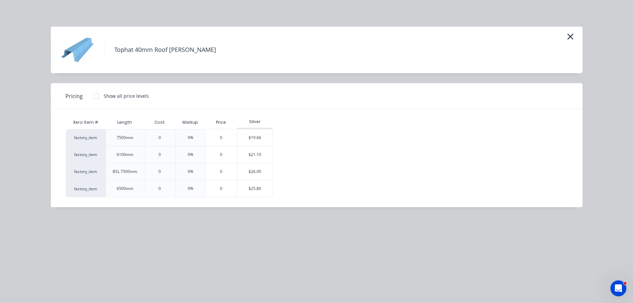
click at [95, 96] on div at bounding box center [95, 95] width 13 height 13
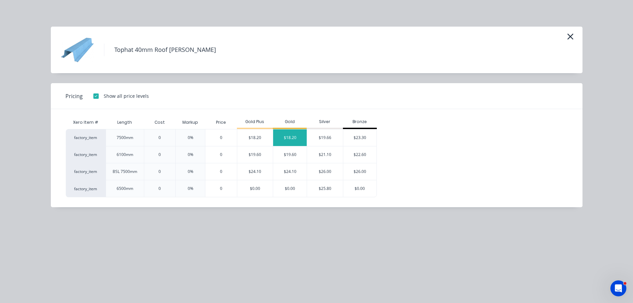
click at [289, 138] on div "$18.20" at bounding box center [290, 137] width 34 height 17
type input "$18.20"
type input "$182.00"
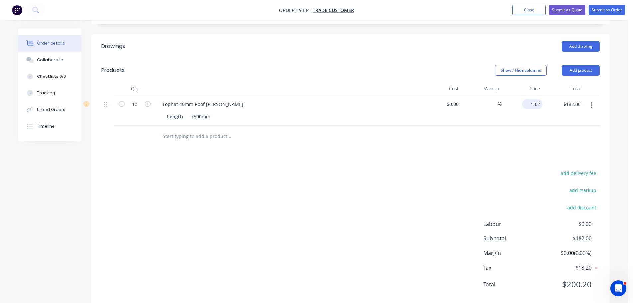
click at [540, 106] on input "18.2" at bounding box center [534, 104] width 18 height 10
type input "$18.50"
type input "$185.00"
click at [533, 133] on div at bounding box center [350, 137] width 499 height 22
click at [599, 9] on button "Submit as Order" at bounding box center [607, 10] width 36 height 10
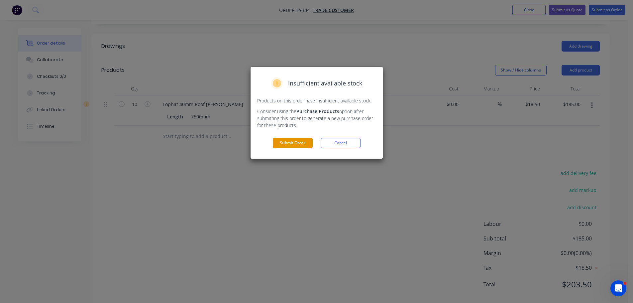
click at [282, 142] on button "Submit Order" at bounding box center [293, 143] width 40 height 10
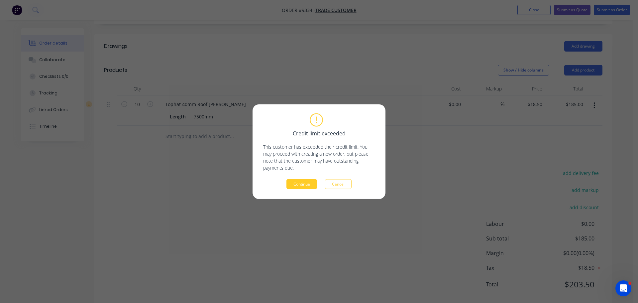
click at [306, 185] on button "Continue" at bounding box center [301, 184] width 31 height 10
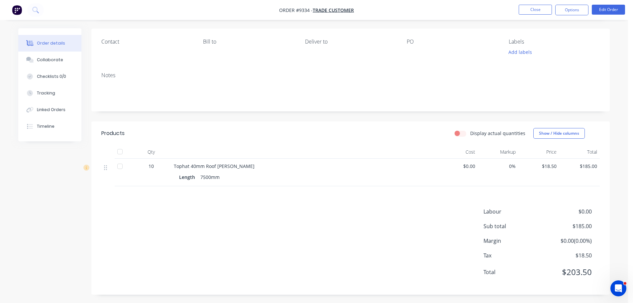
scroll to position [47, 0]
click at [575, 12] on button "Options" at bounding box center [571, 10] width 33 height 11
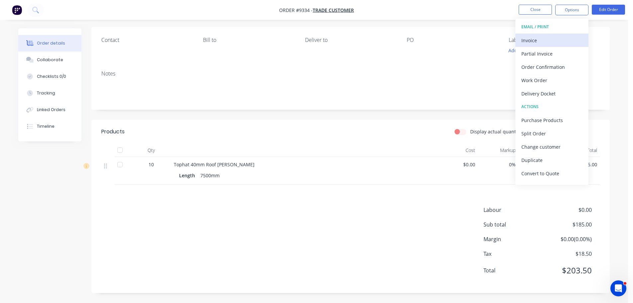
click at [536, 40] on div "Invoice" at bounding box center [551, 41] width 61 height 10
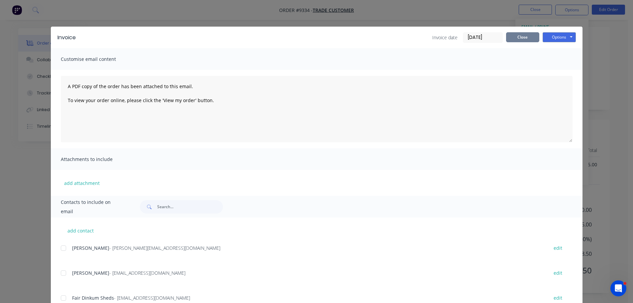
click at [517, 39] on button "Close" at bounding box center [522, 37] width 33 height 10
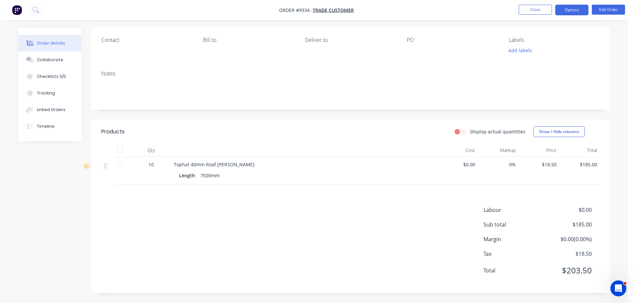
click at [560, 13] on button "Options" at bounding box center [571, 10] width 33 height 11
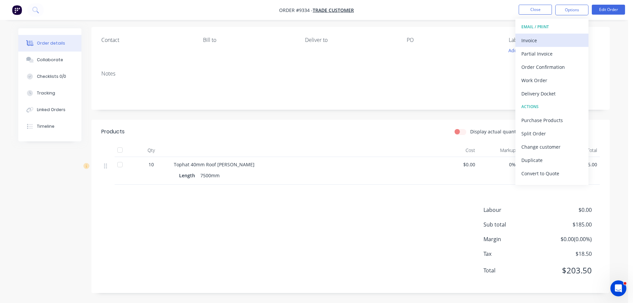
click at [547, 39] on div "Invoice" at bounding box center [551, 41] width 61 height 10
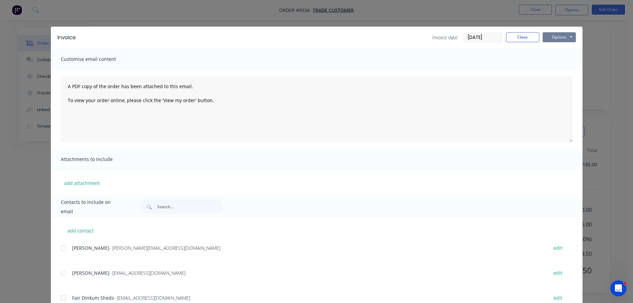
click at [555, 36] on button "Options" at bounding box center [559, 37] width 33 height 10
click at [553, 57] on button "Print" at bounding box center [564, 60] width 43 height 11
click at [523, 34] on button "Close" at bounding box center [522, 37] width 33 height 10
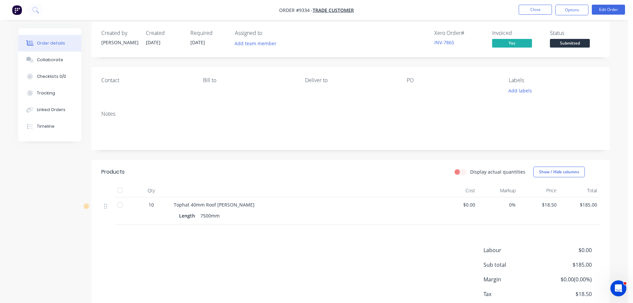
scroll to position [0, 0]
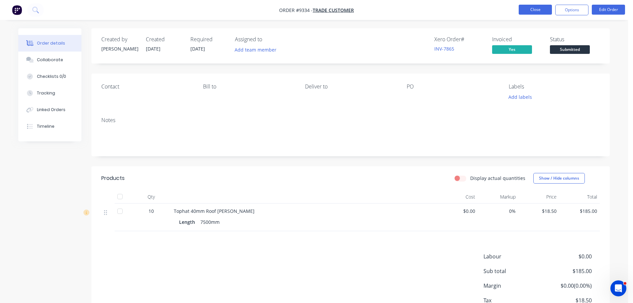
click at [530, 11] on button "Close" at bounding box center [535, 10] width 33 height 10
